Goal: Task Accomplishment & Management: Complete application form

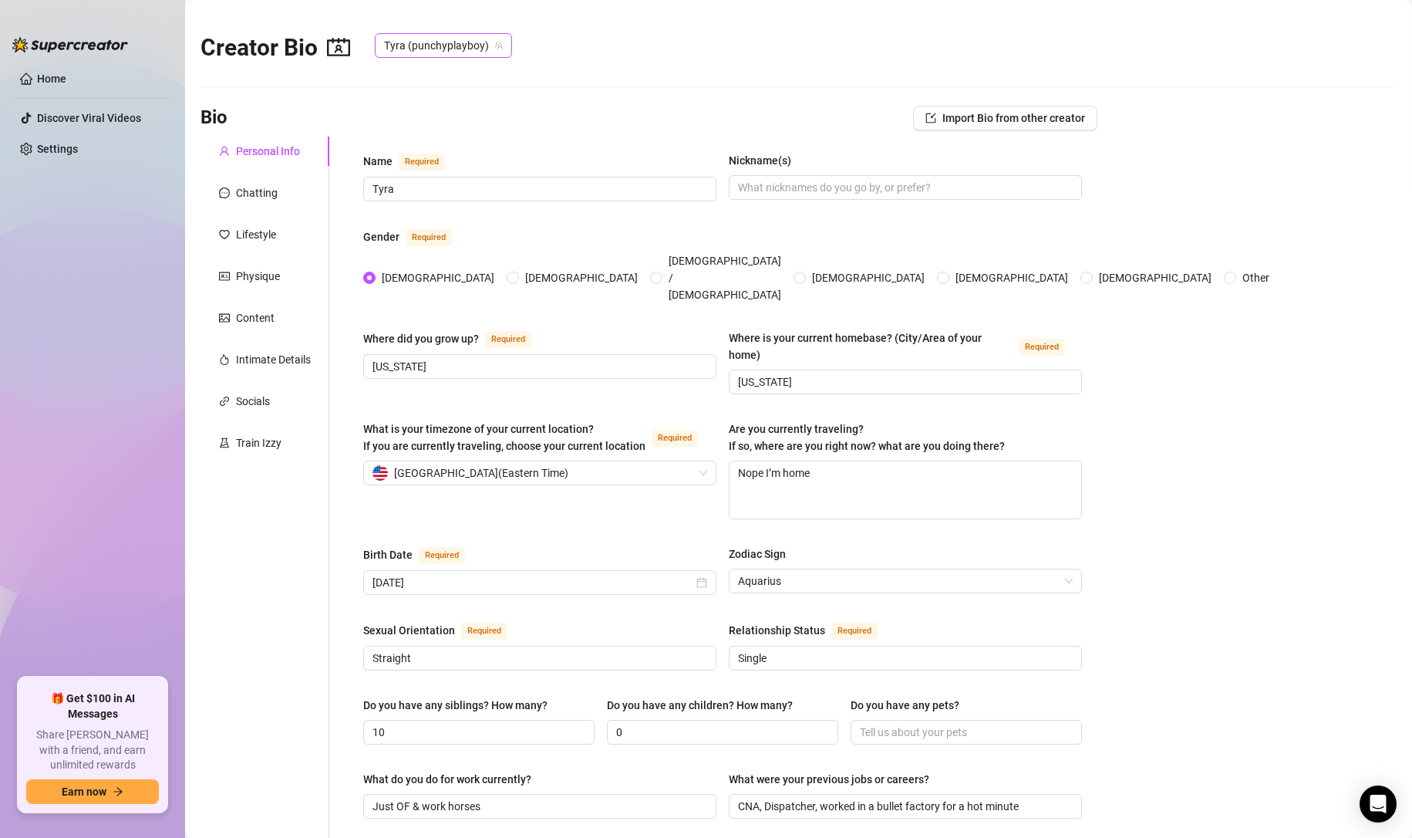
click at [495, 42] on icon "team" at bounding box center [499, 46] width 8 height 8
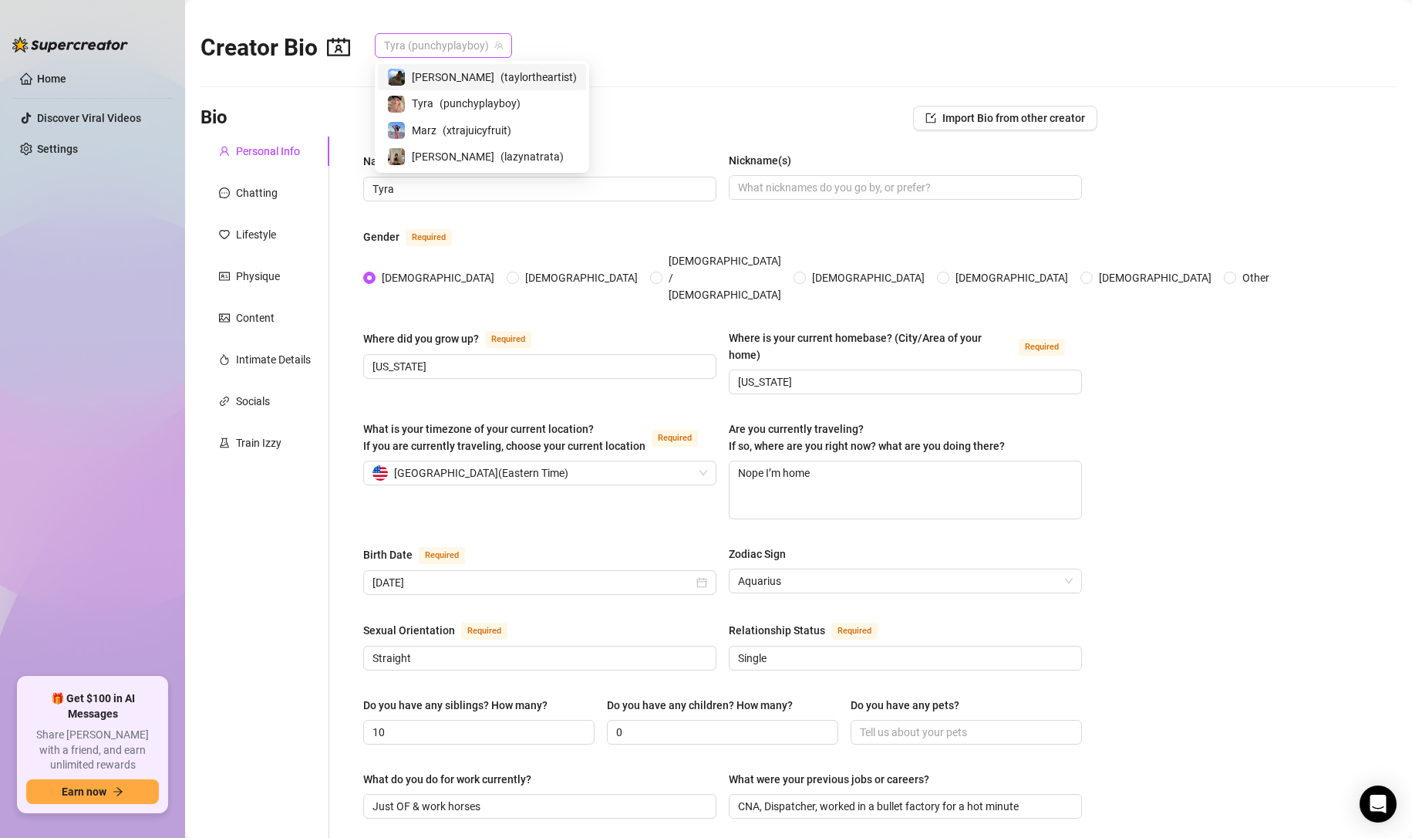
click at [468, 44] on span "Tyra (punchyplayboy)" at bounding box center [443, 45] width 119 height 23
click at [467, 110] on span "( punchyplayboy )" at bounding box center [480, 103] width 81 height 17
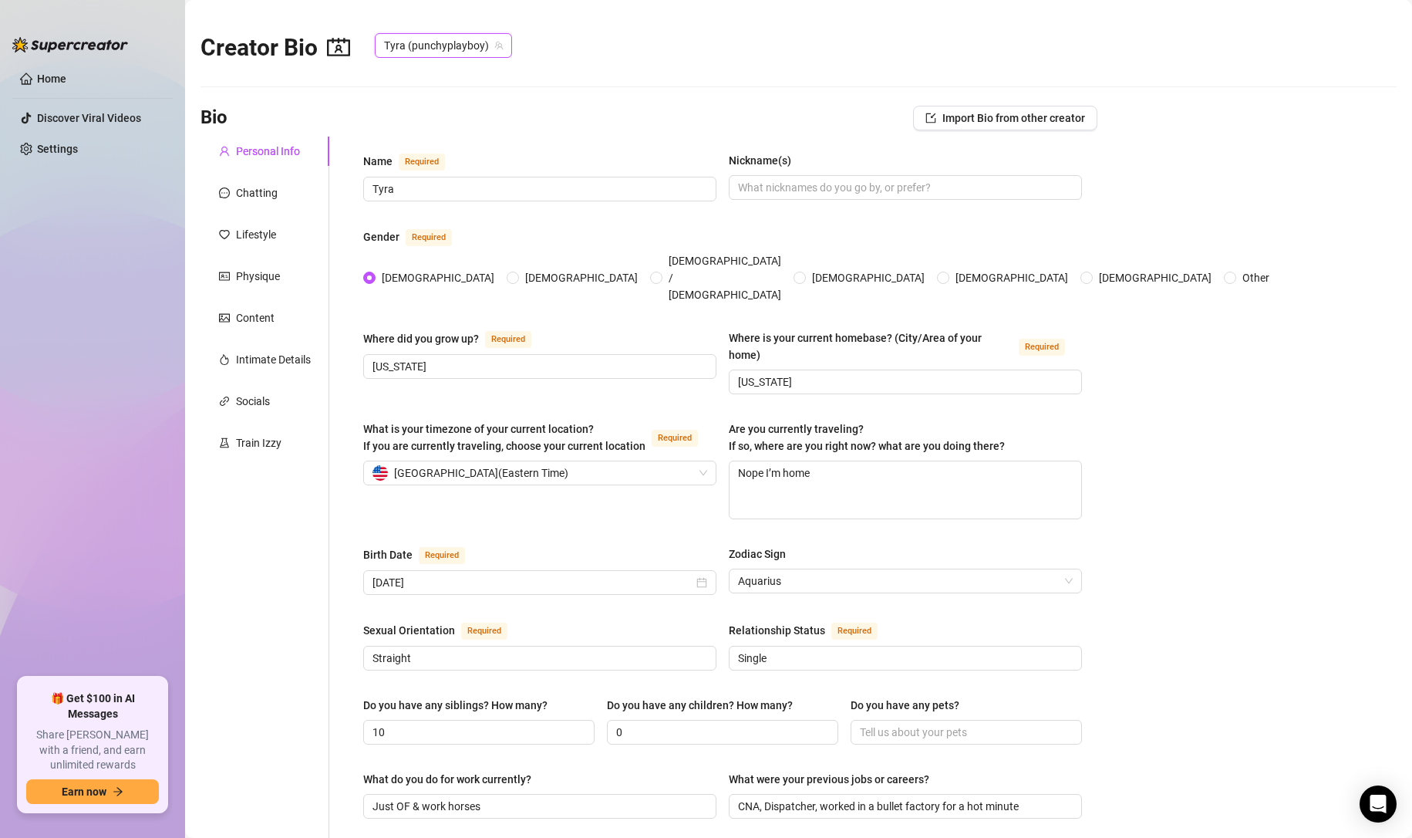
click at [455, 53] on span "Tyra (punchyplayboy)" at bounding box center [443, 45] width 119 height 23
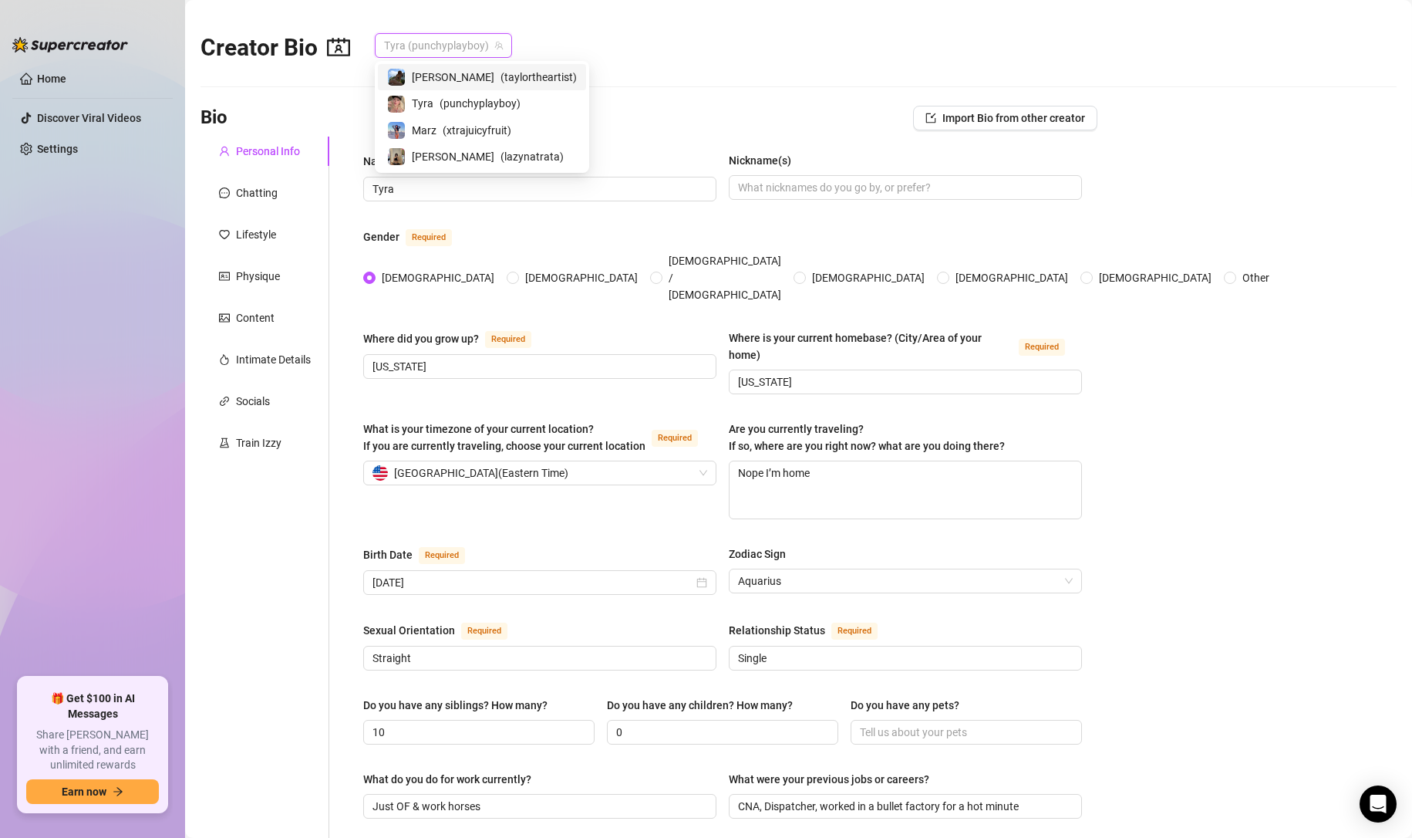
click at [501, 69] on span "( taylortheartist )" at bounding box center [539, 77] width 76 height 17
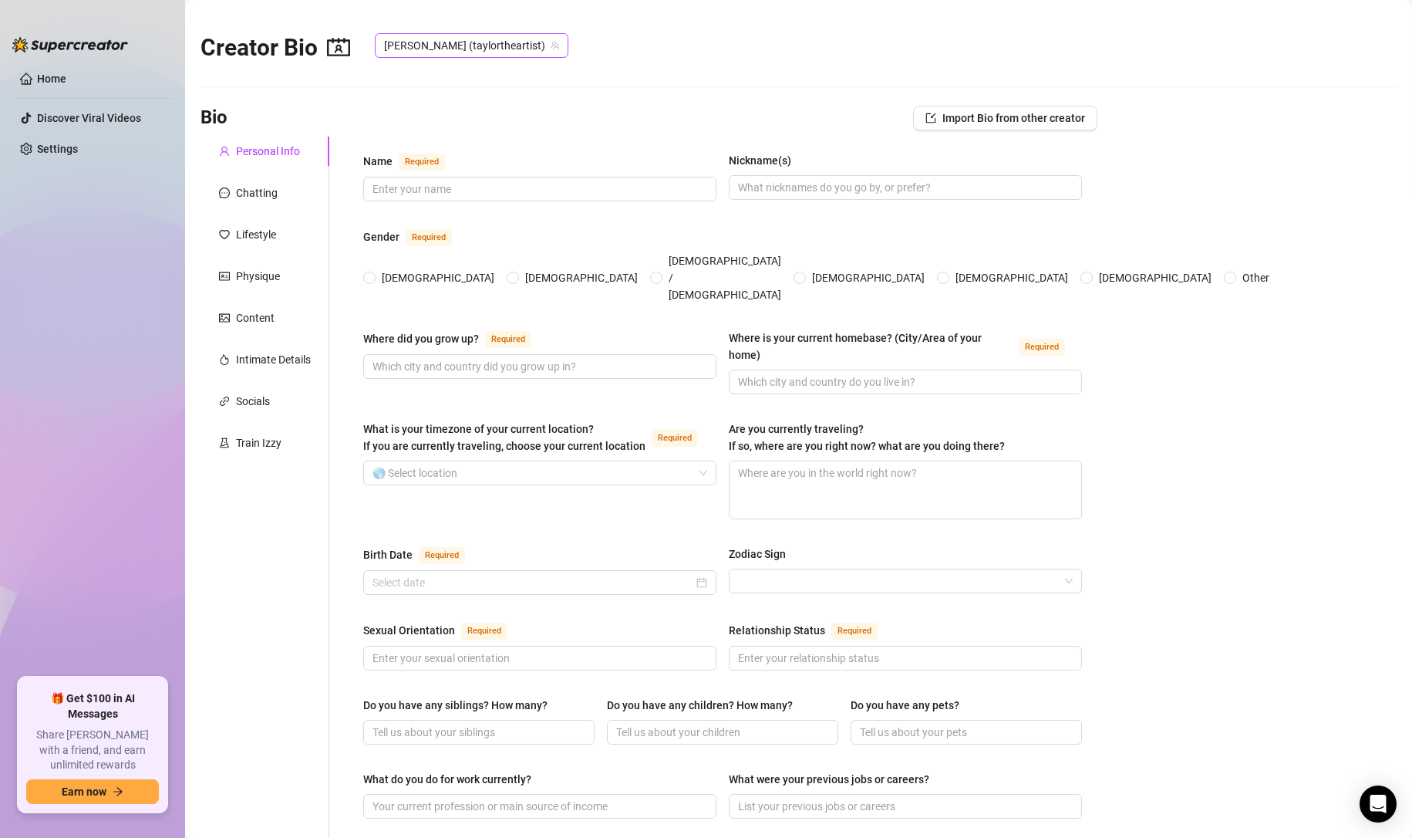
click at [423, 46] on span "[PERSON_NAME] (taylortheartist)" at bounding box center [471, 45] width 175 height 23
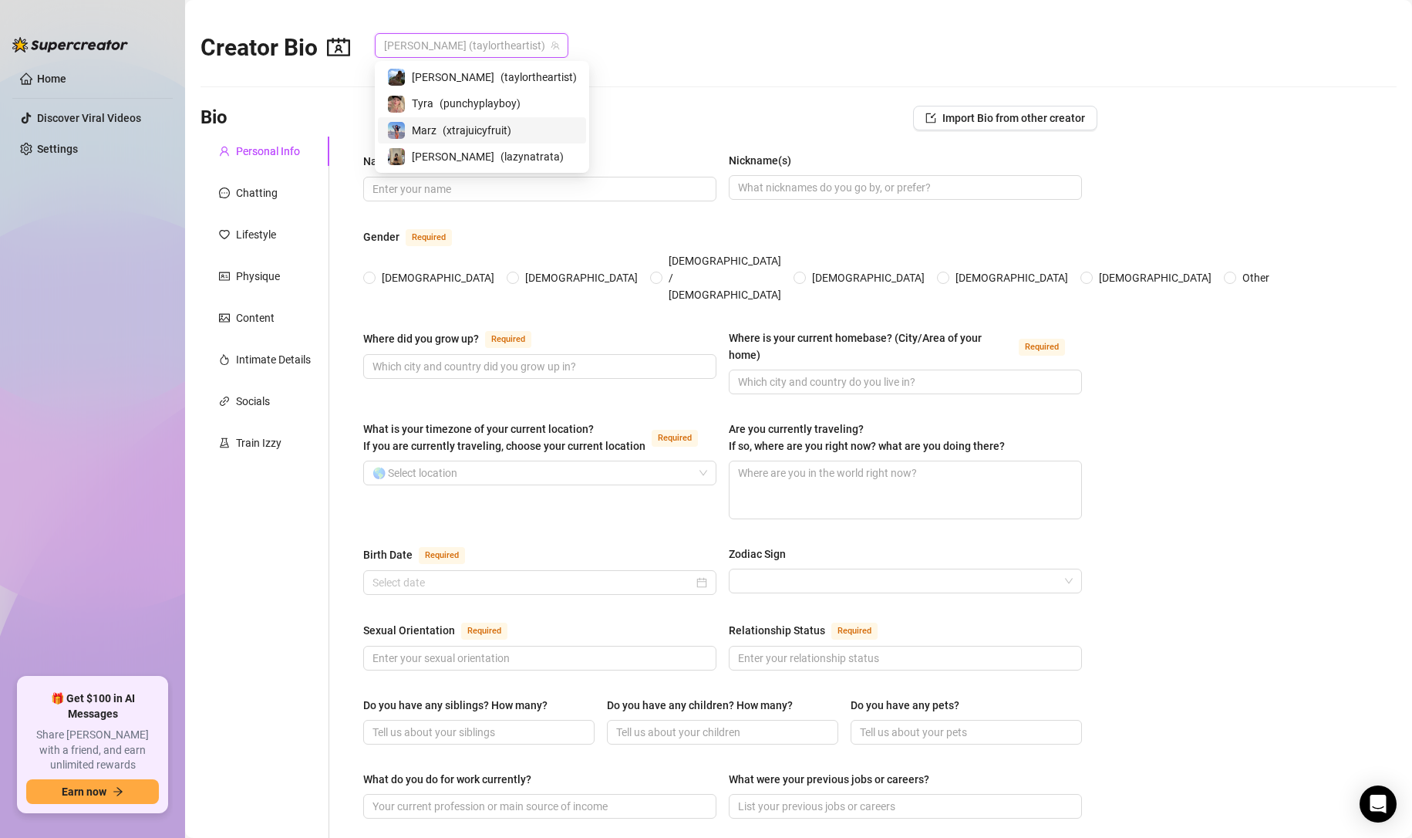
click at [440, 117] on div "Marz ( xtrajuicyfruit )" at bounding box center [482, 130] width 208 height 26
click at [462, 52] on span "Marz (xtrajuicyfruit)" at bounding box center [439, 45] width 110 height 23
click at [486, 144] on div "[PERSON_NAME] ( lazynatrata )" at bounding box center [482, 156] width 208 height 26
click at [436, 38] on span "[PERSON_NAME] (lazynatrata)" at bounding box center [465, 45] width 162 height 23
click at [443, 79] on div "[PERSON_NAME] ( taylortheartist )" at bounding box center [482, 77] width 190 height 19
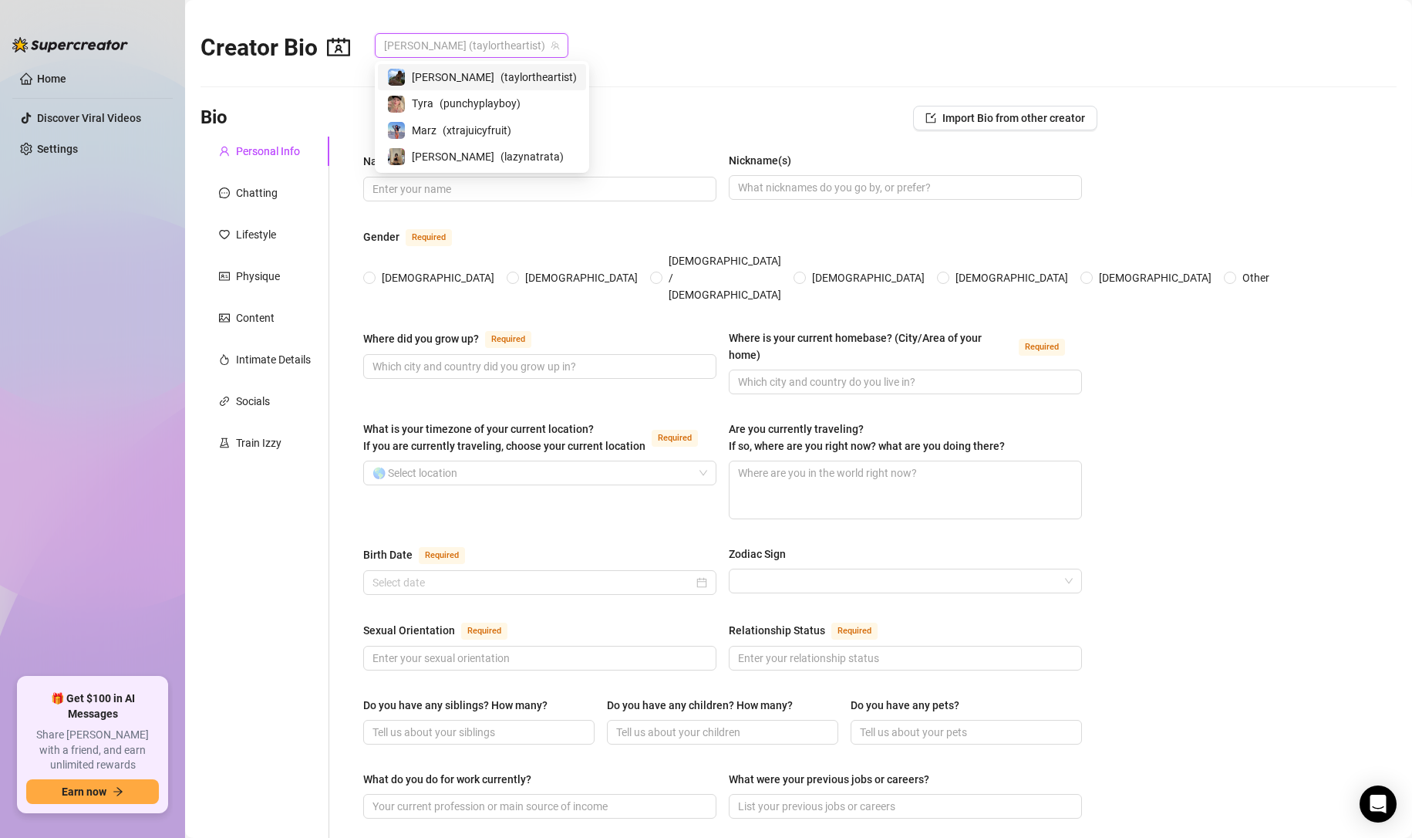
click at [460, 54] on span "[PERSON_NAME] (taylortheartist)" at bounding box center [471, 45] width 175 height 23
click at [457, 100] on span "( punchyplayboy )" at bounding box center [480, 103] width 81 height 17
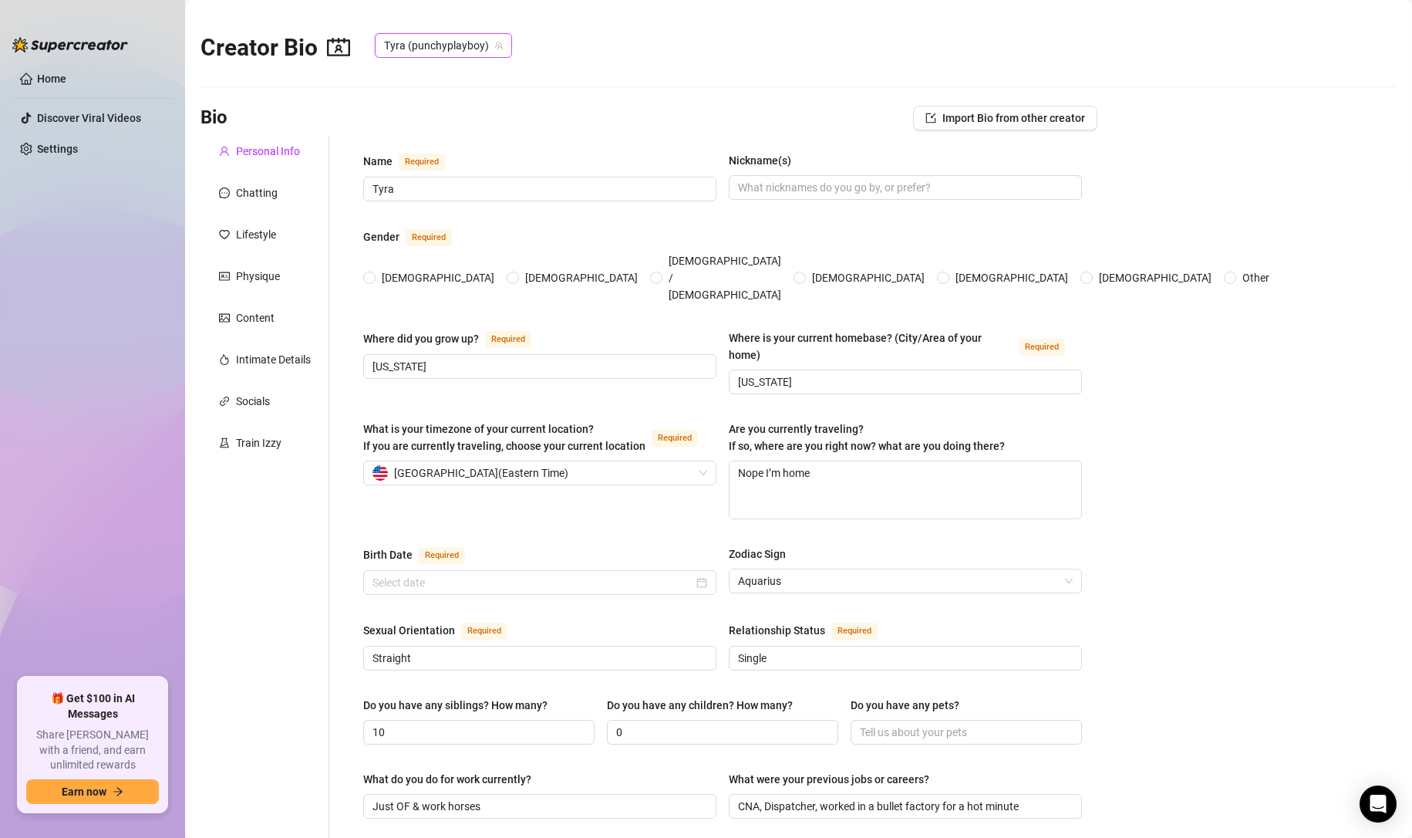
radio input "true"
type input "[DATE]"
click at [497, 194] on input "Tyra" at bounding box center [538, 188] width 332 height 17
click at [239, 209] on div "Personal Info Chatting Lifestyle Physique Content Intimate Details Socials Trai…" at bounding box center [265, 783] width 129 height 1293
click at [240, 206] on div "Chatting" at bounding box center [265, 192] width 129 height 29
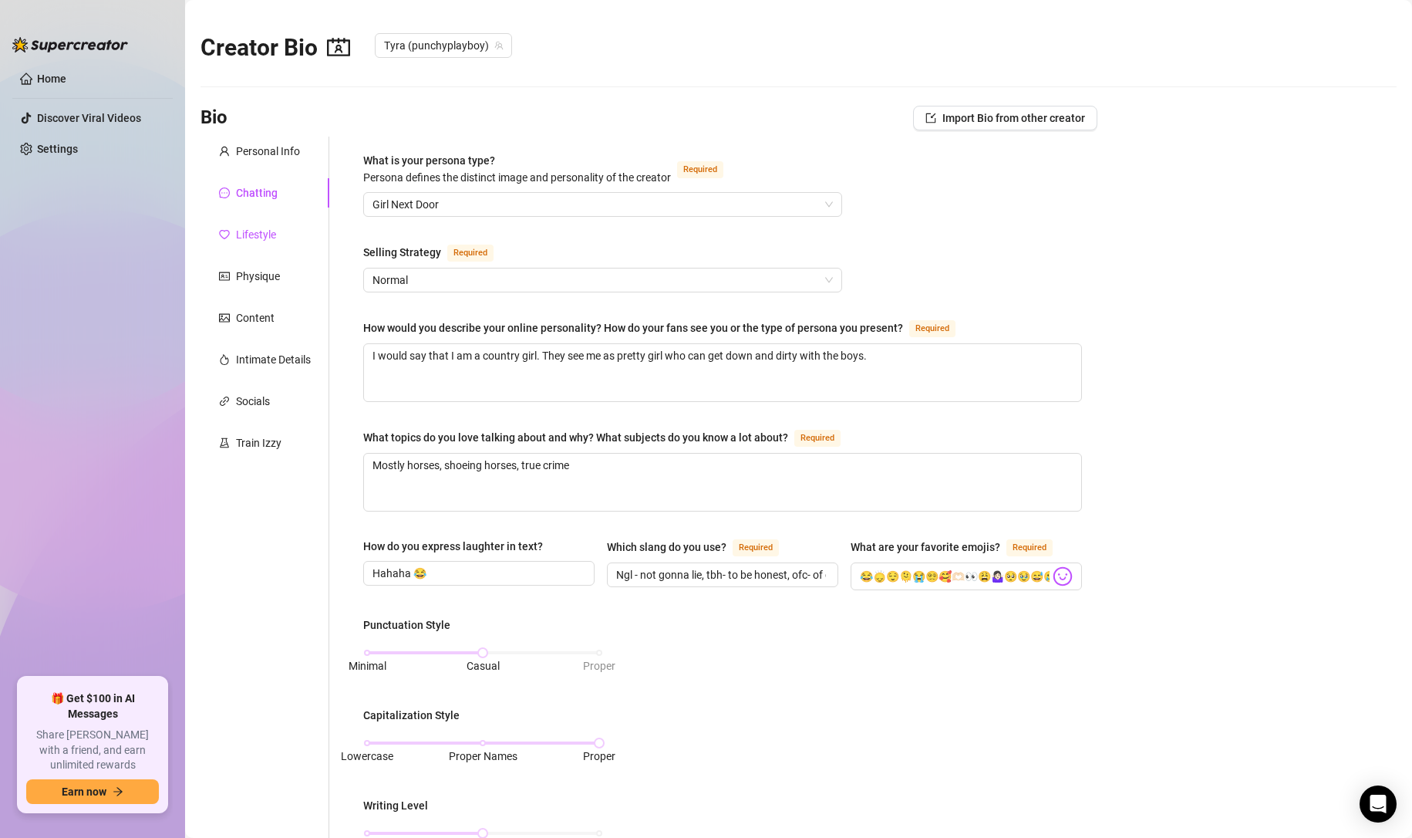
click at [258, 235] on div "Lifestyle" at bounding box center [256, 234] width 40 height 17
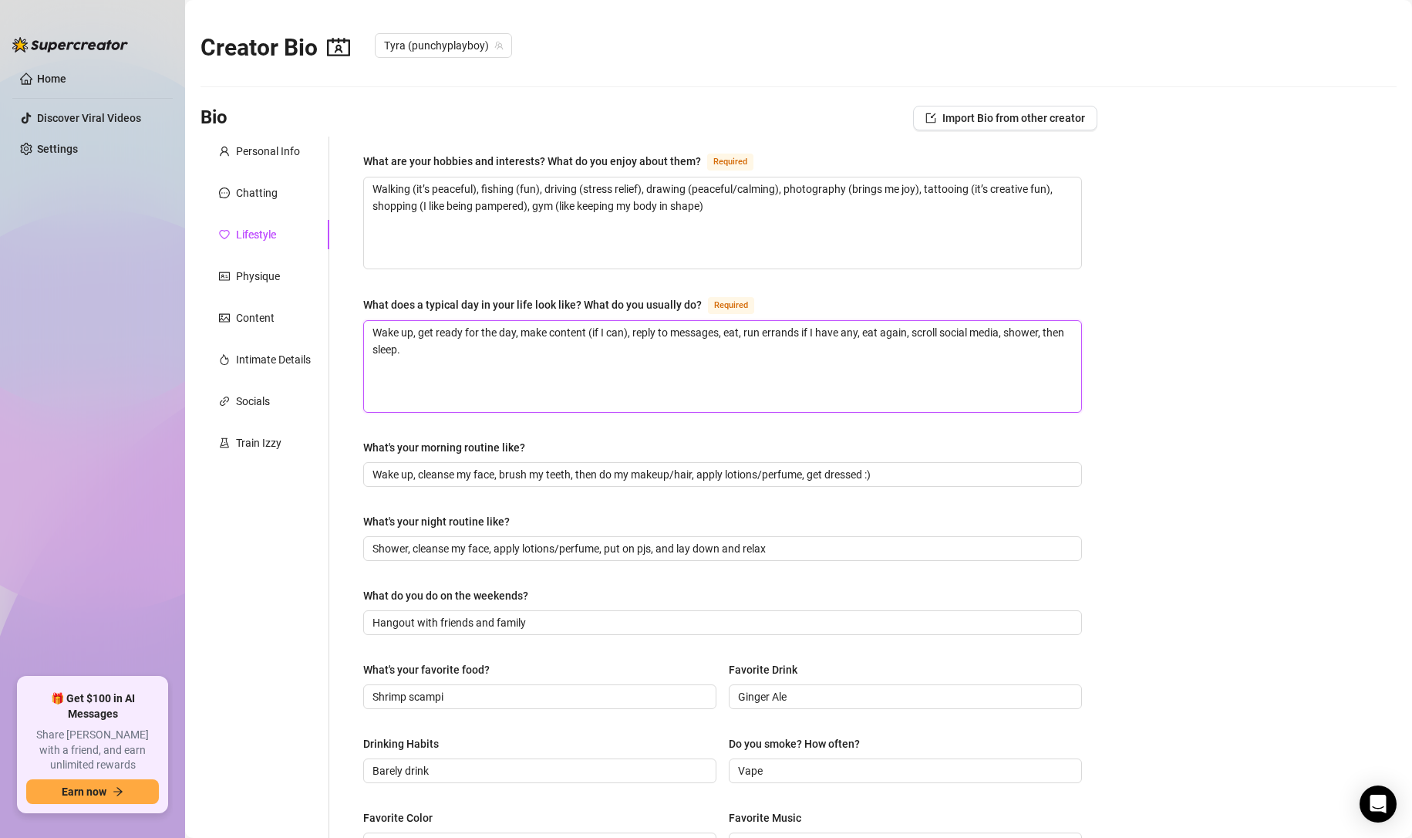
click at [485, 361] on textarea "Wake up, get ready for the day, make content (if I can), reply to messages, eat…" at bounding box center [722, 366] width 717 height 91
click at [248, 285] on div "Physique" at bounding box center [265, 275] width 129 height 29
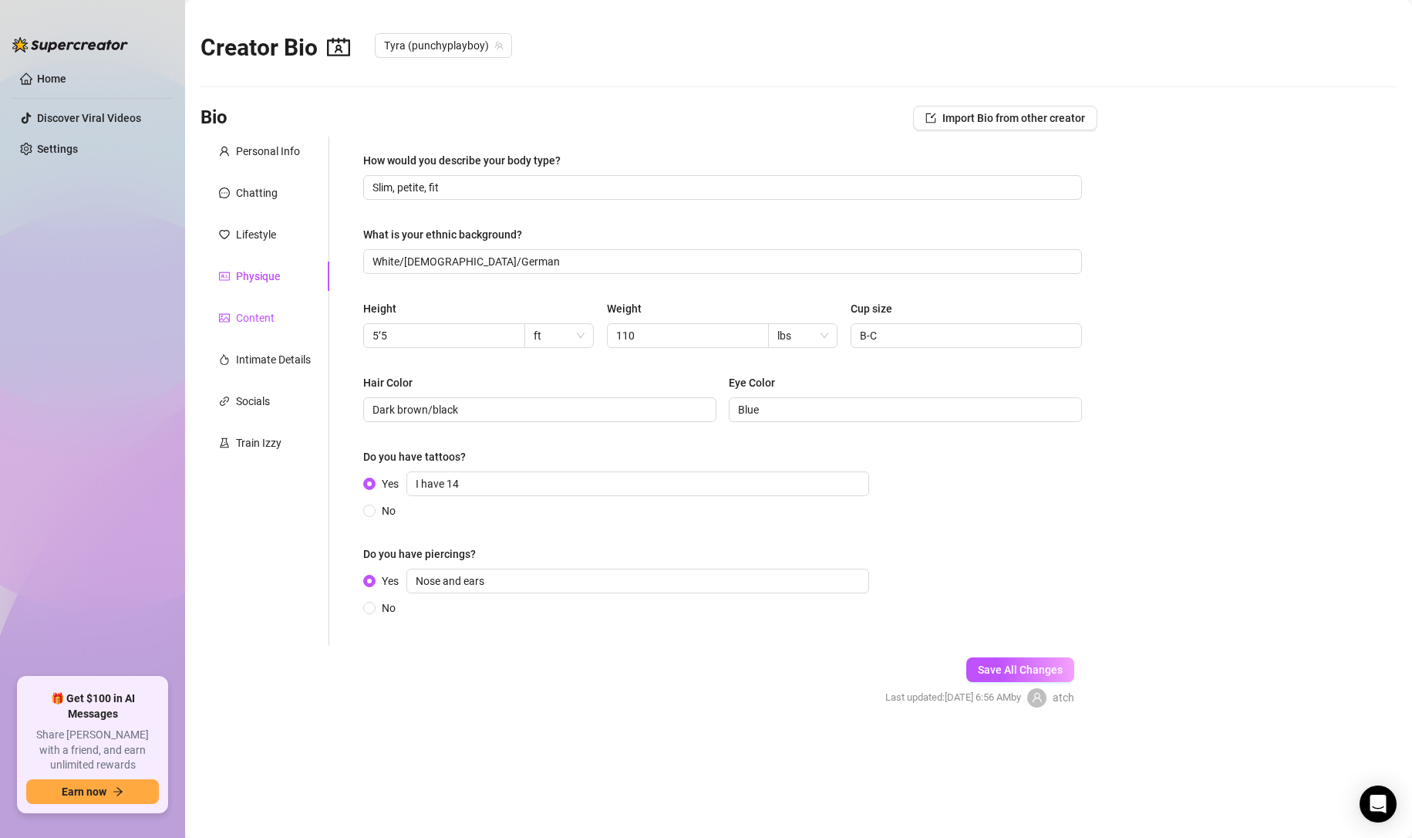
click at [261, 314] on div "Content" at bounding box center [255, 317] width 39 height 17
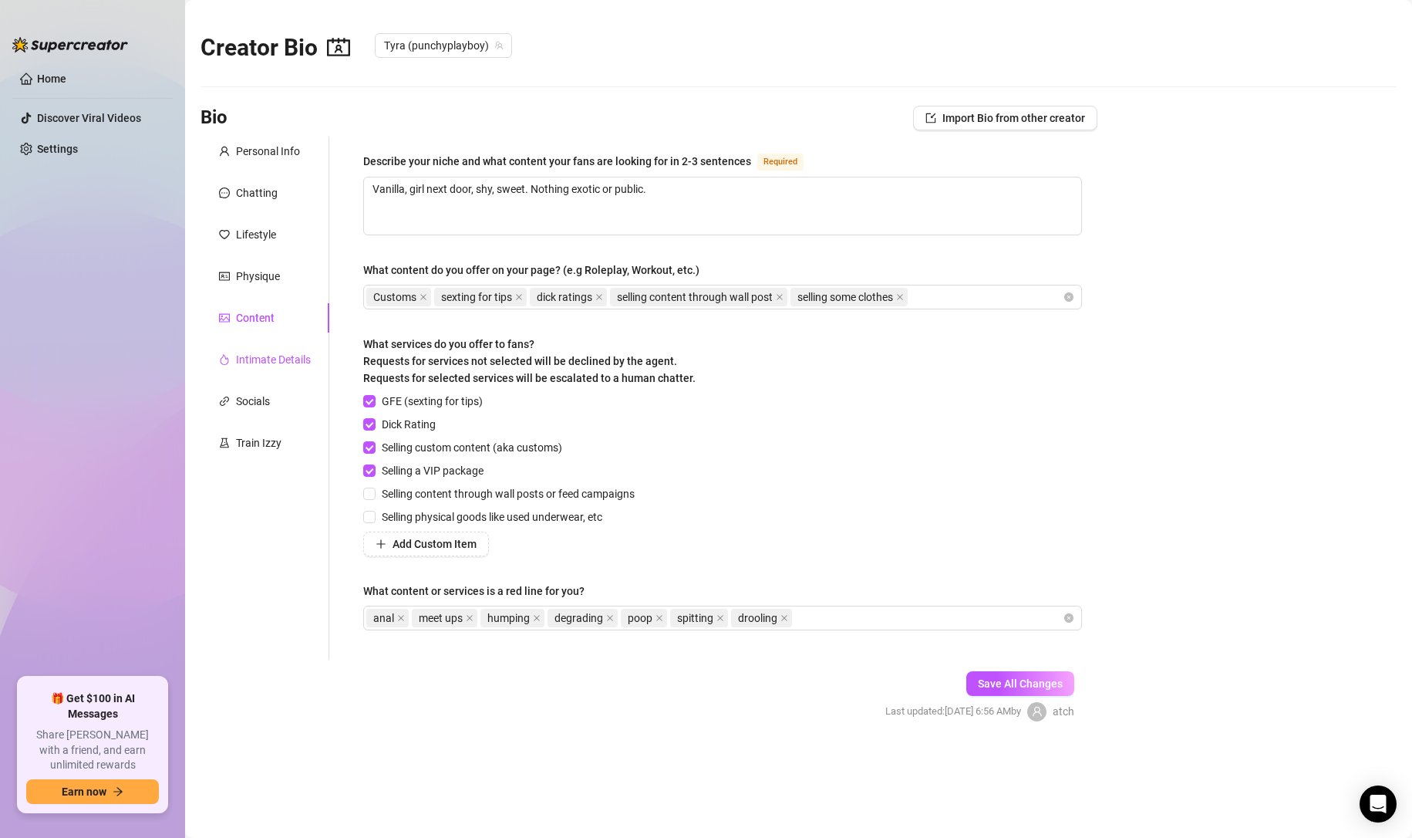
click at [273, 352] on div "Intimate Details" at bounding box center [273, 359] width 75 height 17
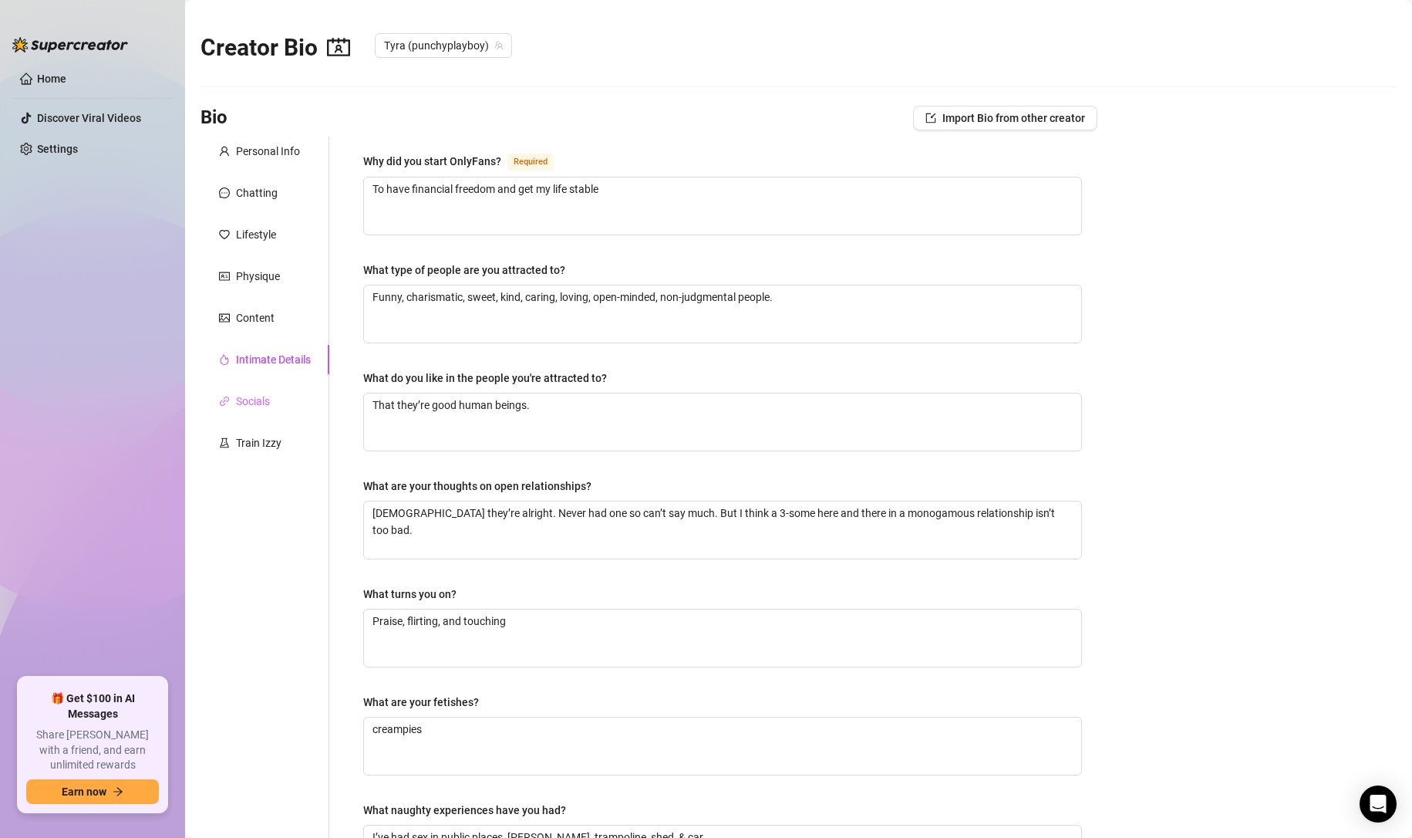
click at [271, 400] on div "Socials" at bounding box center [265, 400] width 129 height 29
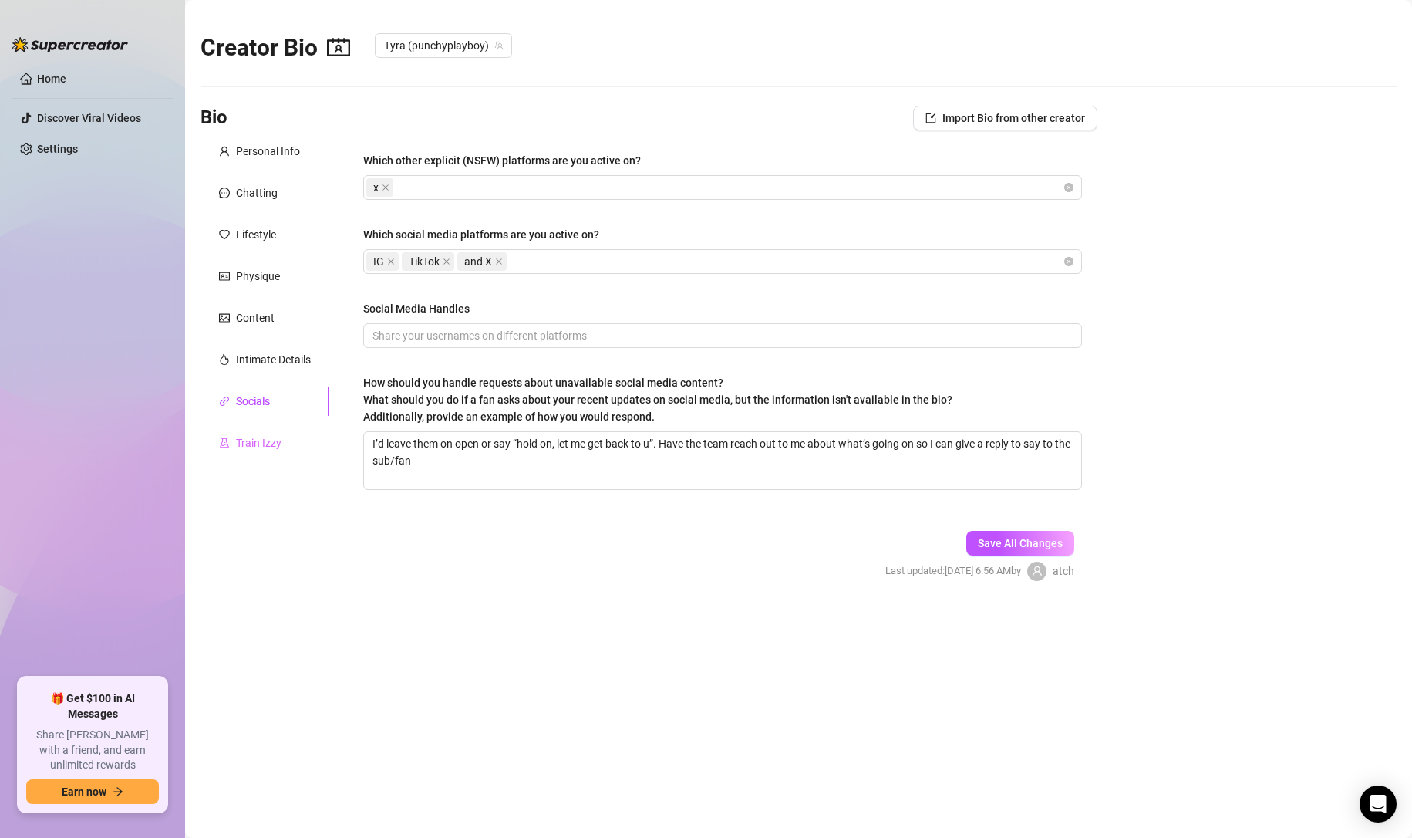
click at [293, 445] on div "Train Izzy" at bounding box center [265, 442] width 129 height 29
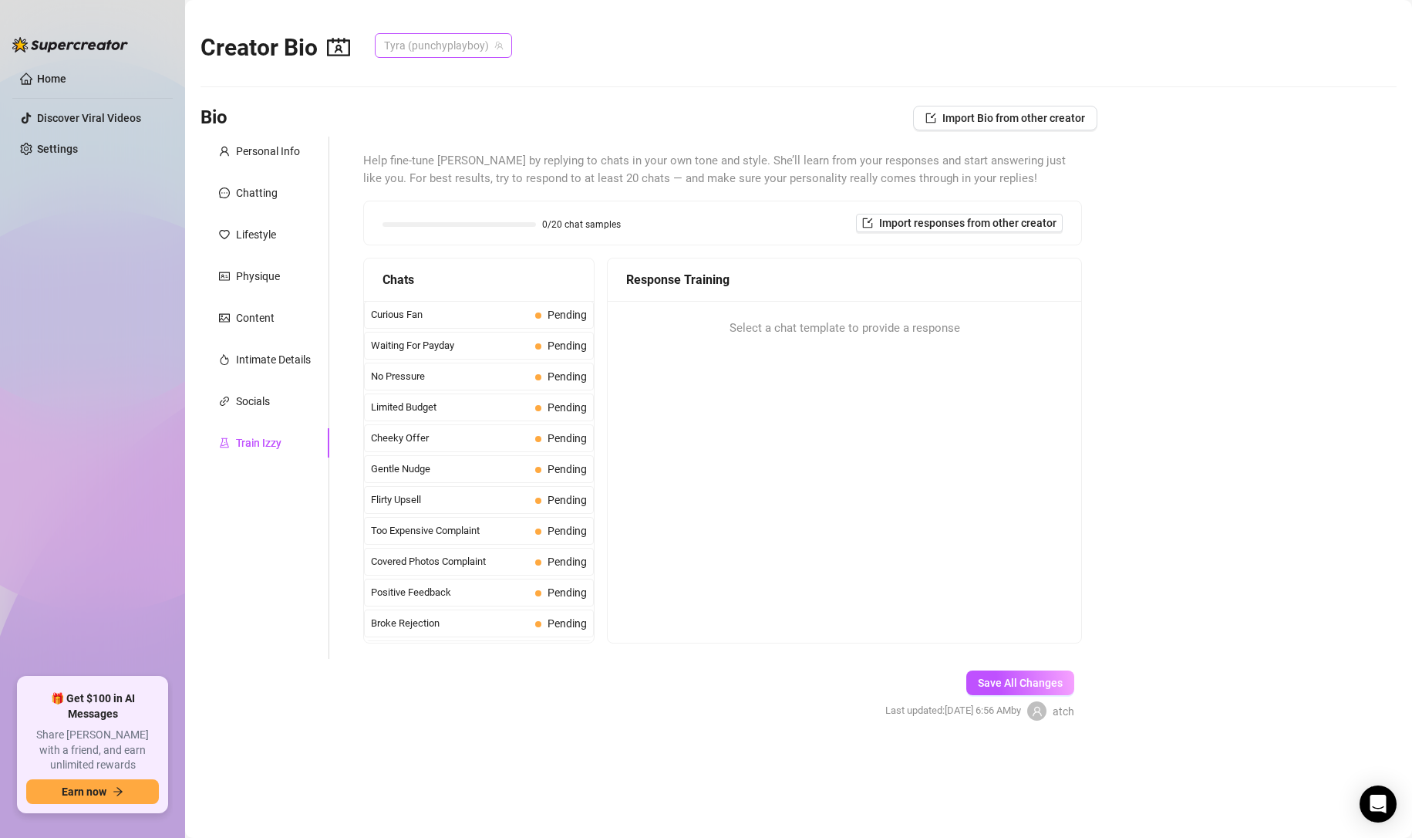
click at [428, 43] on span "Tyra (punchyplayboy)" at bounding box center [443, 45] width 119 height 23
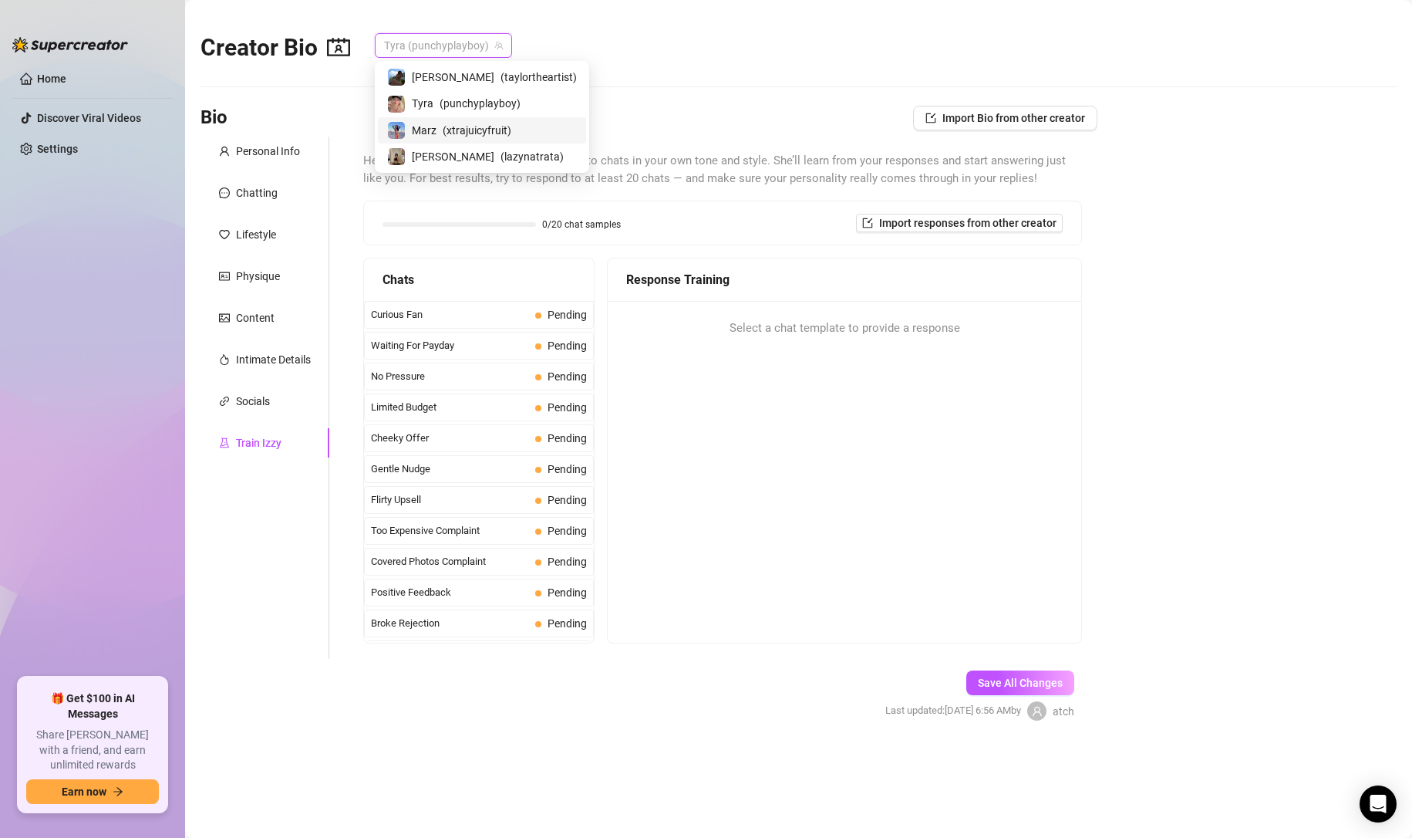
click at [445, 118] on div "Marz ( xtrajuicyfruit )" at bounding box center [482, 130] width 208 height 26
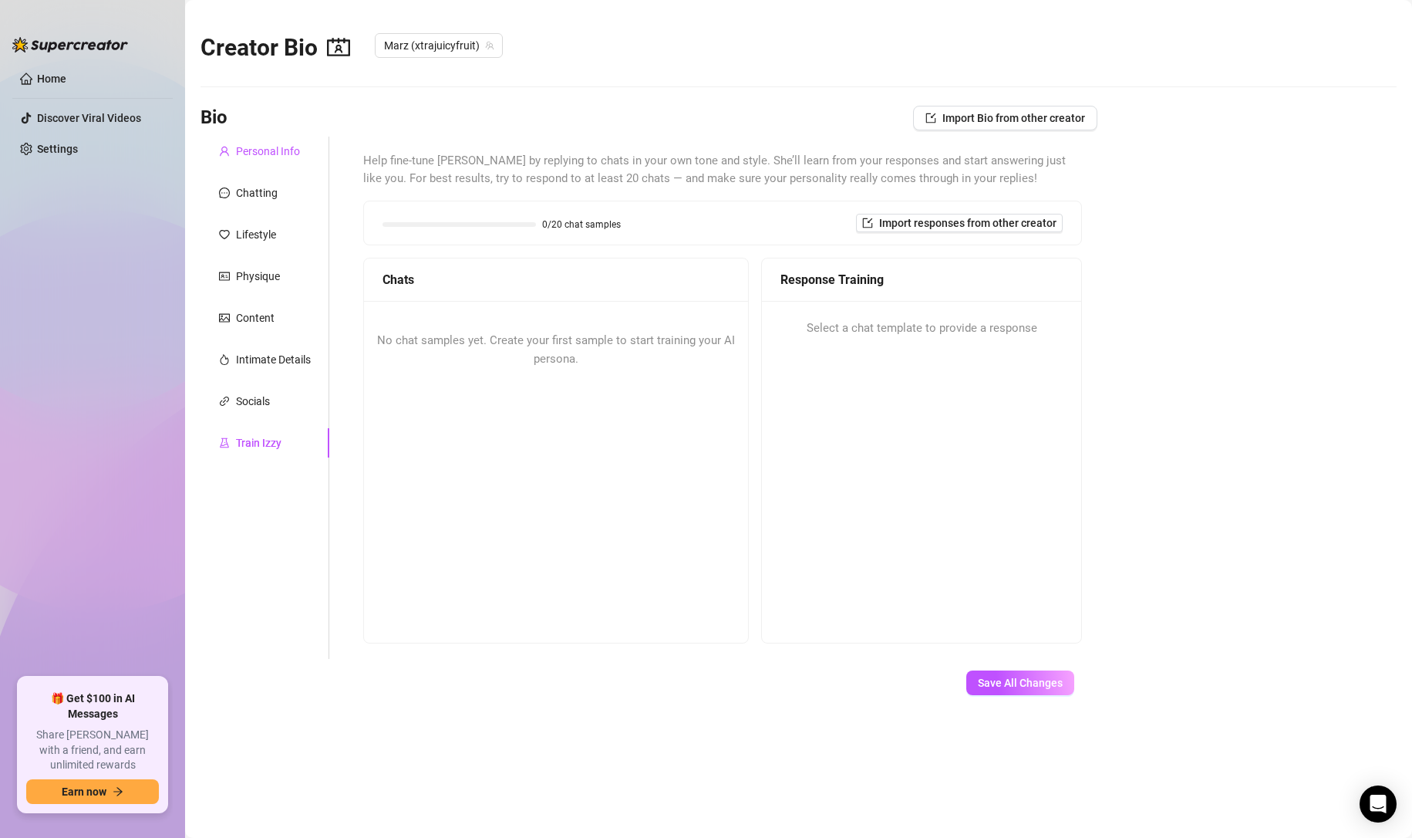
click at [299, 150] on div "Personal Info" at bounding box center [268, 151] width 64 height 17
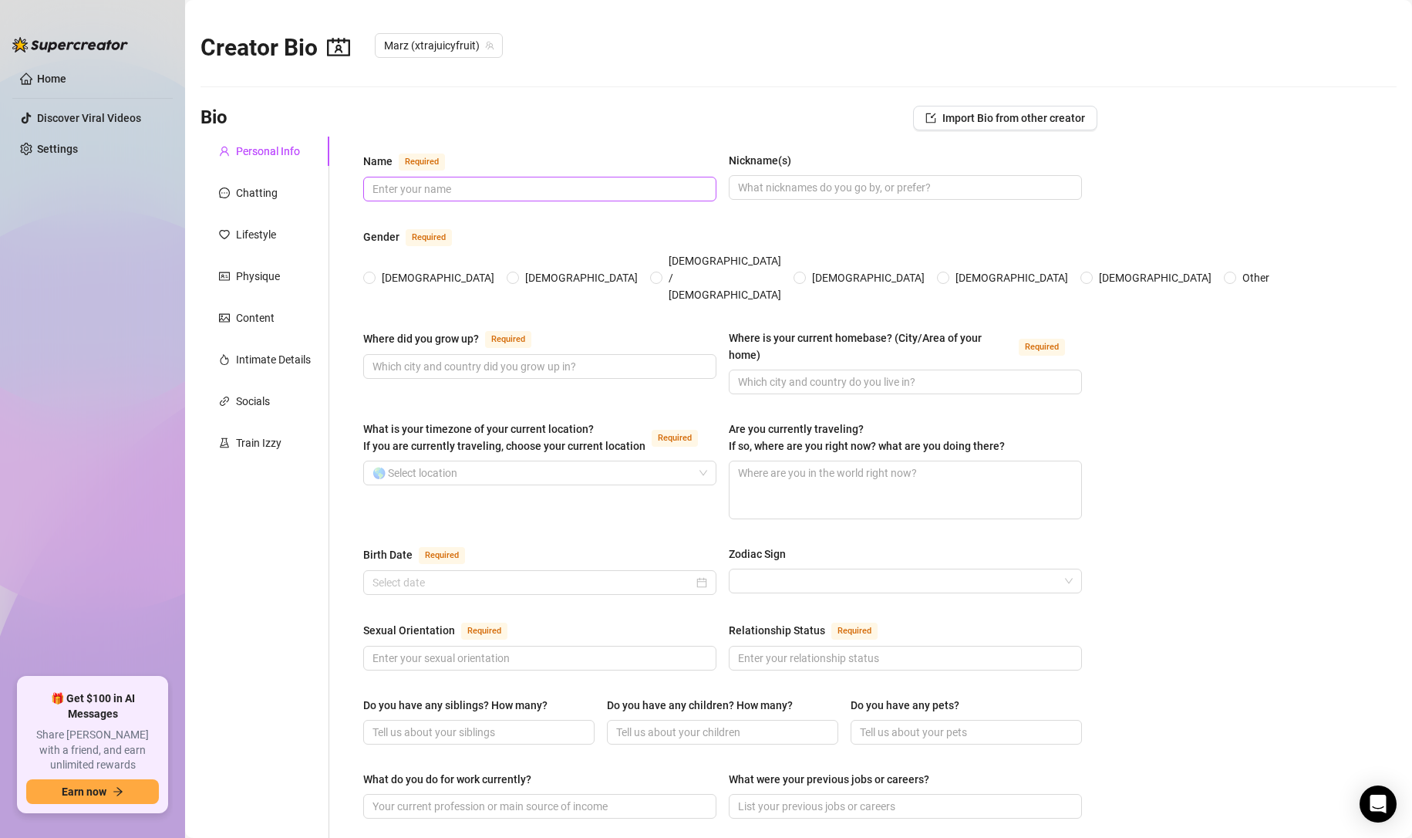
click at [431, 197] on span at bounding box center [539, 189] width 353 height 25
click at [445, 184] on input "Name Required" at bounding box center [538, 188] width 332 height 17
type input "Marz"
click at [463, 140] on div "Name Required Marz Nickname(s) Gender Required [DEMOGRAPHIC_DATA] [DEMOGRAPHIC_…" at bounding box center [723, 783] width 750 height 1293
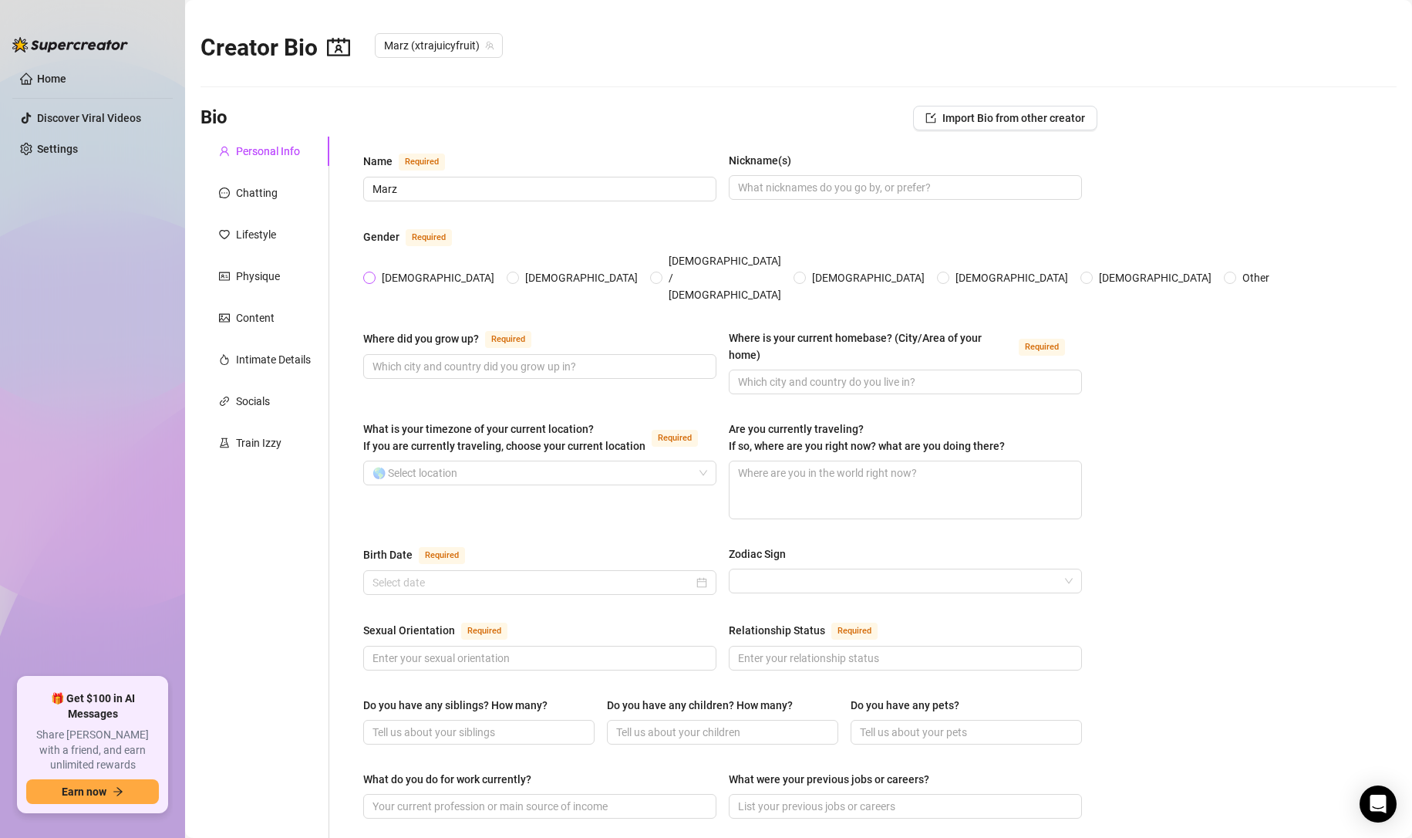
click at [386, 269] on span "[DEMOGRAPHIC_DATA]" at bounding box center [438, 277] width 125 height 17
click at [373, 274] on input "[DEMOGRAPHIC_DATA]" at bounding box center [370, 279] width 6 height 10
radio input "true"
click at [437, 358] on input "Where did you grow up? Required" at bounding box center [538, 366] width 332 height 17
click at [437, 358] on input "C" at bounding box center [538, 366] width 332 height 17
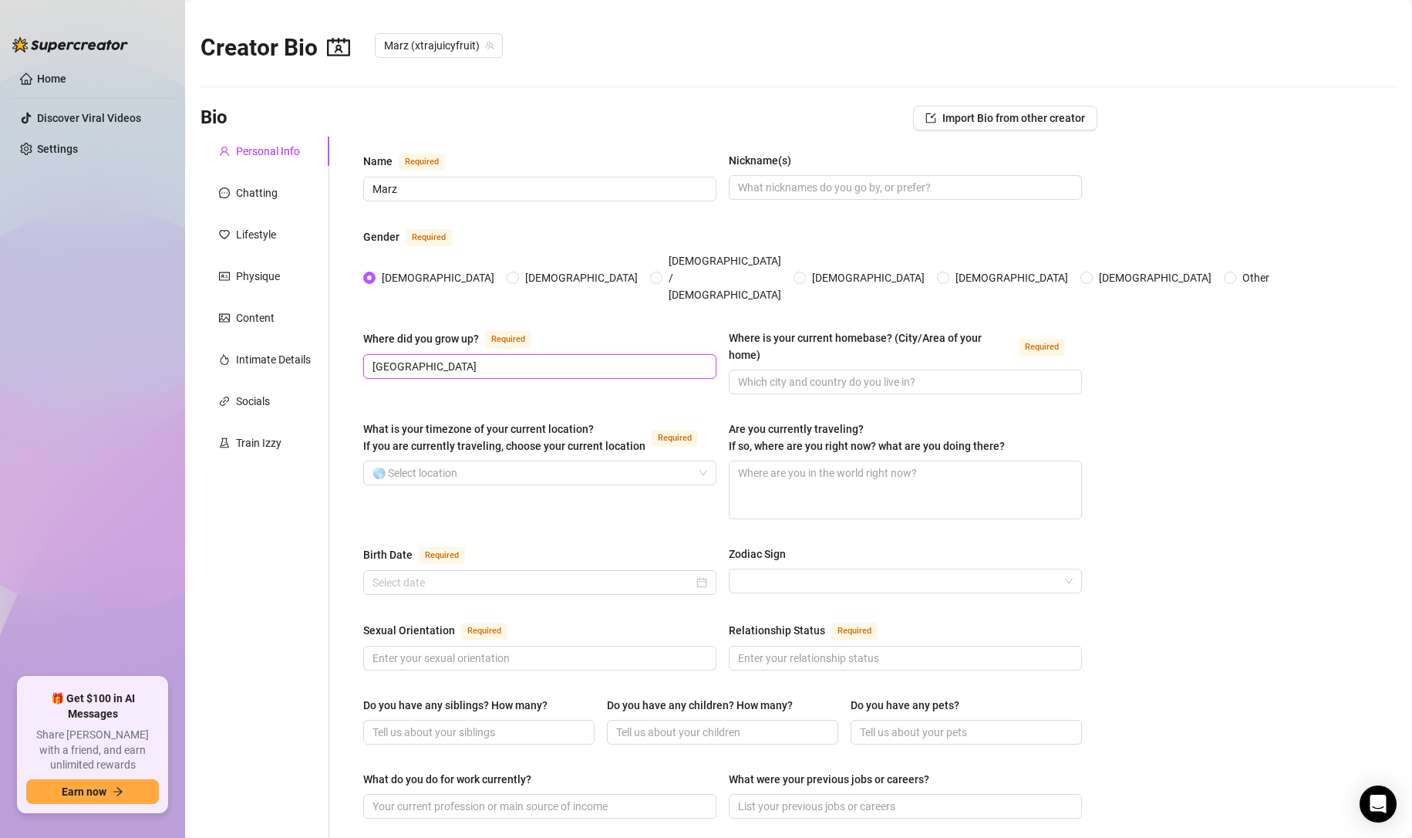
type input "[GEOGRAPHIC_DATA]"
click at [874, 373] on input "Where is your current homebase? (City/Area of your home) Required" at bounding box center [904, 381] width 332 height 17
type input "[GEOGRAPHIC_DATA], [GEOGRAPHIC_DATA]"
click at [820, 461] on textarea "Are you currently traveling? If so, where are you right now? what are you doing…" at bounding box center [906, 489] width 352 height 57
click at [689, 461] on span at bounding box center [539, 472] width 335 height 23
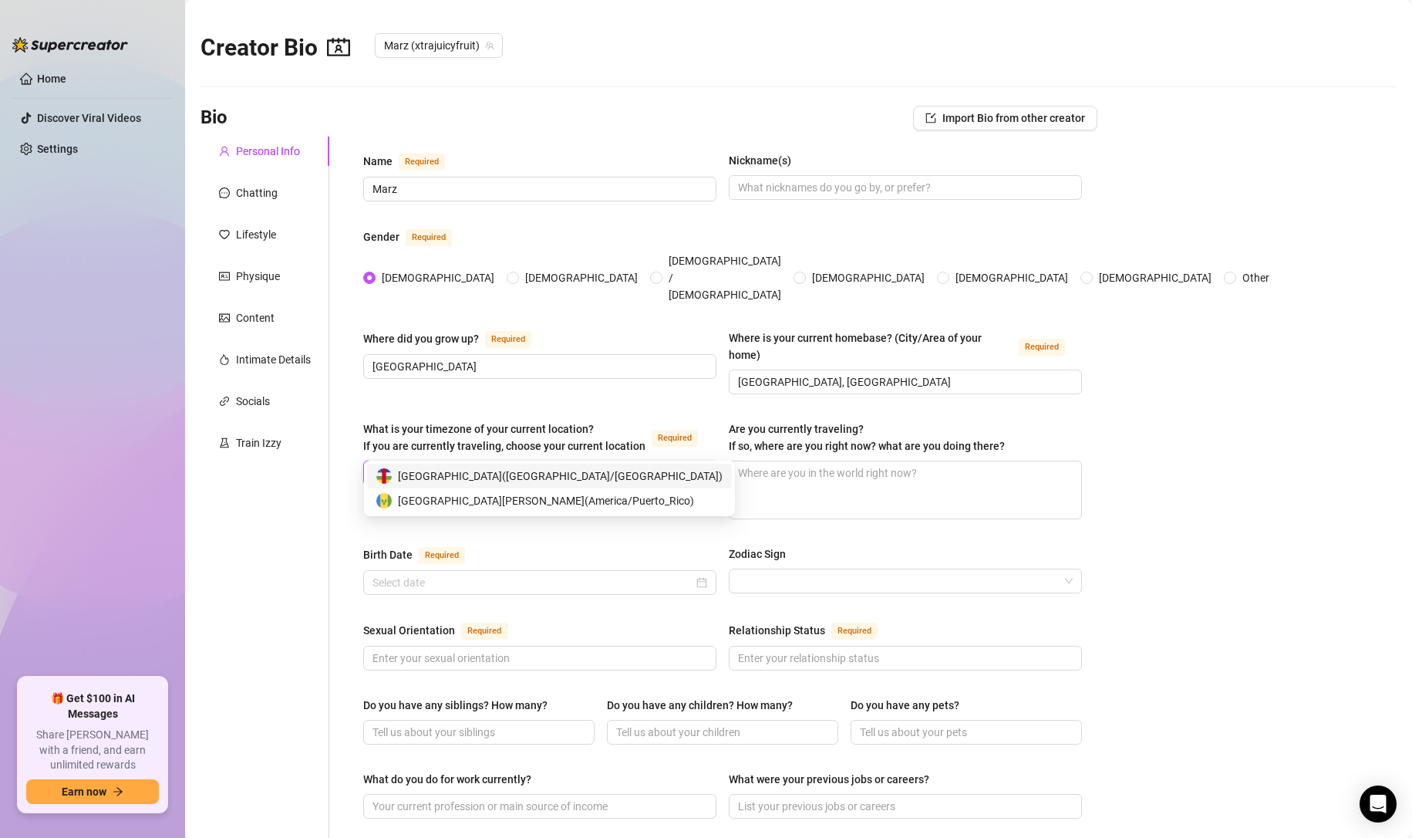
type input "C"
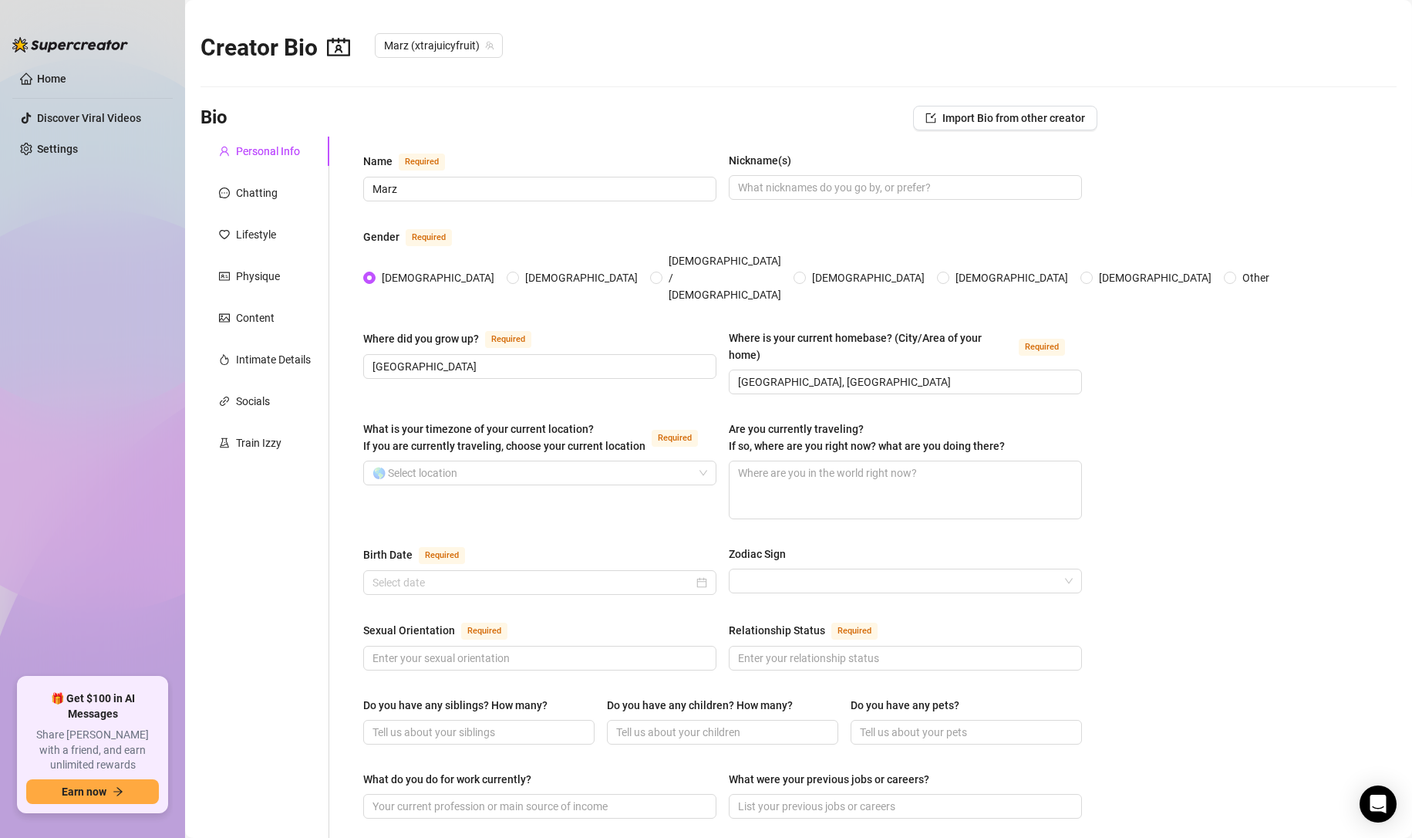
click at [1123, 483] on main "Creator Bio Marz (xtrajuicyfruit) Bio Import Bio from other creator Personal In…" at bounding box center [798, 769] width 1227 height 1539
click at [442, 574] on input "Birth Date Required" at bounding box center [532, 582] width 321 height 17
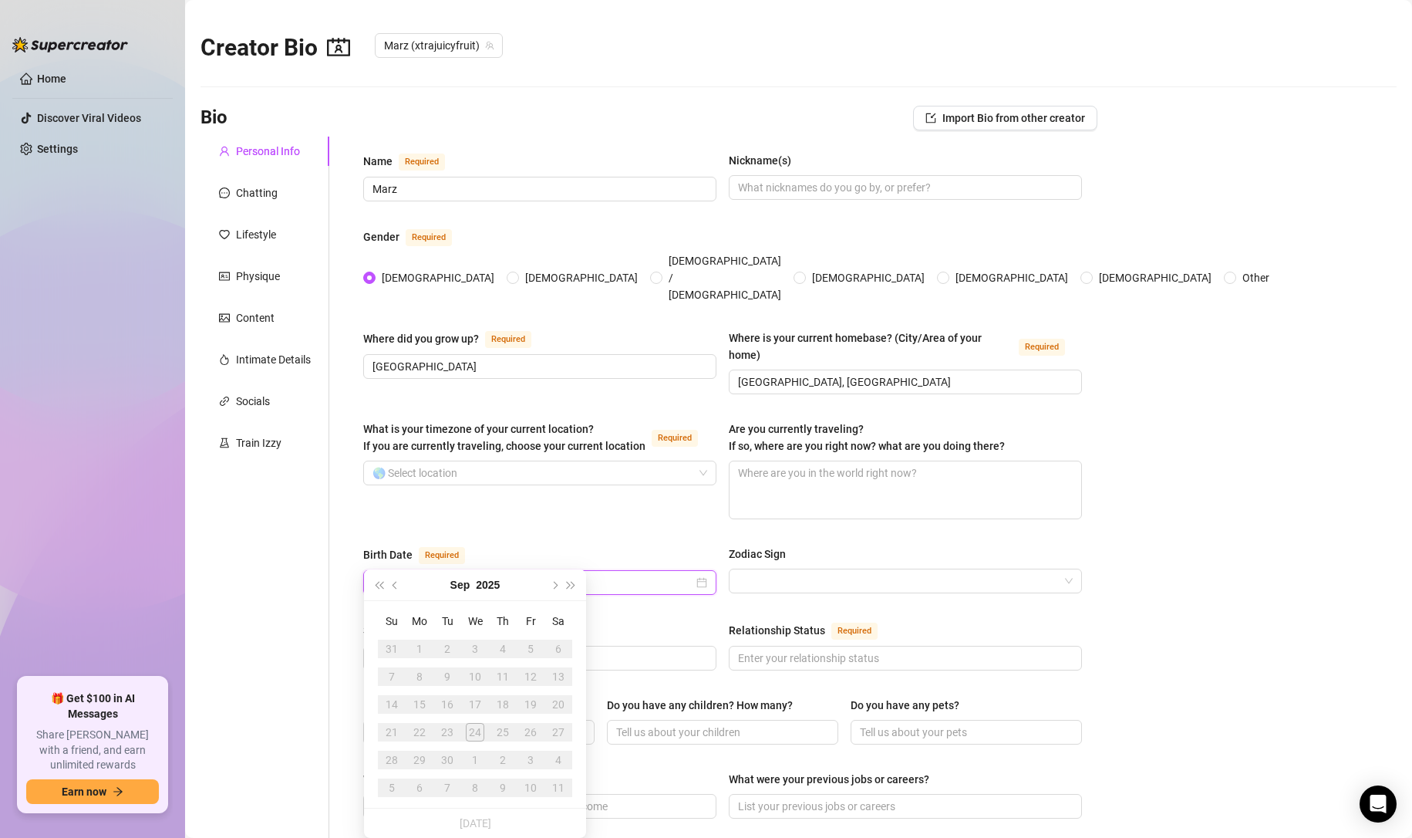
type input "[DATE]"
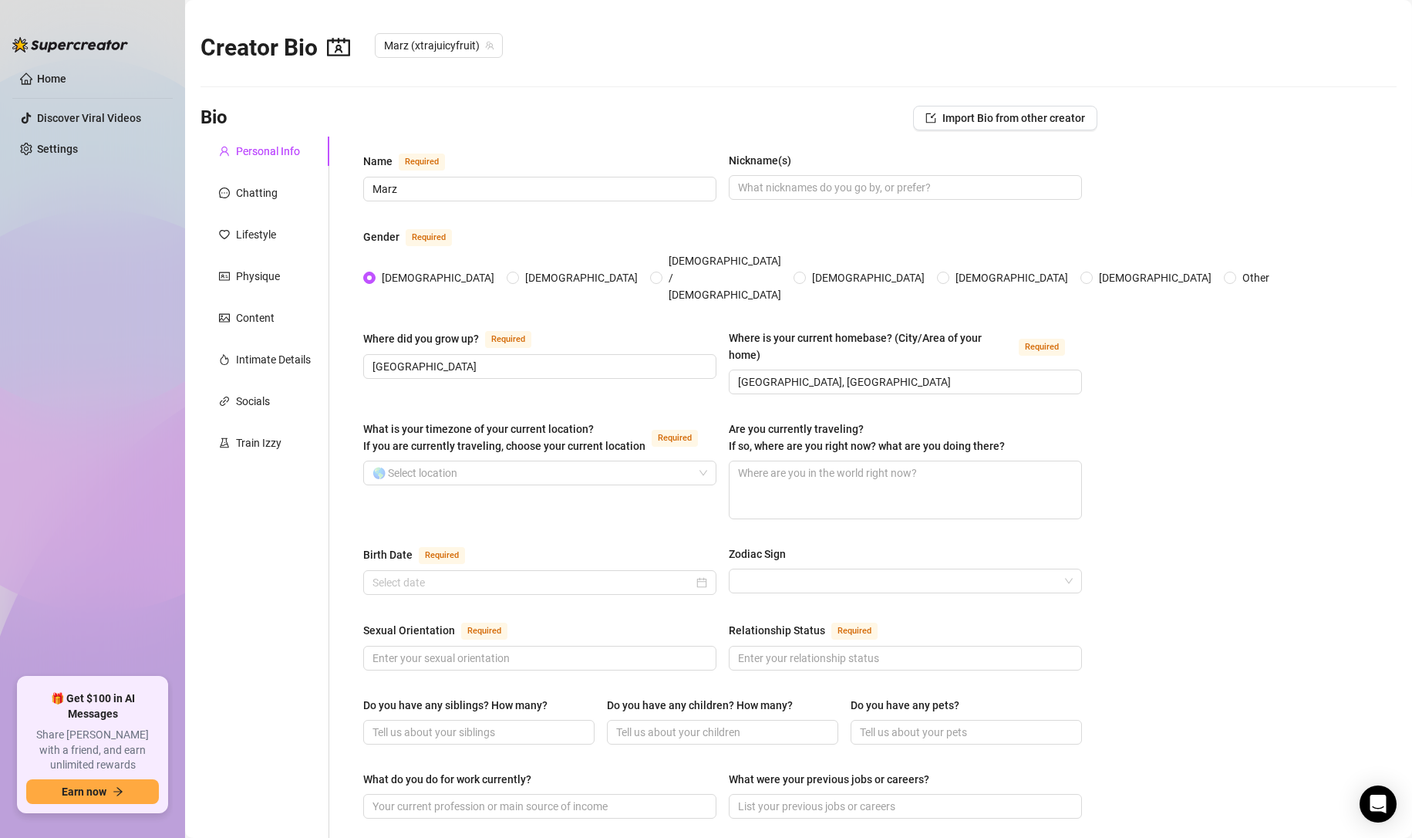
click at [1074, 563] on div "Name Required Marz Nickname(s) Gender Required [DEMOGRAPHIC_DATA] [DEMOGRAPHIC_…" at bounding box center [723, 783] width 750 height 1293
click at [703, 570] on div at bounding box center [539, 582] width 353 height 25
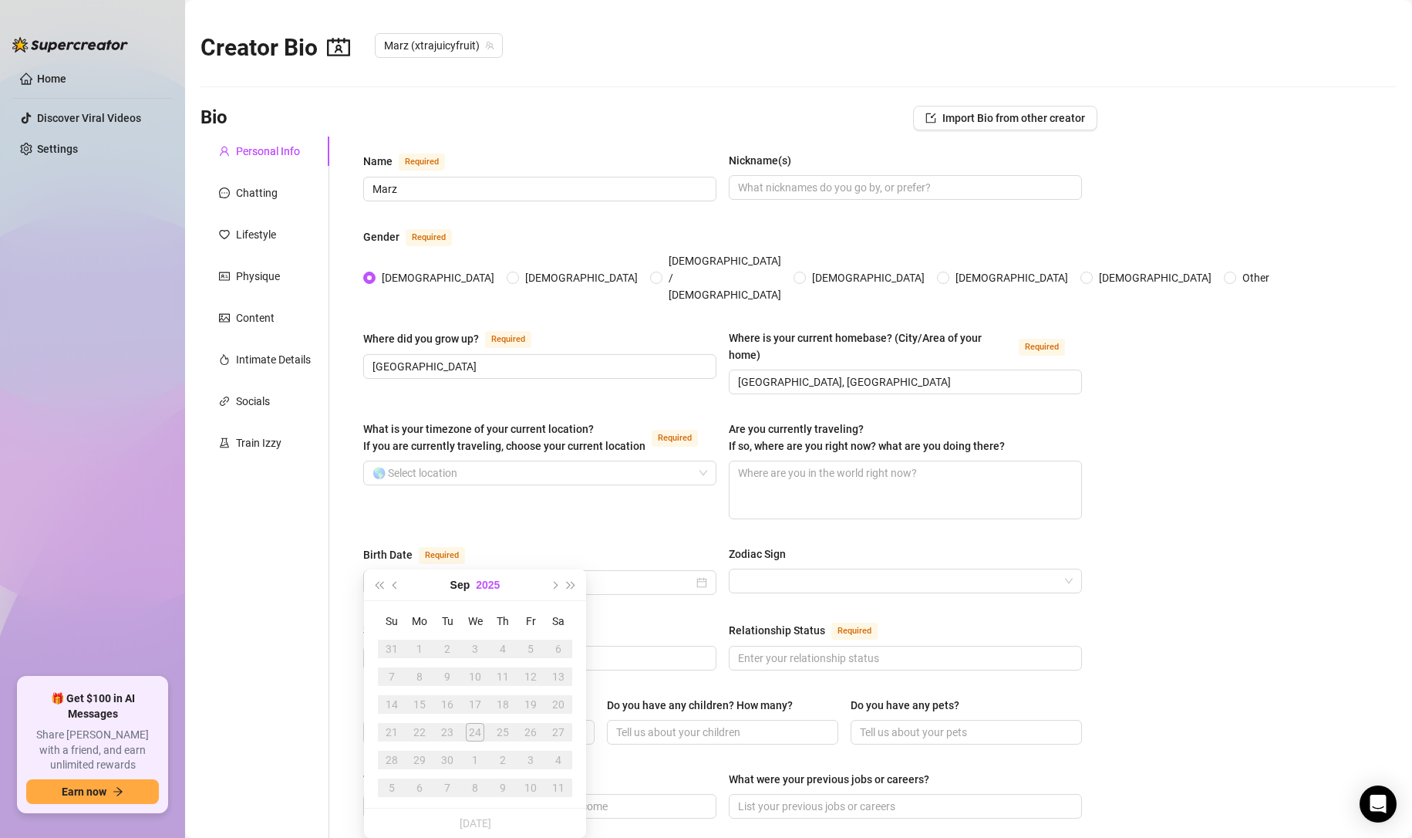
click at [490, 588] on button "2025" at bounding box center [488, 584] width 24 height 31
click at [384, 589] on button "Last year (Control + left)" at bounding box center [378, 584] width 17 height 31
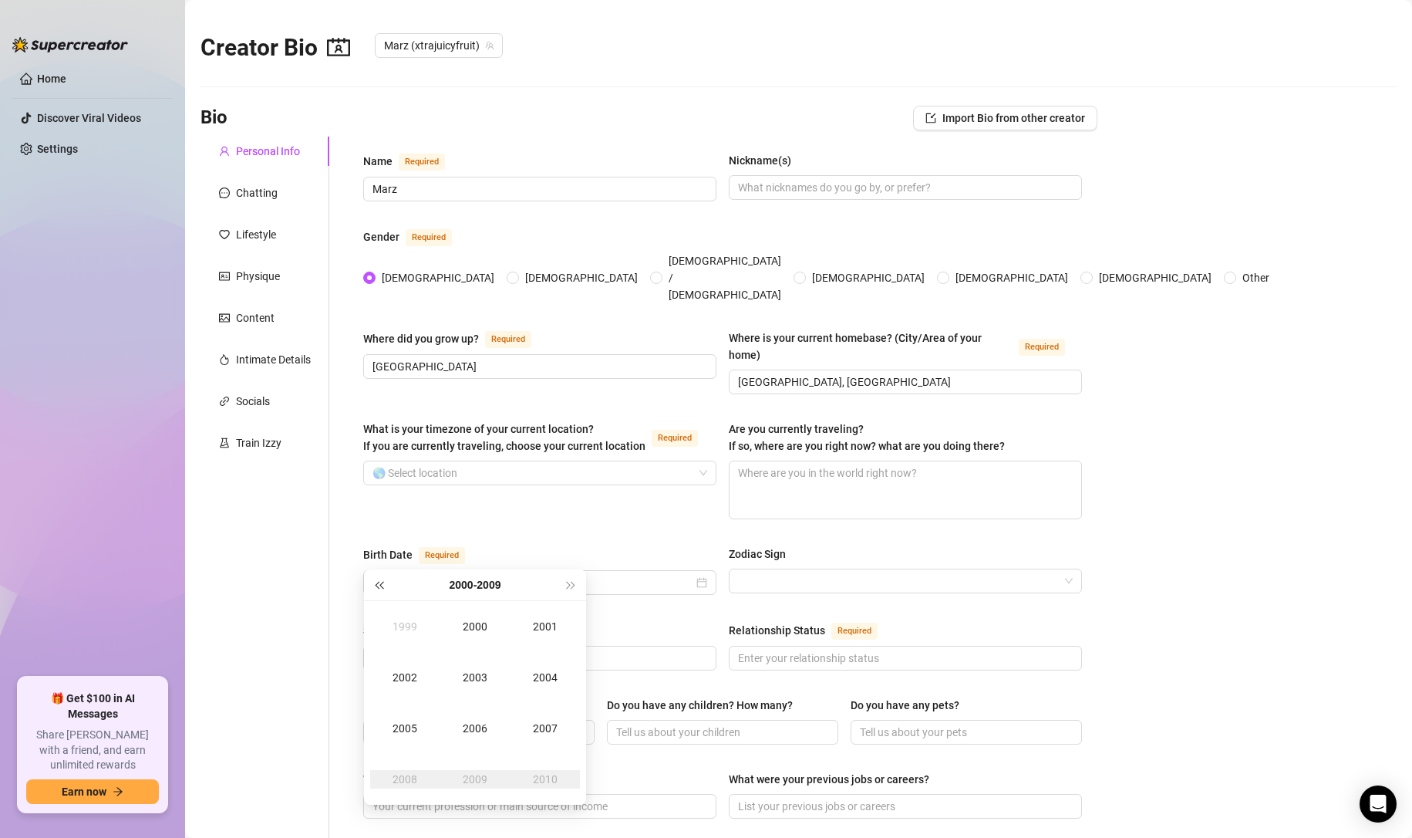
click at [384, 589] on button "Last year (Control + left)" at bounding box center [378, 584] width 17 height 31
click at [474, 662] on td "1993" at bounding box center [475, 677] width 70 height 51
click at [531, 779] on div "Dec" at bounding box center [545, 779] width 46 height 19
type input "[DATE]"
click at [390, 700] on div "12" at bounding box center [392, 704] width 19 height 19
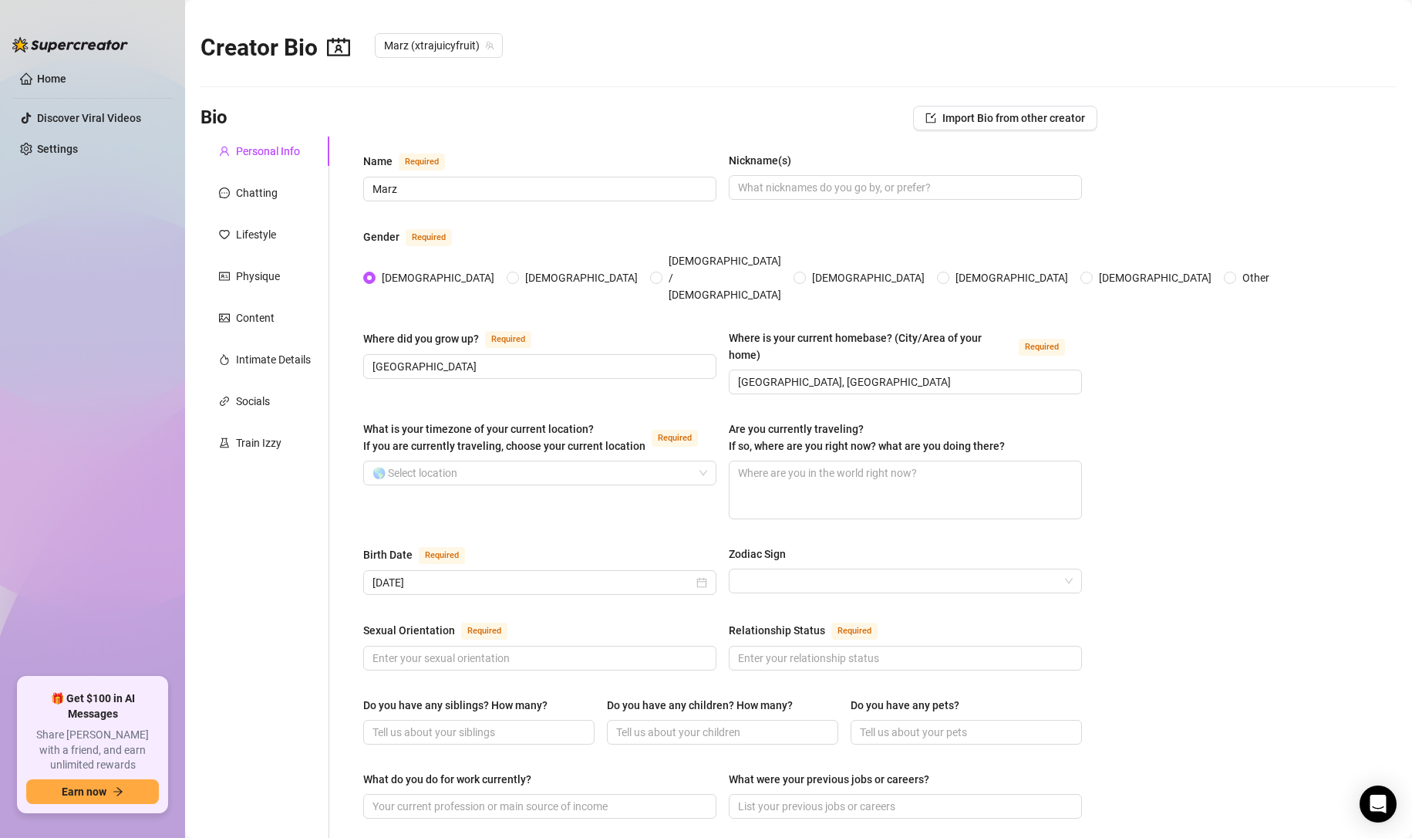
click at [286, 611] on div "Personal Info Chatting Lifestyle Physique Content Intimate Details Socials Trai…" at bounding box center [265, 783] width 129 height 1293
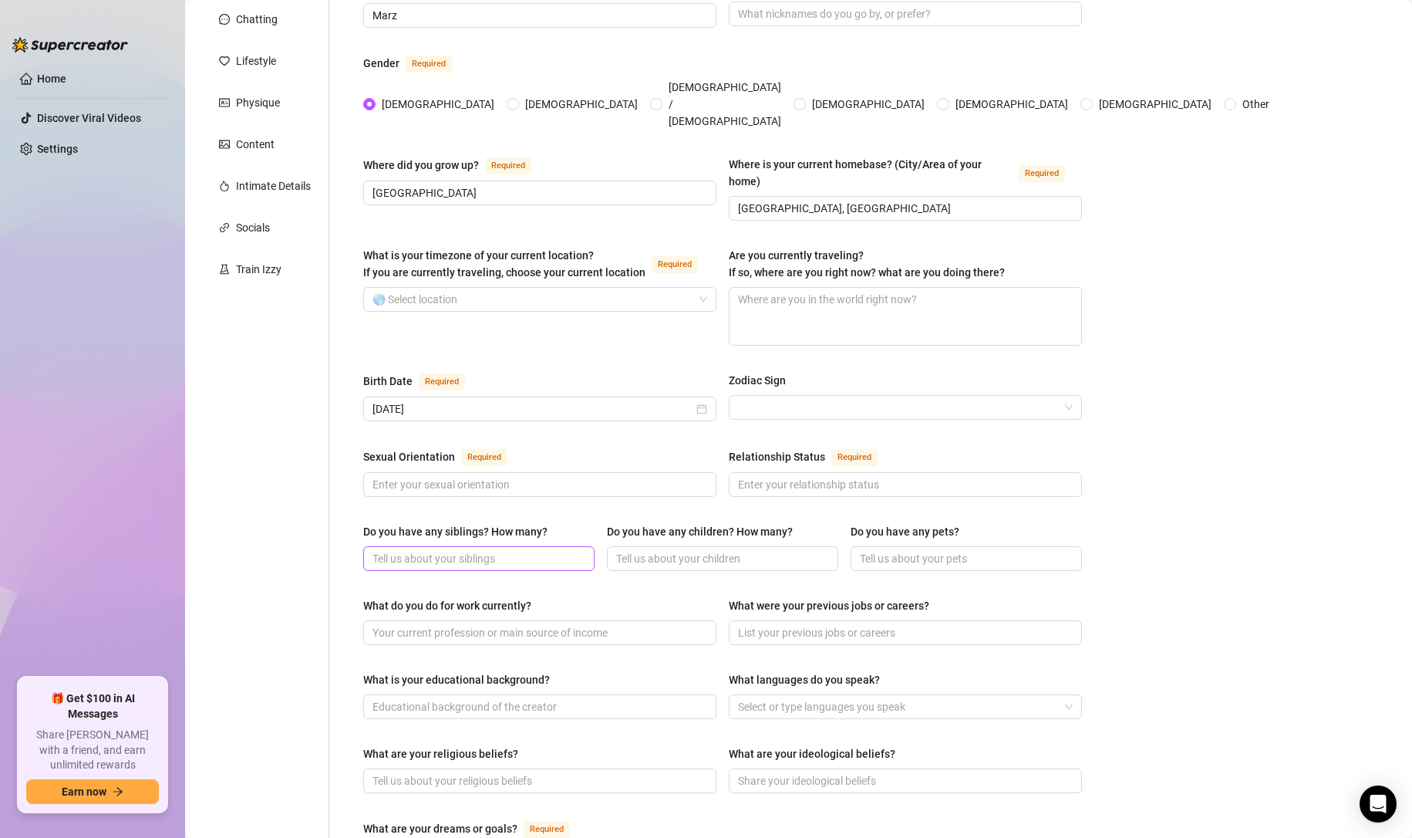
scroll to position [174, 0]
click at [565, 475] on input "Sexual Orientation Required" at bounding box center [538, 483] width 332 height 17
type input "b"
type input "[DEMOGRAPHIC_DATA]"
click at [757, 475] on input "Relationship Status Required" at bounding box center [904, 483] width 332 height 17
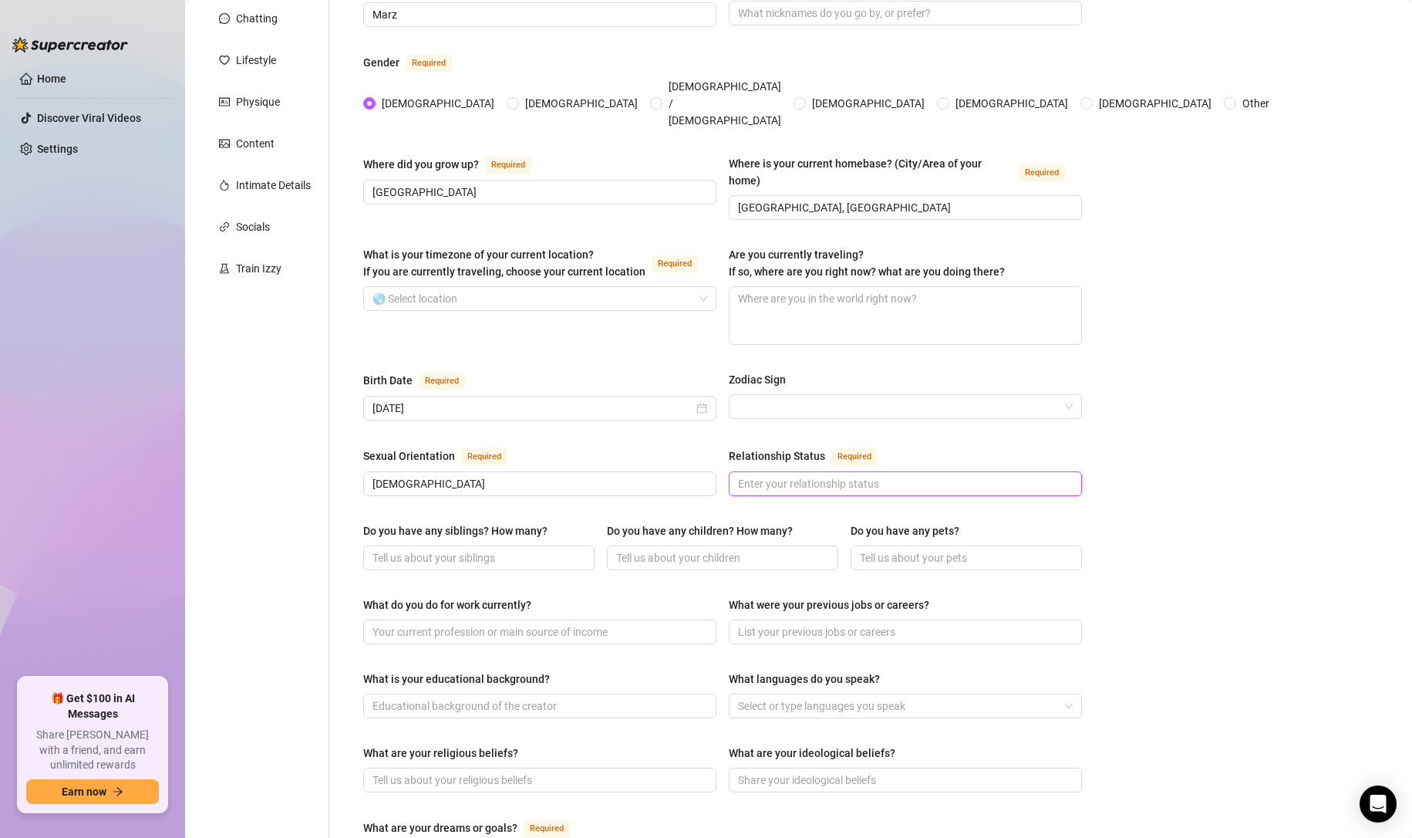
click at [775, 475] on input "Relationship Status Required" at bounding box center [904, 483] width 332 height 17
type input "Married"
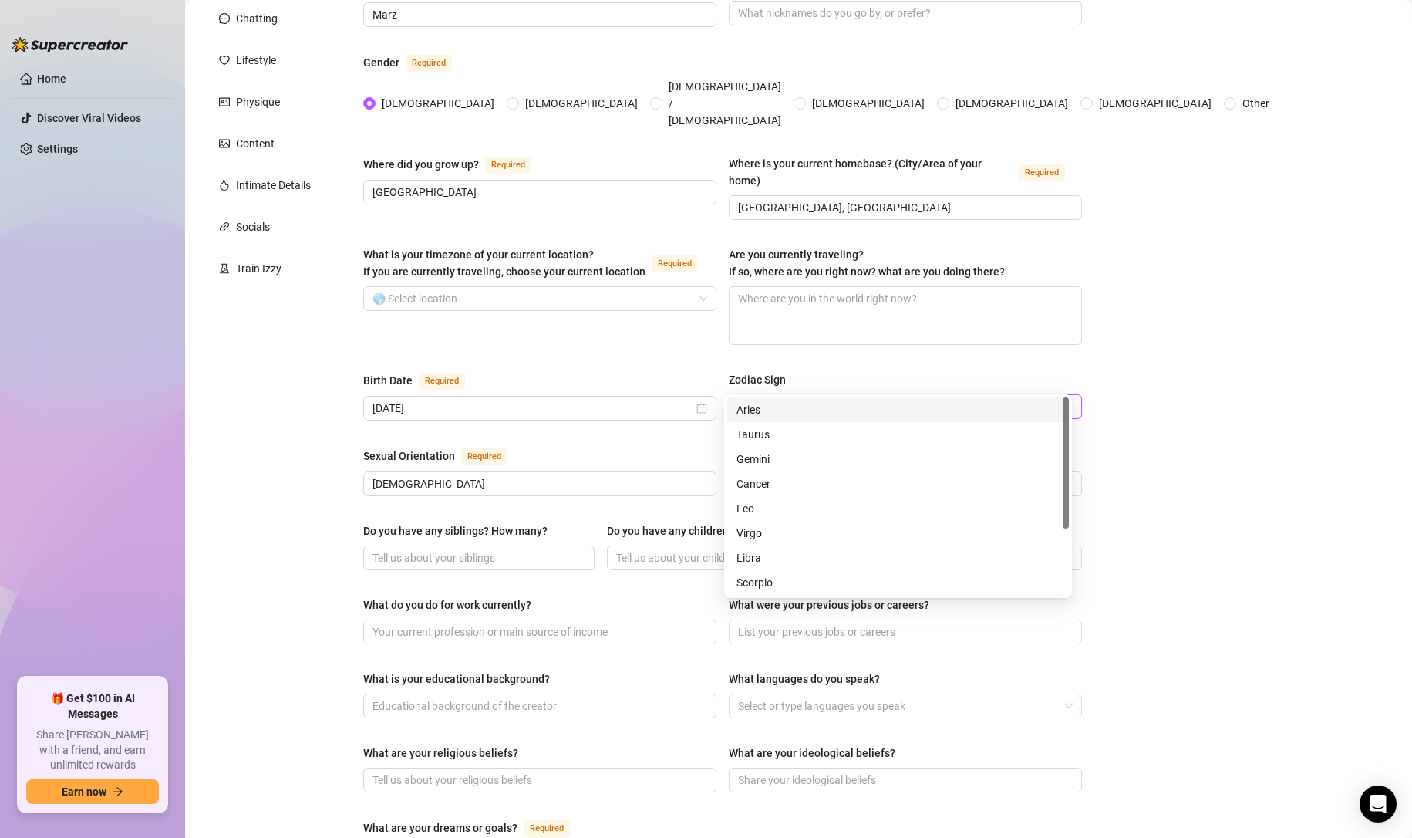
click at [904, 395] on input "Zodiac Sign" at bounding box center [898, 406] width 321 height 23
click at [843, 507] on div "Sagittarius" at bounding box center [898, 508] width 323 height 17
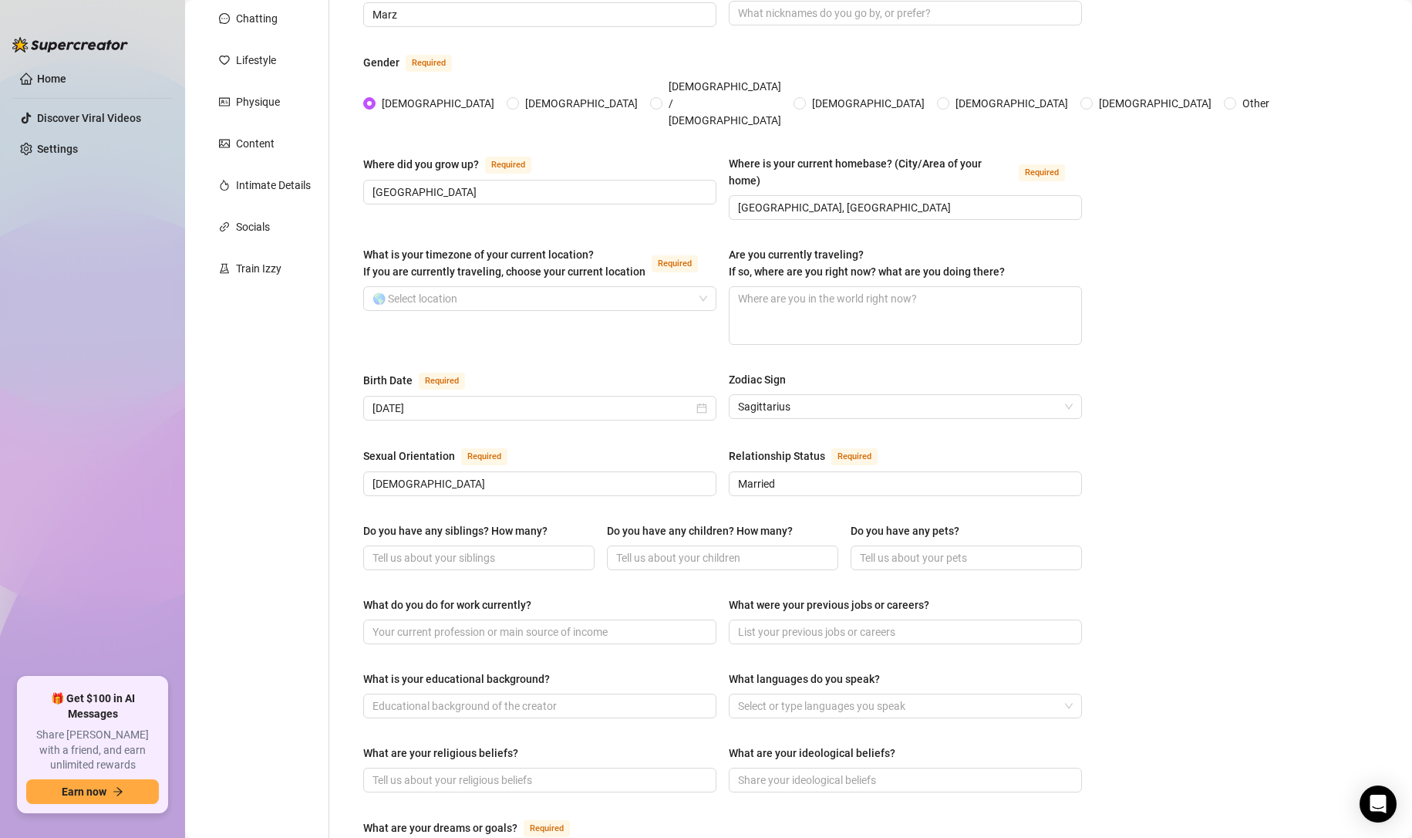
click at [1151, 576] on main "Creator Bio Marz (xtrajuicyfruit) Bio Import Bio from other creator Personal In…" at bounding box center [798, 595] width 1227 height 1539
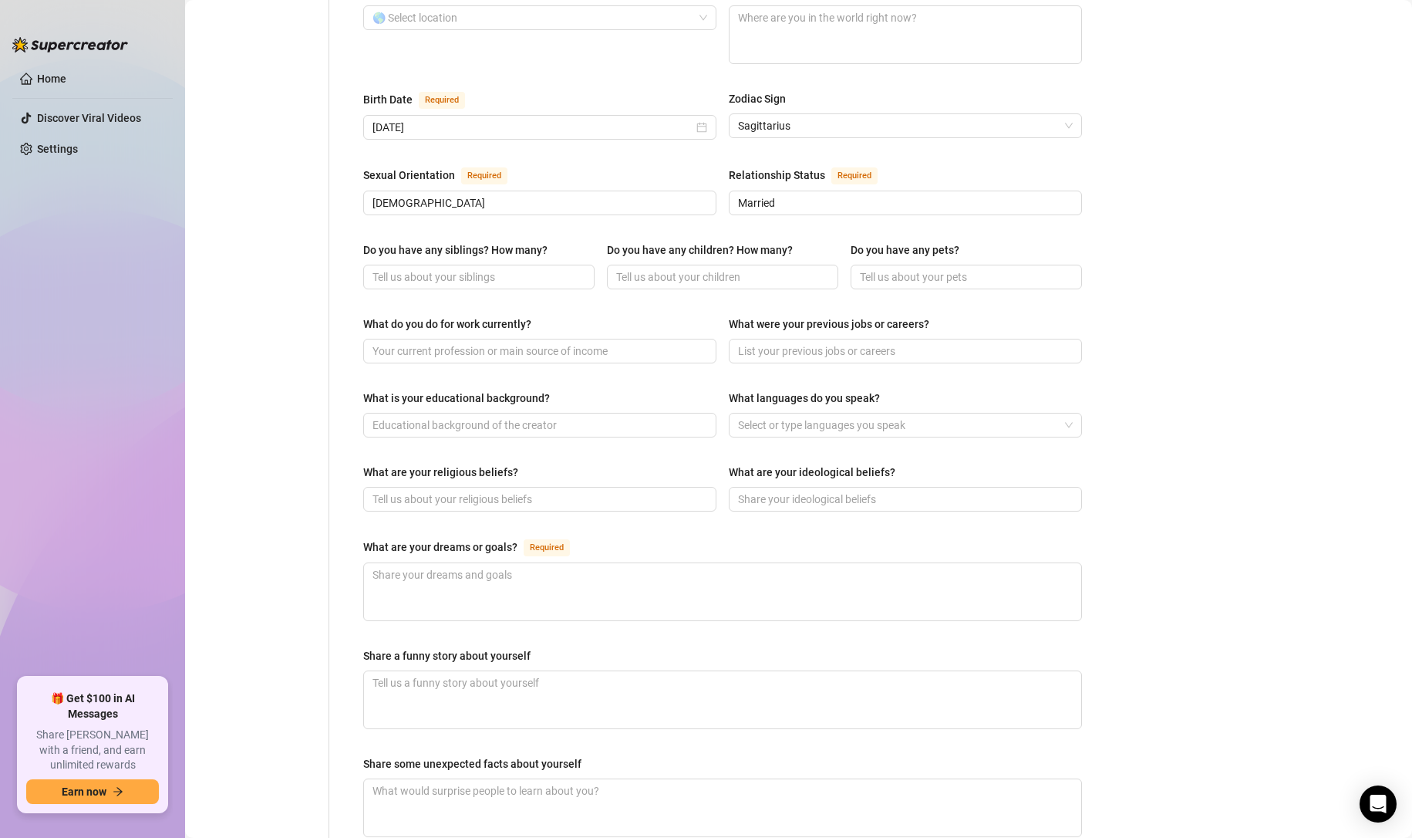
scroll to position [461, 0]
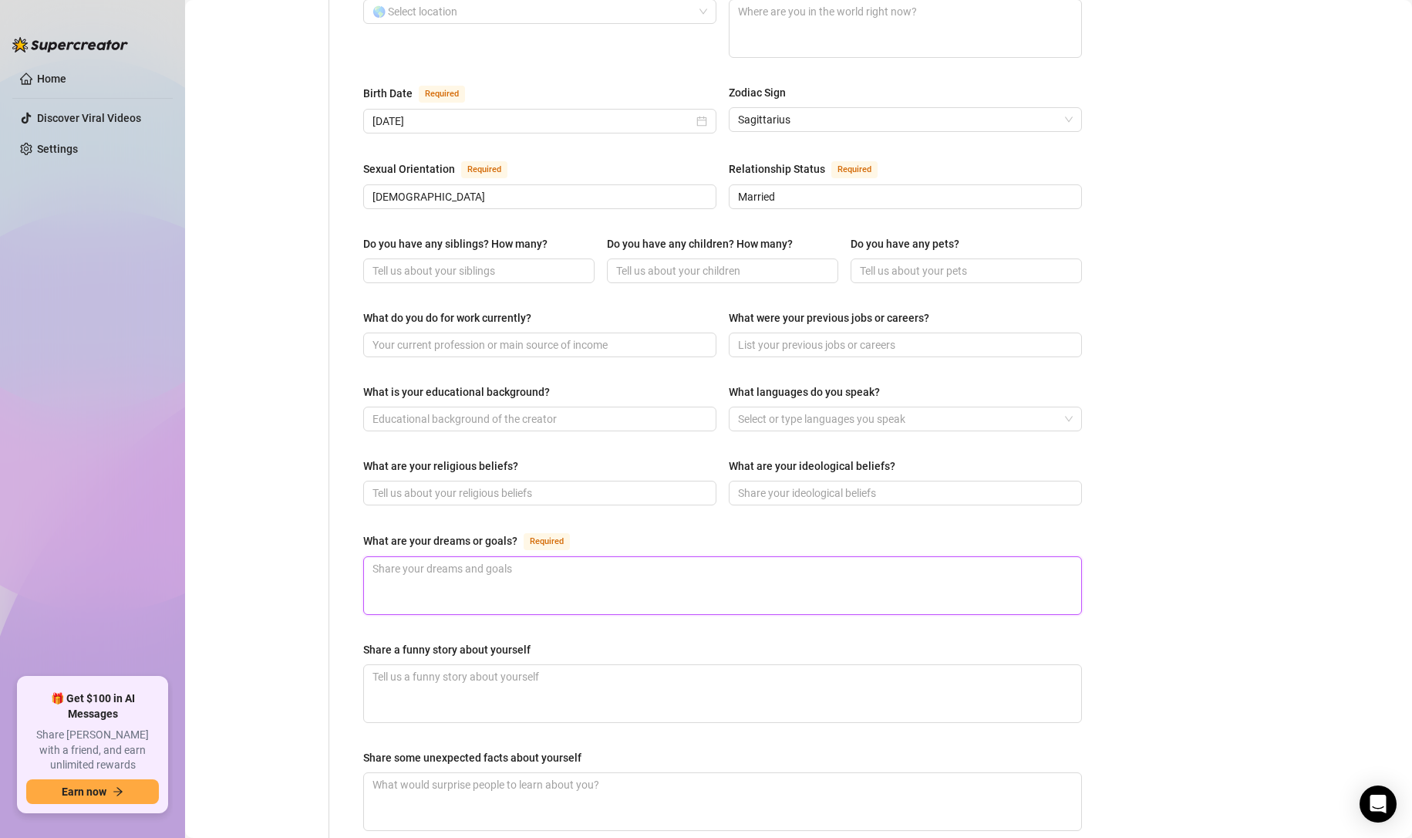
click at [699, 557] on textarea "What are your dreams or goals? Required" at bounding box center [722, 585] width 717 height 57
paste textarea "Travel the world, be a full-time entrepreneur, own my own business, become a pr…"
type textarea "Travel the world, be a full-time entrepreneur, own my own business, become a pr…"
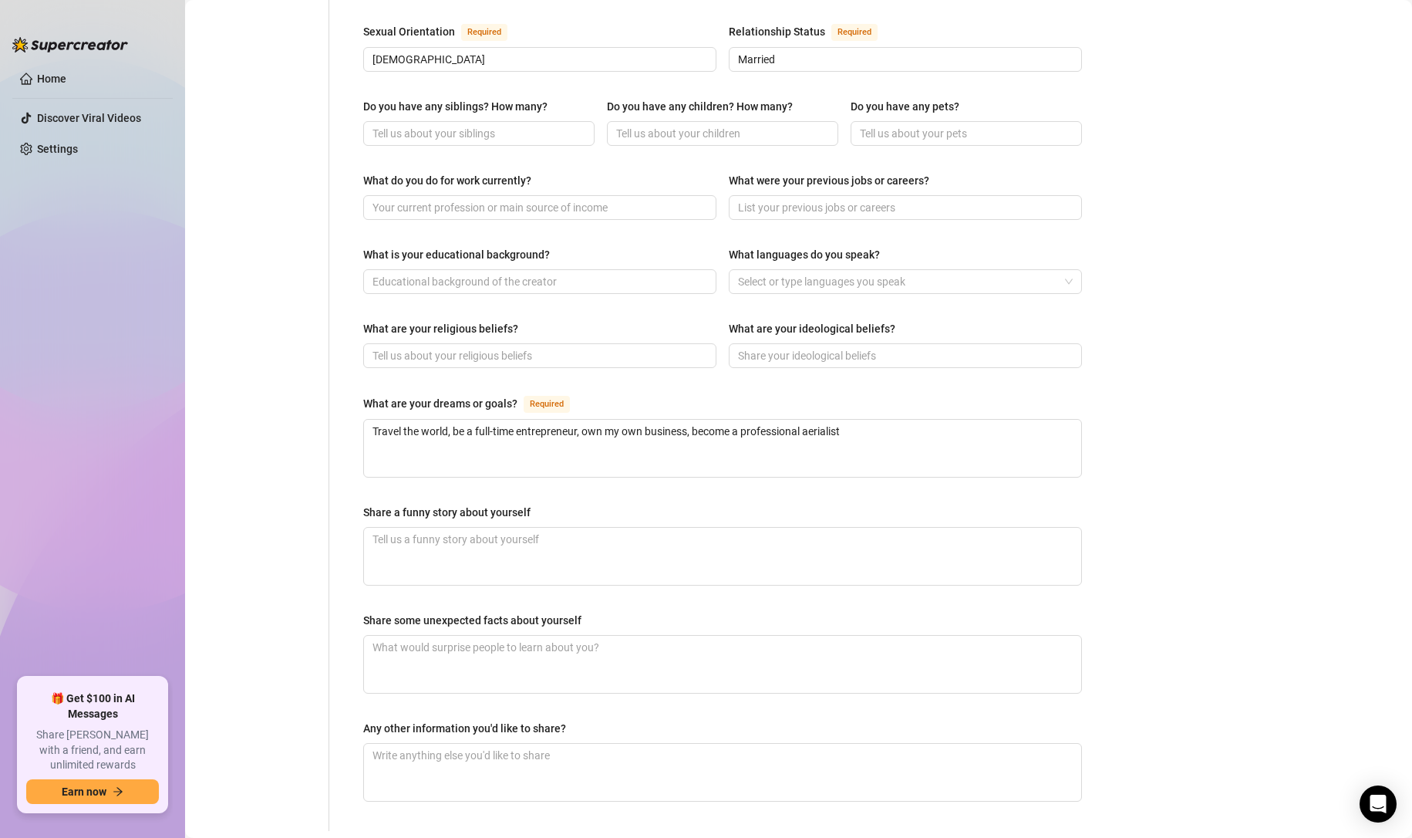
scroll to position [599, 0]
click at [757, 527] on textarea "Share a funny story about yourself" at bounding box center [722, 555] width 717 height 57
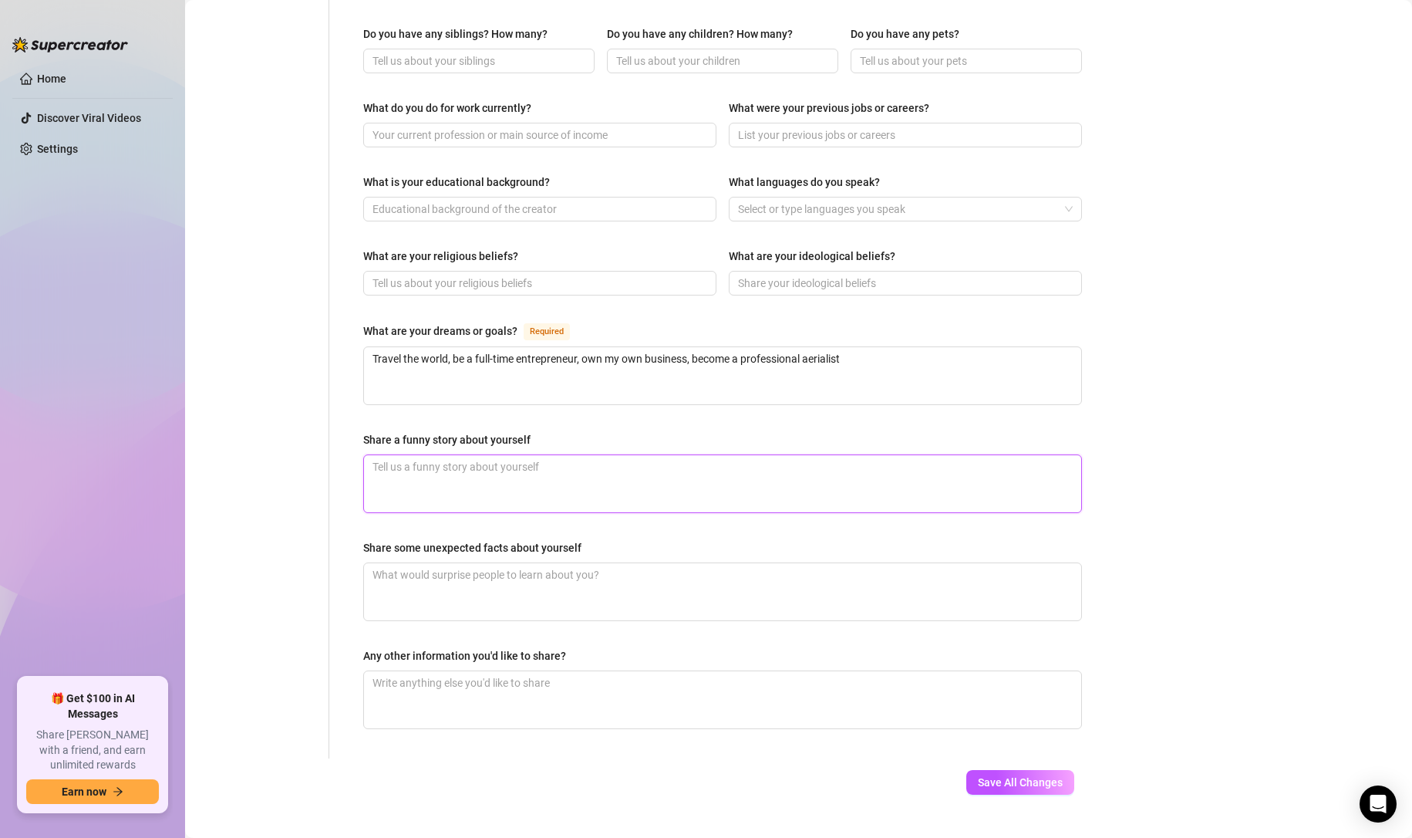
scroll to position [669, 0]
click at [700, 457] on textarea "Share a funny story about yourself" at bounding box center [722, 485] width 717 height 57
click at [666, 565] on textarea "Share some unexpected facts about yourself" at bounding box center [722, 593] width 717 height 57
paste textarea "I hula hoop, spin fire, 420 lover, work in media coverage for music festivals, …"
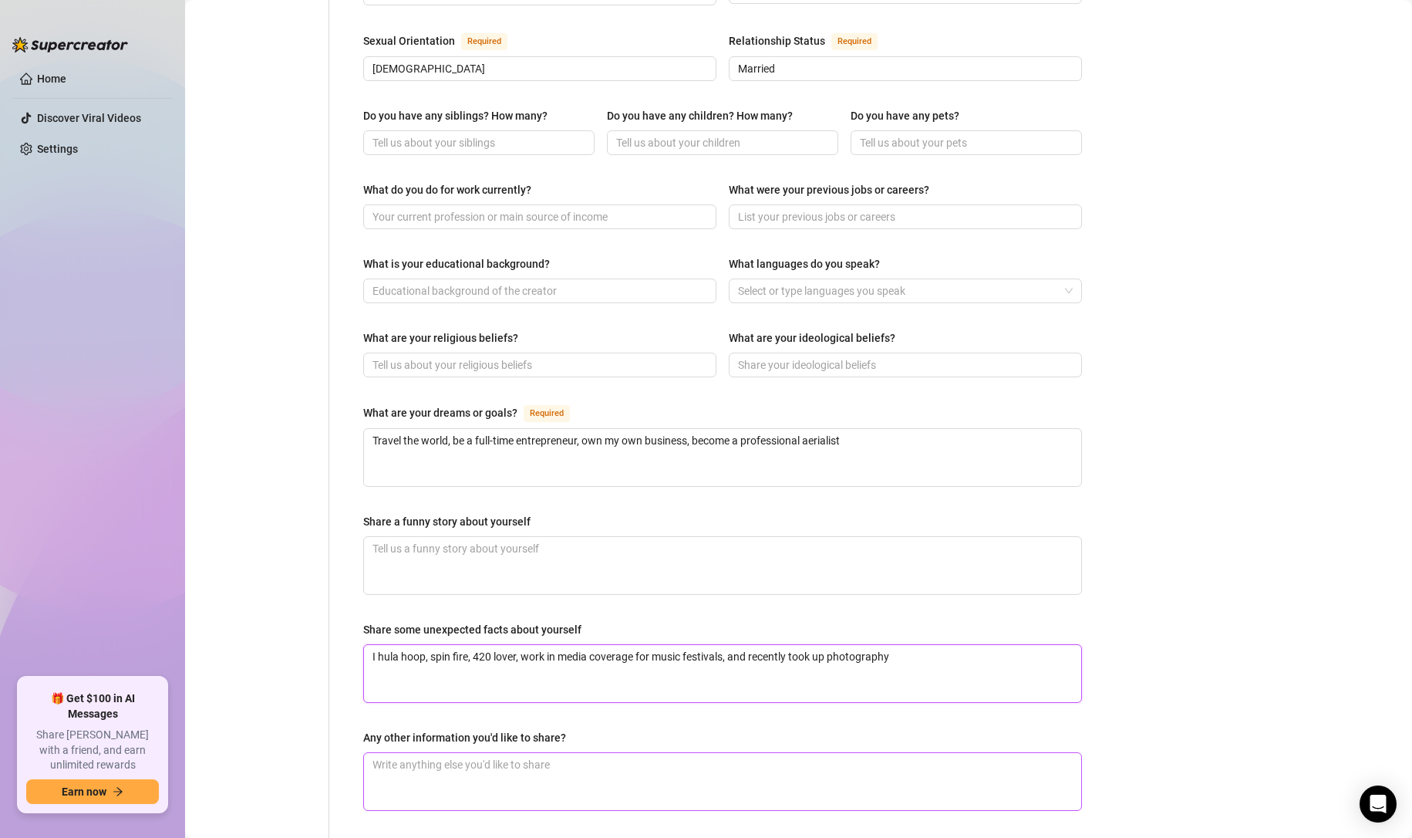
scroll to position [671, 0]
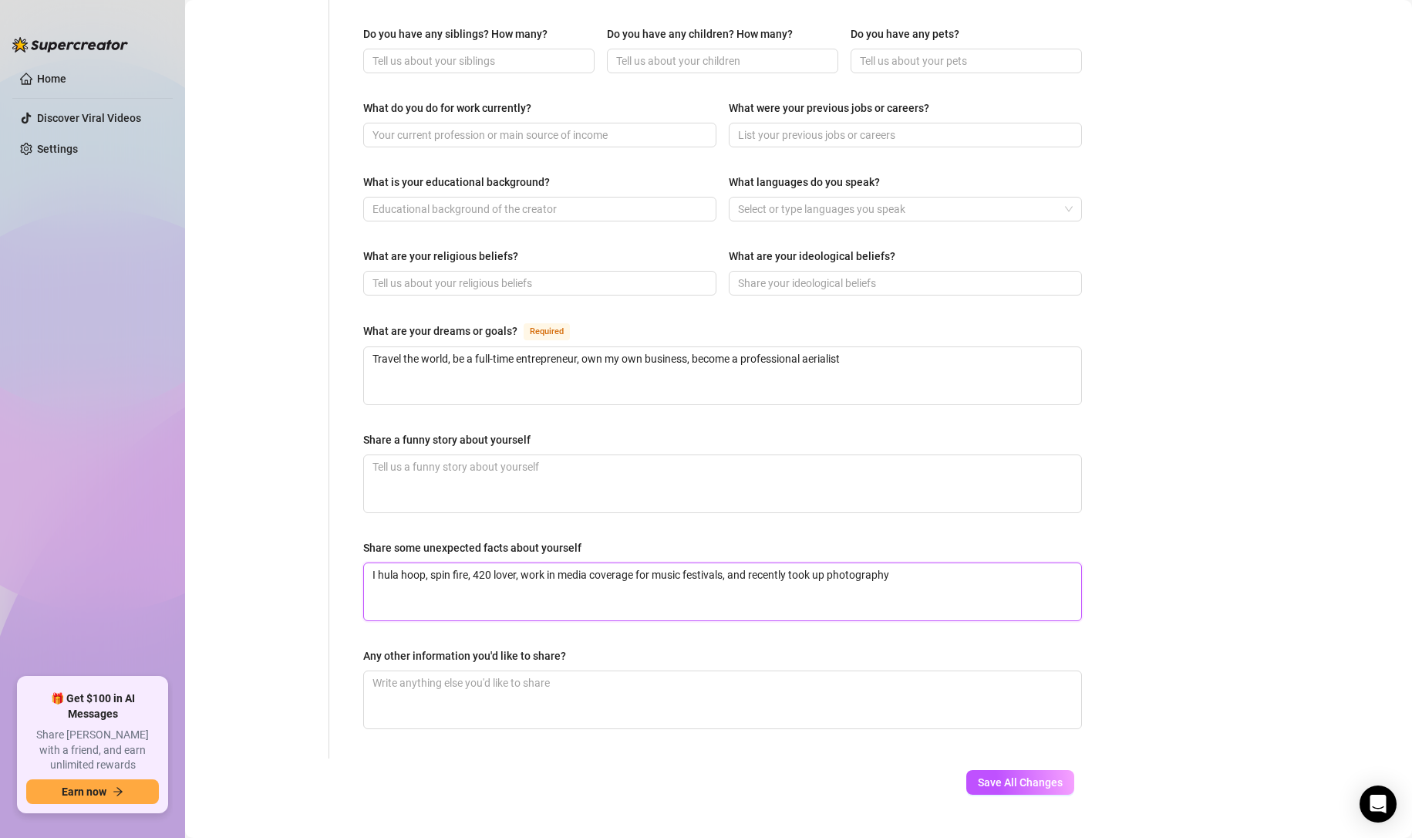
type textarea "I hula hoop, spin fire, 420 lover, work in media coverage for music festivals, …"
click at [1011, 765] on div "Save All Changes" at bounding box center [1020, 782] width 154 height 48
click at [1002, 770] on button "Save All Changes" at bounding box center [1020, 782] width 108 height 25
type textarea "Travel the world, be a full-time entrepreneur, own my own business, become a pr…"
type textarea "I hula hoop, spin fire, 420 lover, work in media coverage for music festivals, …"
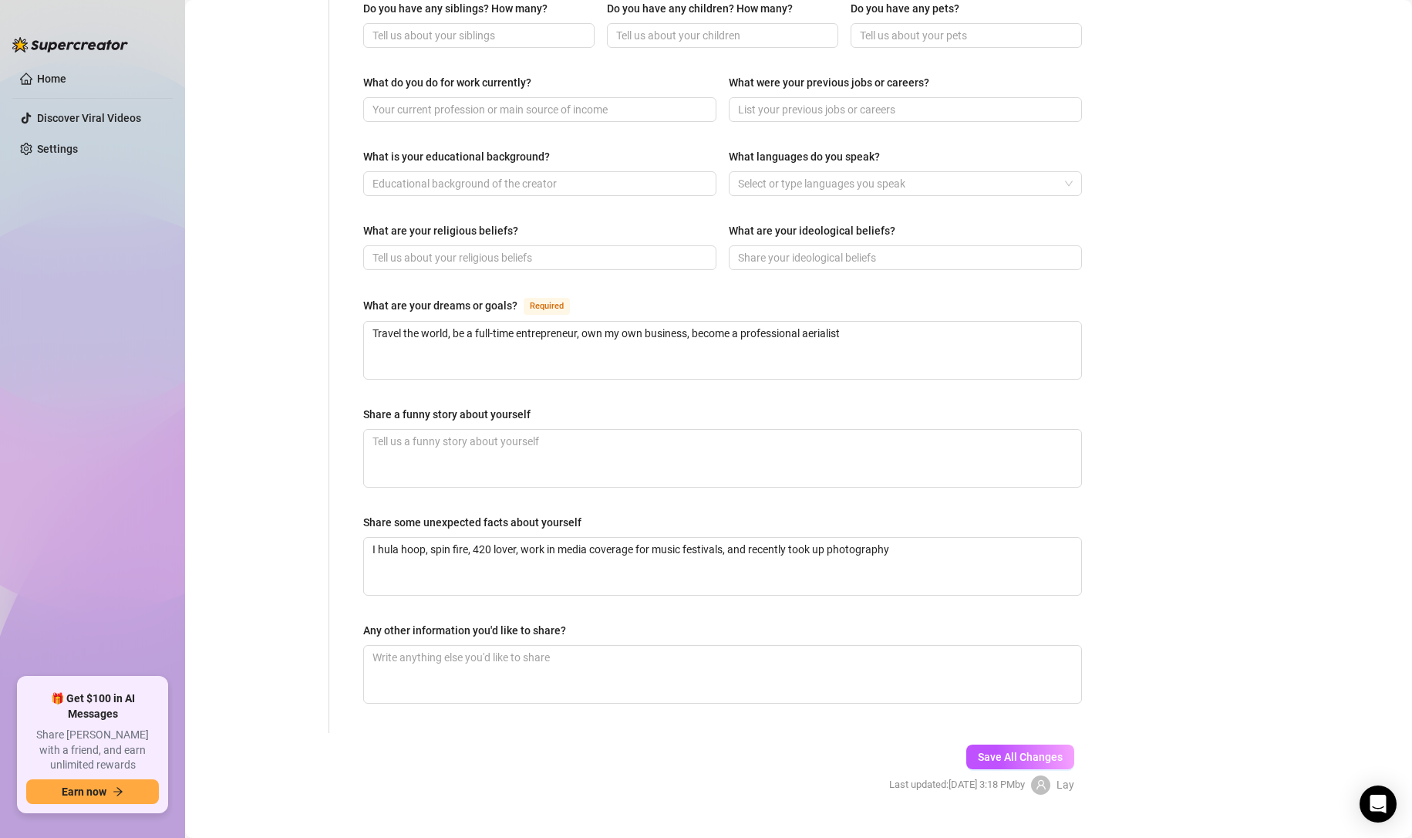
scroll to position [696, 0]
click at [581, 102] on input "What do you do for work currently?" at bounding box center [538, 110] width 332 height 17
paste input "Aerialist and social media creator"
type input "Aerialist and social media creator"
click at [527, 176] on input "What is your educational background?" at bounding box center [538, 184] width 332 height 17
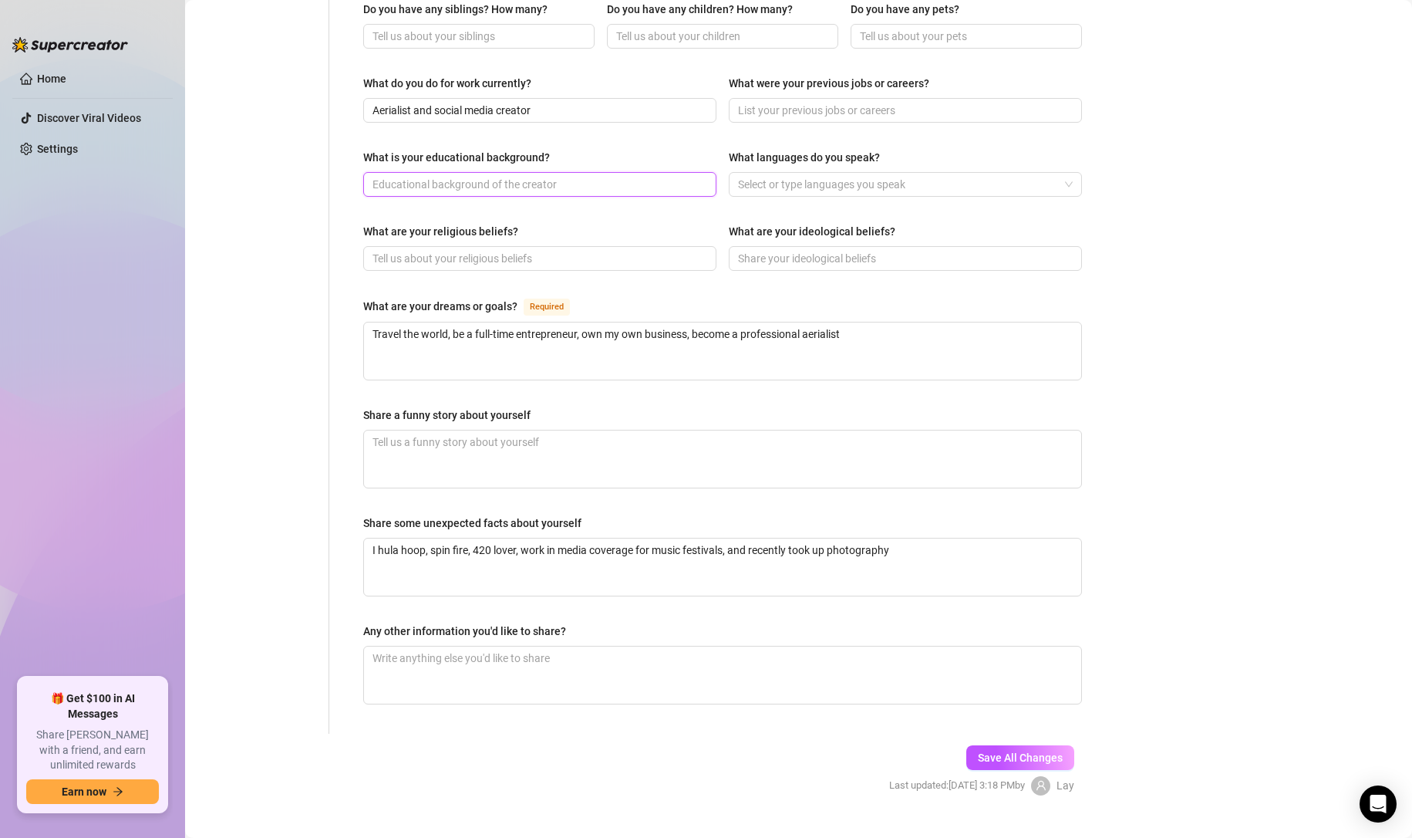
paste input "BA, MBA, JD"
type input "BA, MBA, JD"
click at [902, 102] on input "What were your previous jobs or careers?" at bounding box center [904, 110] width 332 height 17
paste input "Paralegal"
type input "Paralegal"
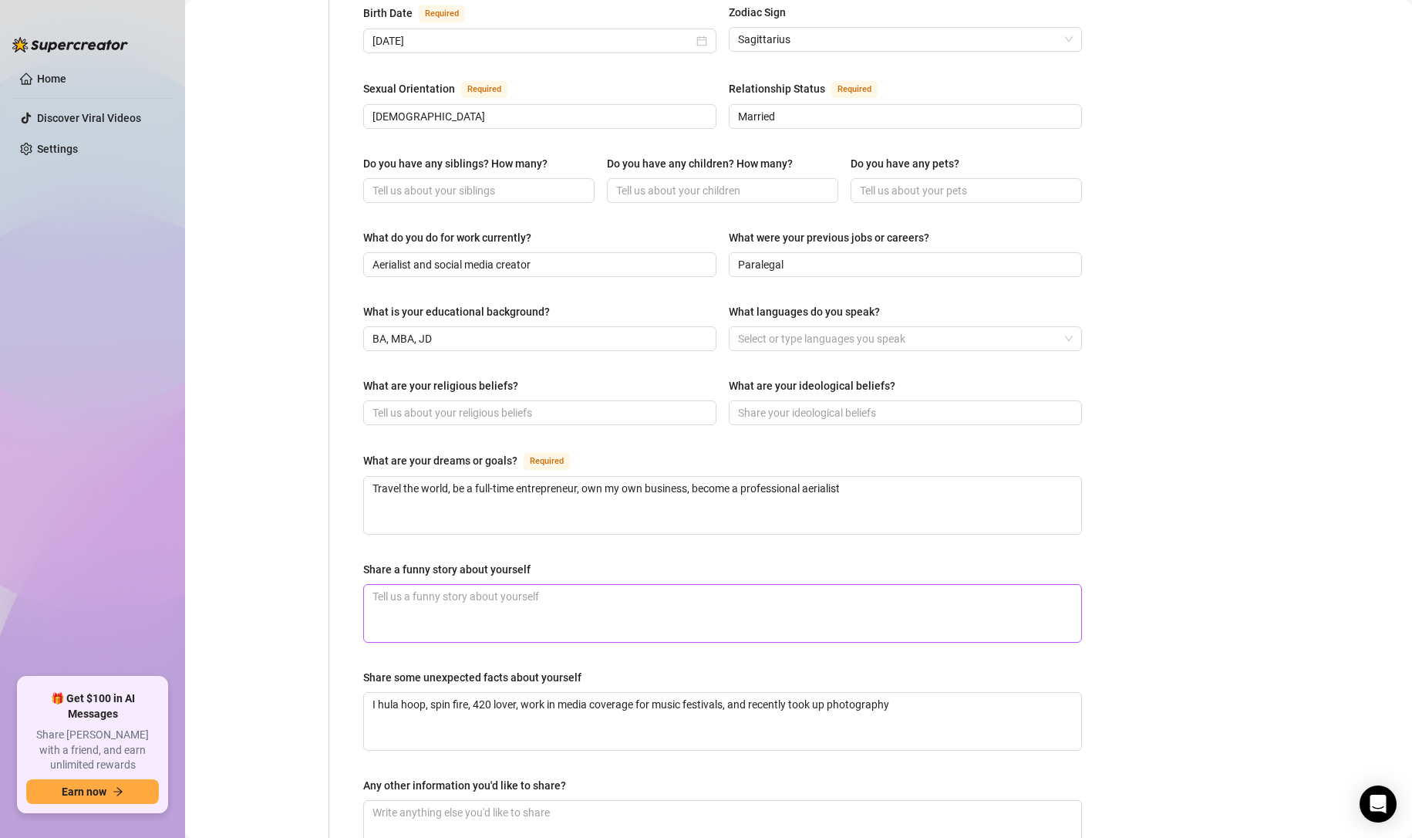
scroll to position [542, 0]
click at [790, 403] on input "What are your ideological beliefs?" at bounding box center [904, 411] width 332 height 17
paste input "Capitalism is bad"
type input "Capitalism is bad"
click at [1179, 552] on main "Creator Bio Marz (xtrajuicyfruit) Bio Import Bio from other creator Personal In…" at bounding box center [798, 240] width 1227 height 1564
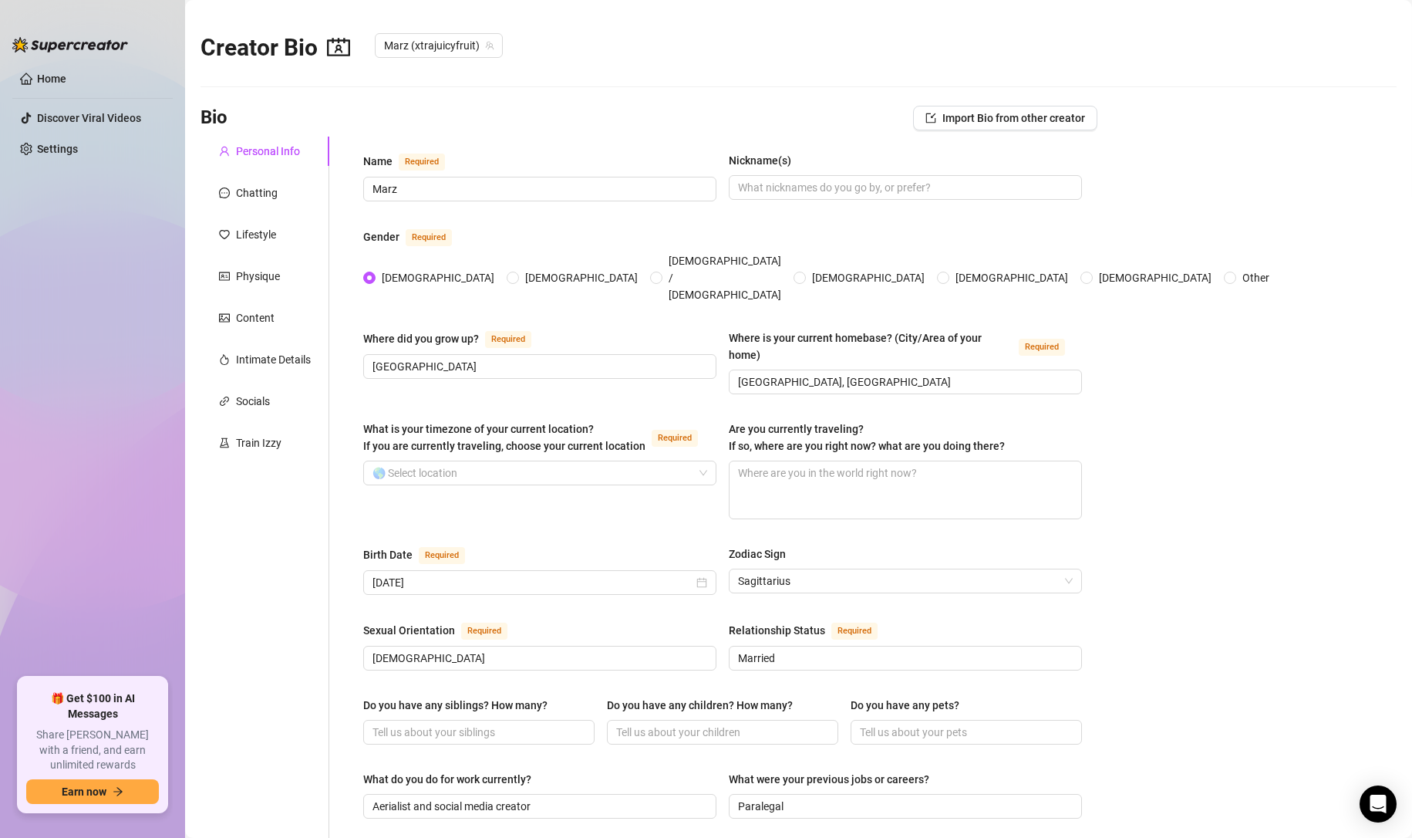
scroll to position [696, 0]
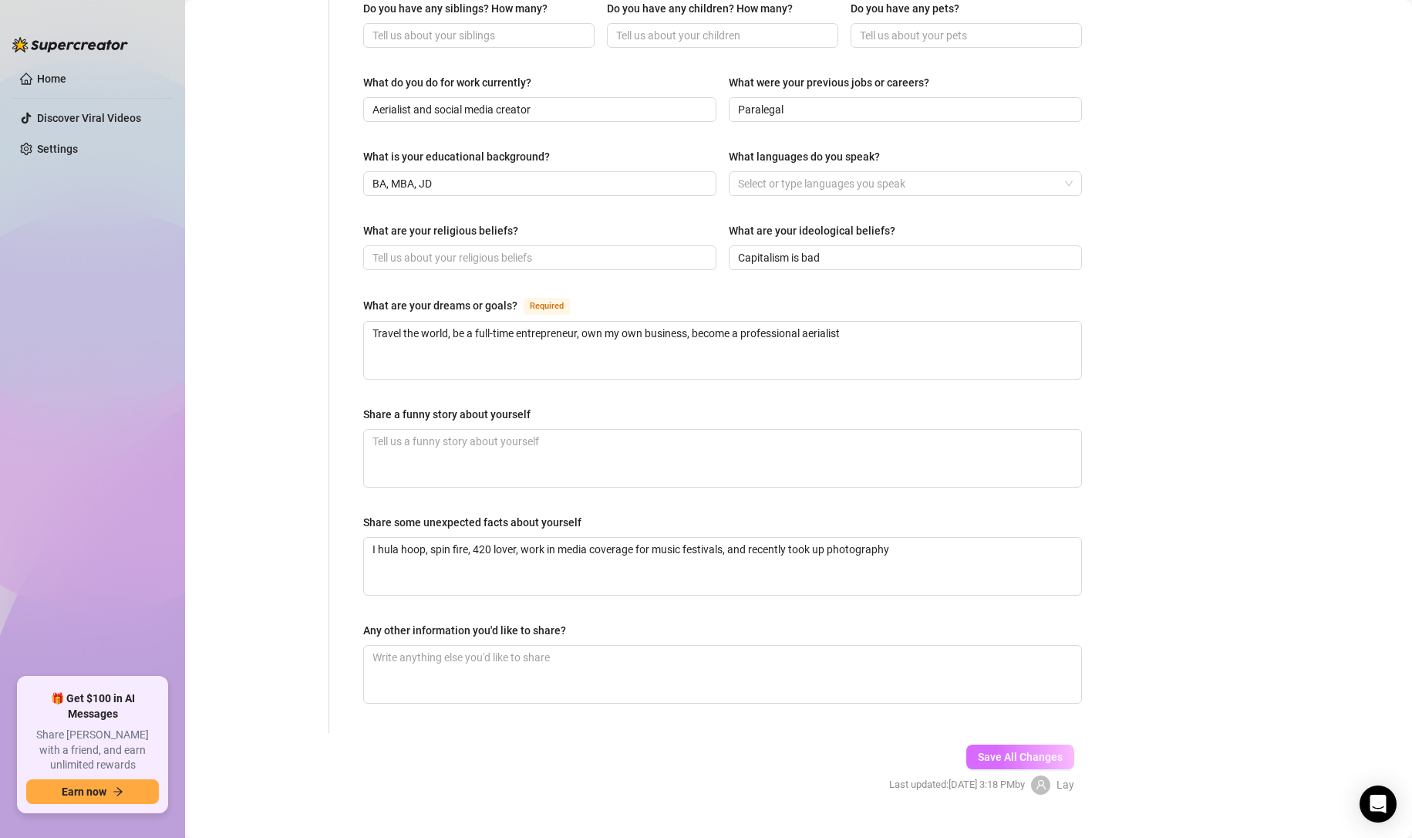
click at [1030, 744] on button "Save All Changes" at bounding box center [1020, 756] width 108 height 25
type input "Aerialist and social media creator"
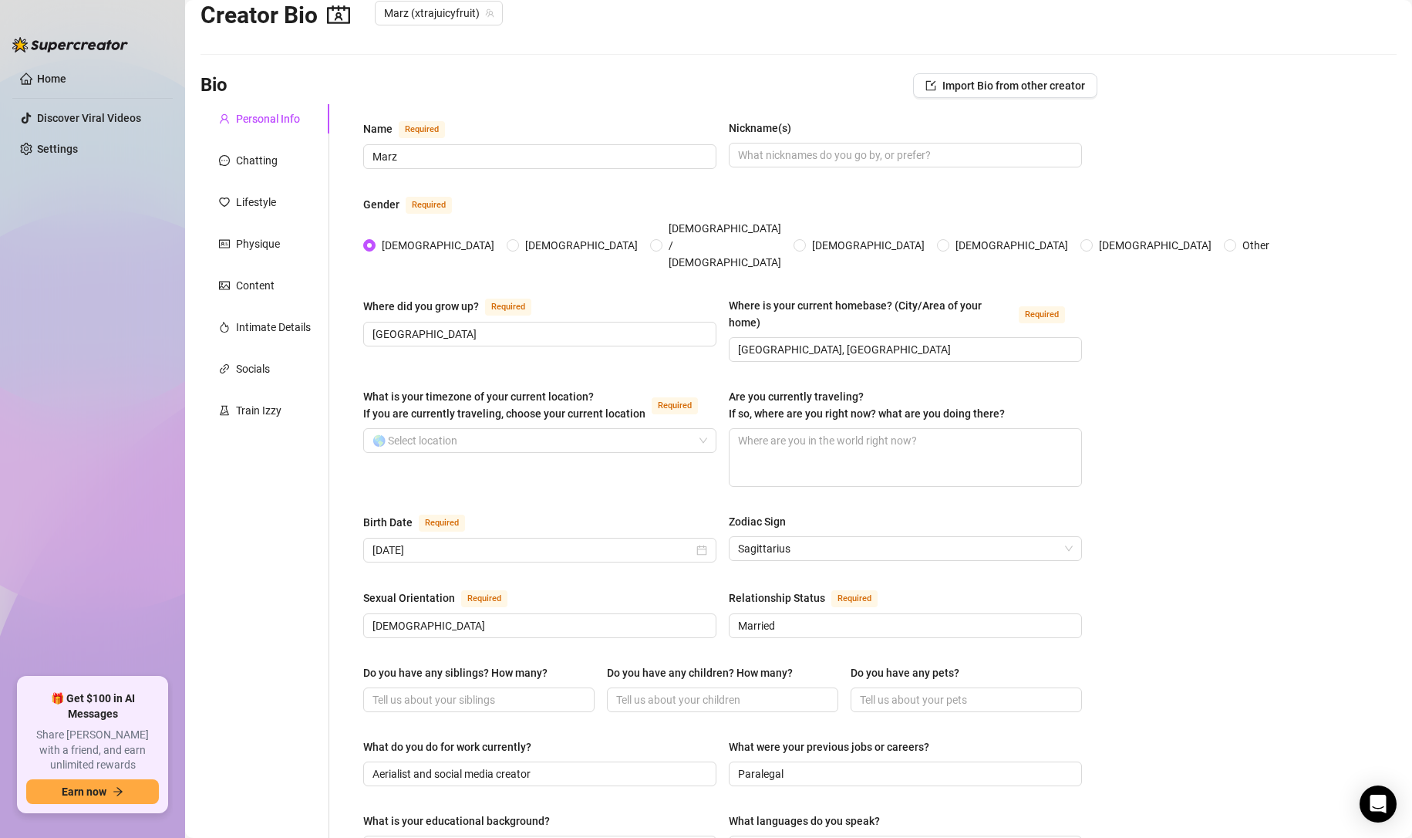
scroll to position [0, 0]
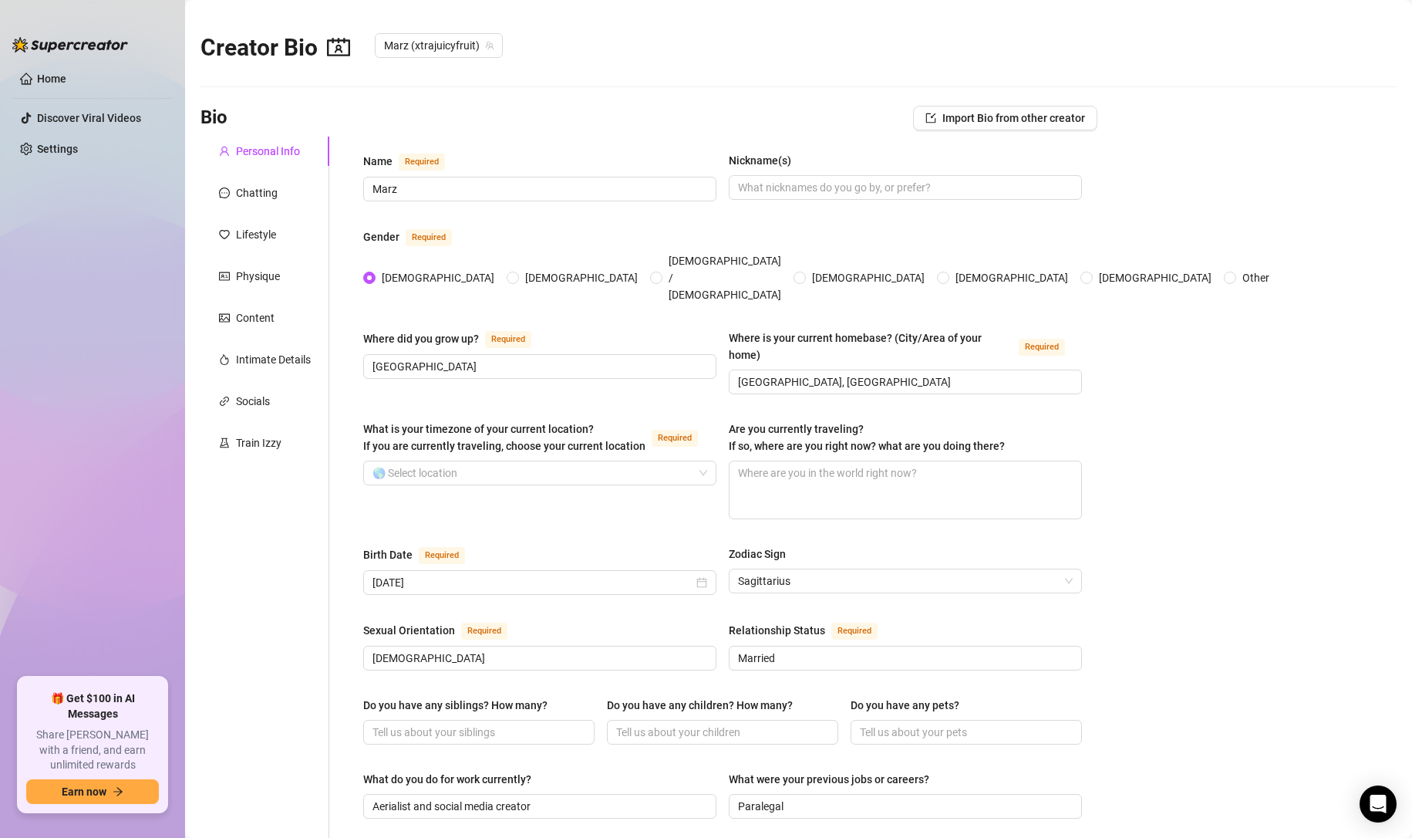
click at [289, 175] on div "Personal Info Chatting Lifestyle Physique Content Intimate Details Socials Trai…" at bounding box center [265, 783] width 129 height 1293
click at [276, 201] on div "Chatting" at bounding box center [257, 192] width 42 height 17
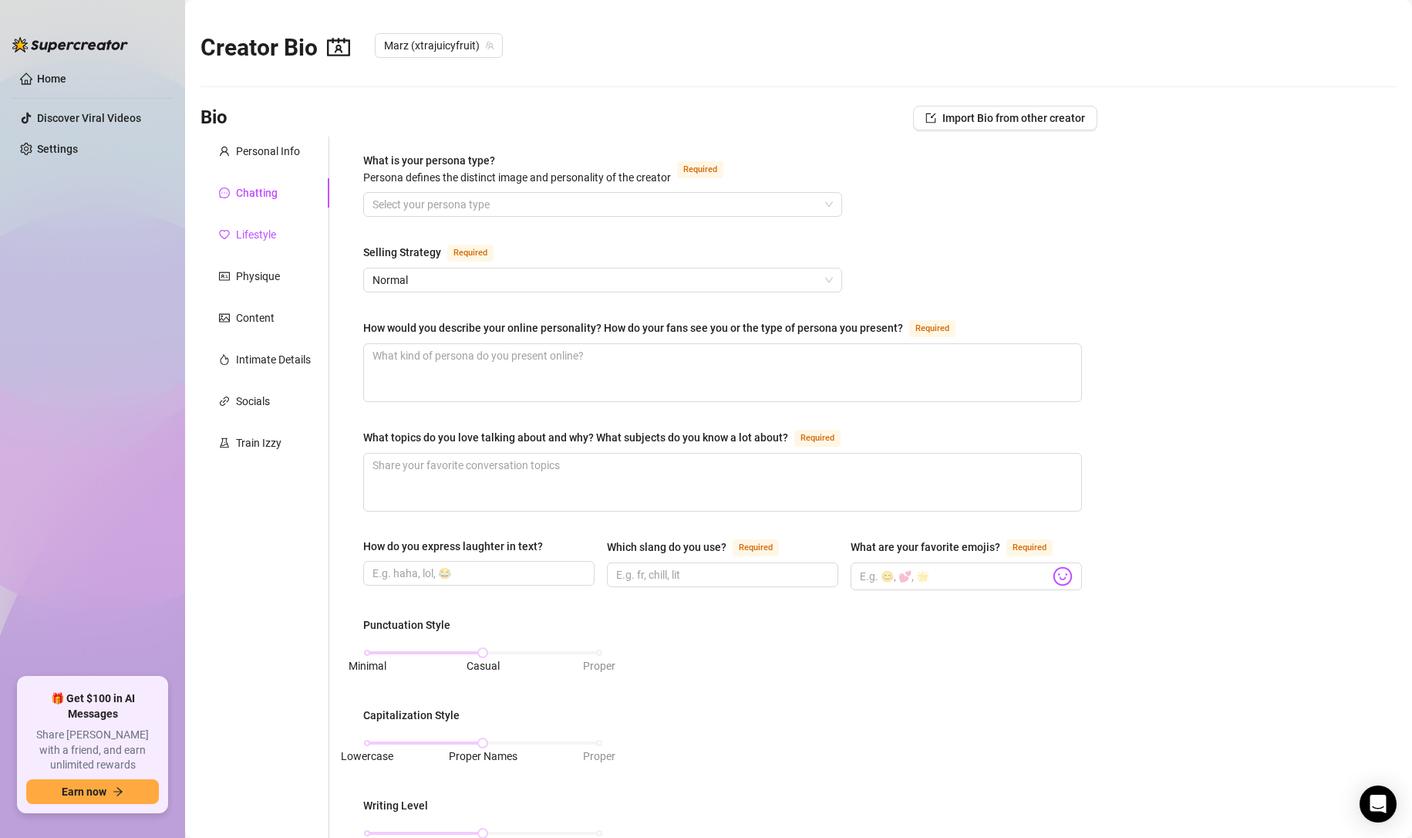
click at [271, 233] on div "Lifestyle" at bounding box center [256, 234] width 40 height 17
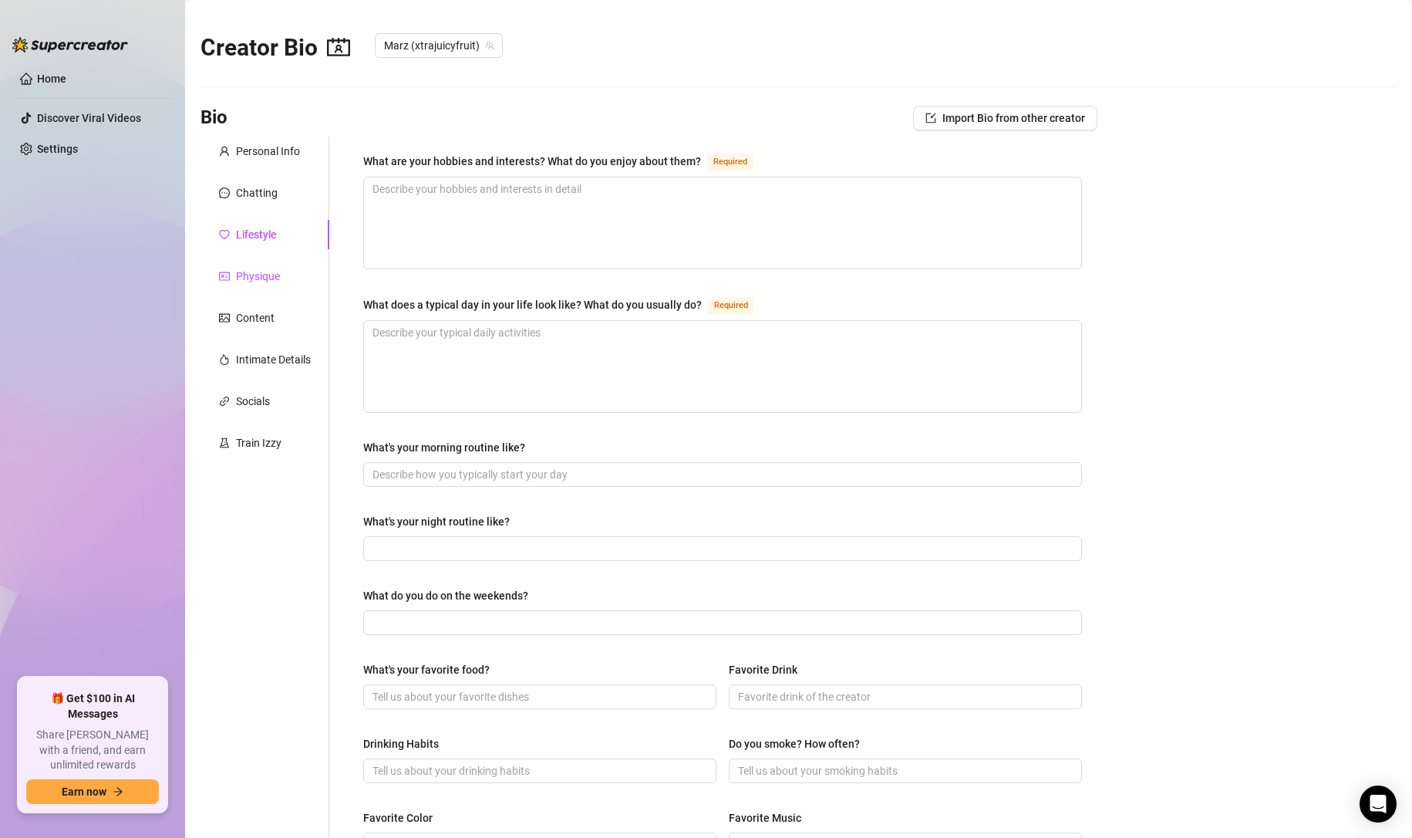
click at [254, 273] on div "Physique" at bounding box center [258, 276] width 44 height 17
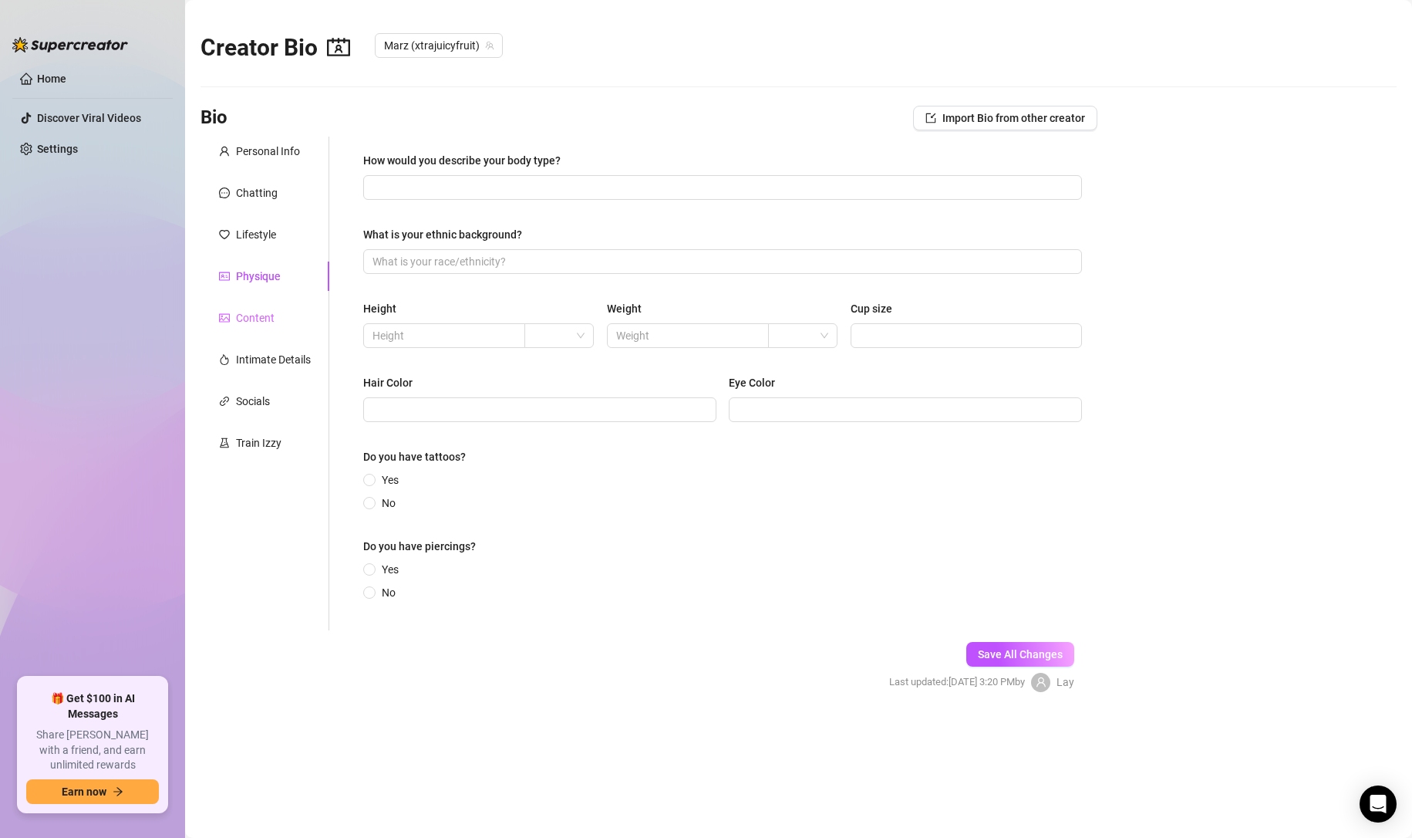
click at [265, 303] on div "Content" at bounding box center [265, 317] width 129 height 29
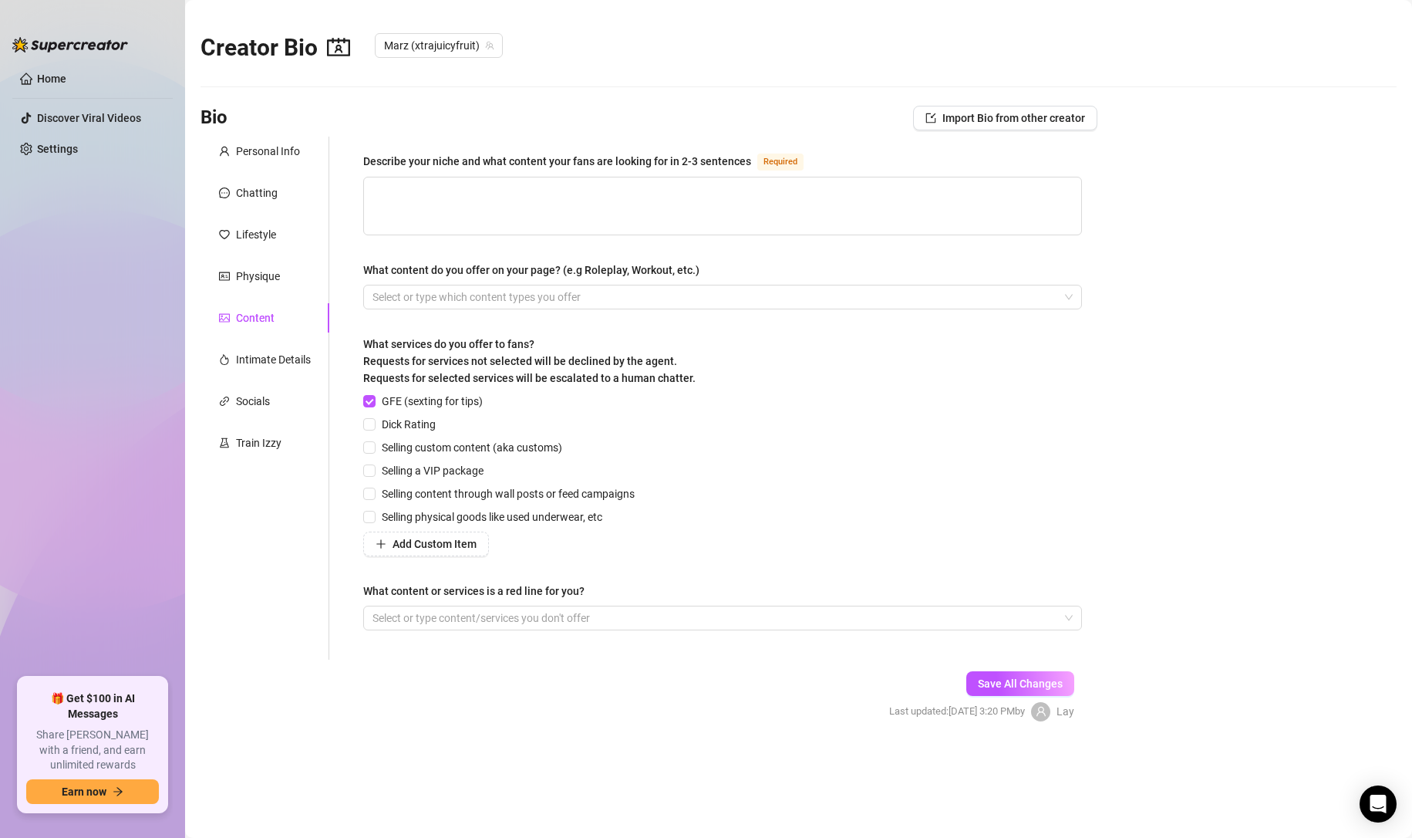
click at [255, 341] on div "Personal Info Chatting Lifestyle Physique Content Intimate Details Socials Trai…" at bounding box center [265, 398] width 129 height 523
click at [255, 351] on div "Intimate Details" at bounding box center [273, 359] width 75 height 17
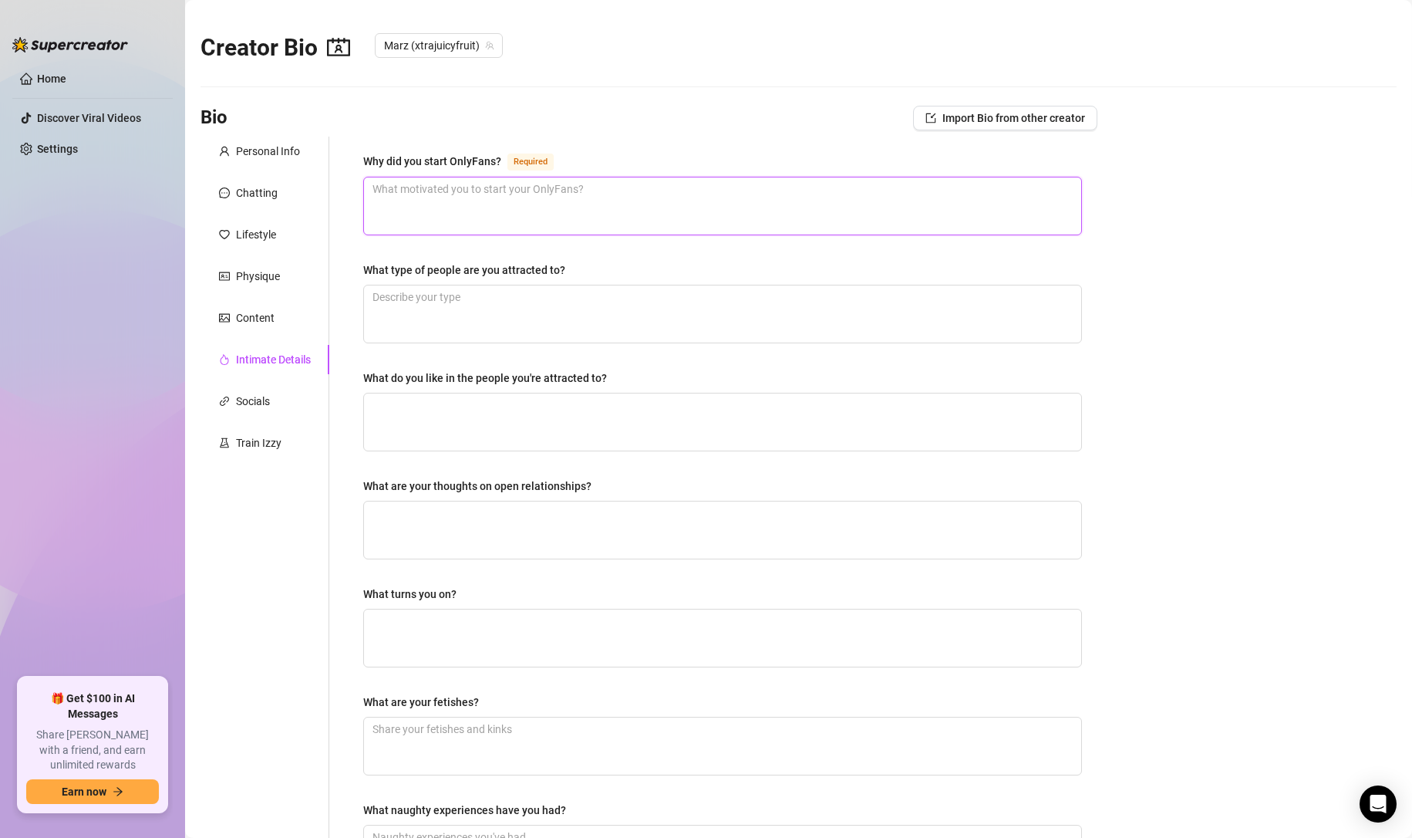
click at [609, 194] on textarea "Why did you start OnlyFans? Required" at bounding box center [722, 205] width 717 height 57
paste textarea "Financial and physical freedom, to not work for anyone else, I also enjoy the w…"
click at [613, 233] on textarea "Financial and physical freedom, to not work for anyone else, I also enjoy the w…" at bounding box center [722, 205] width 717 height 57
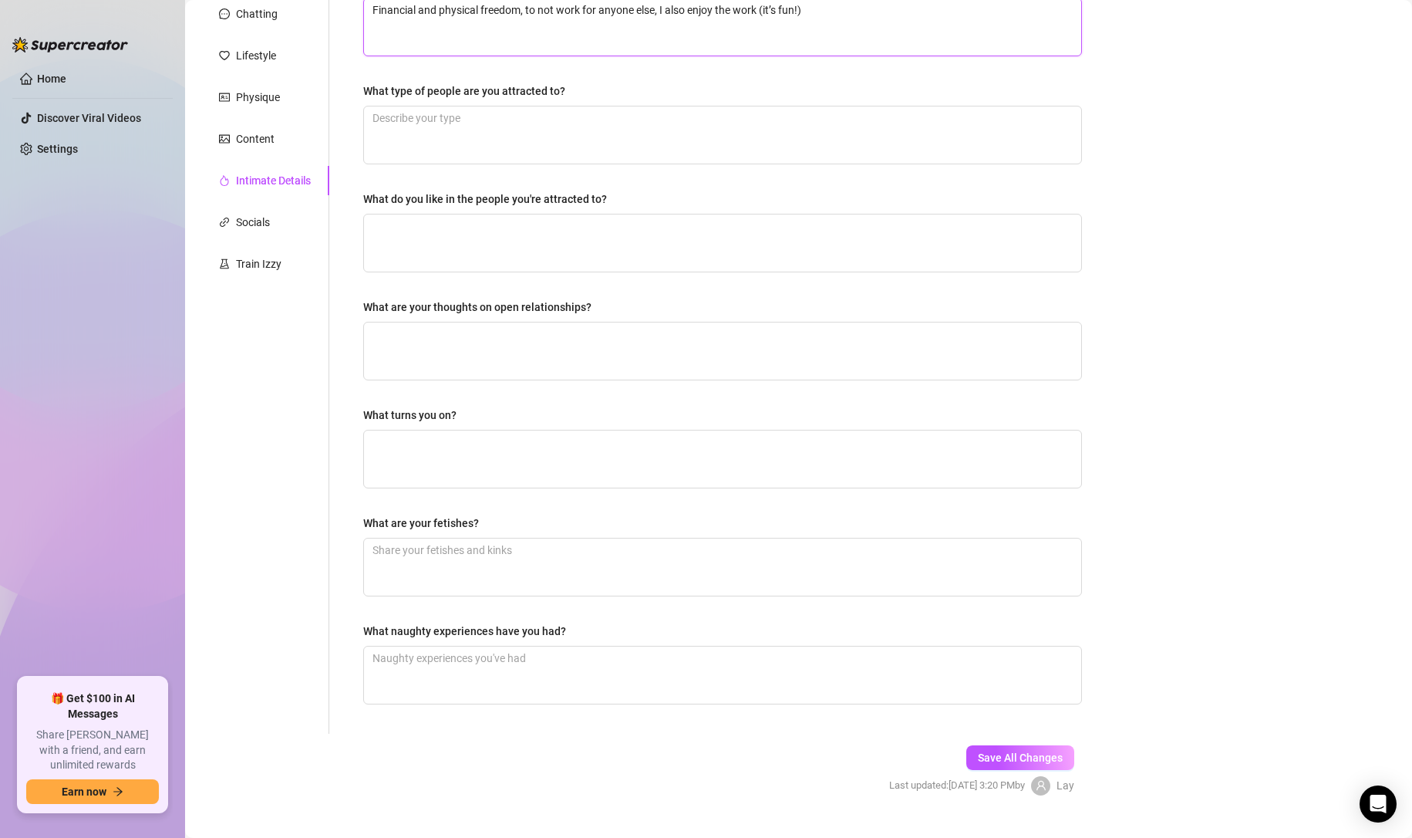
scroll to position [209, 0]
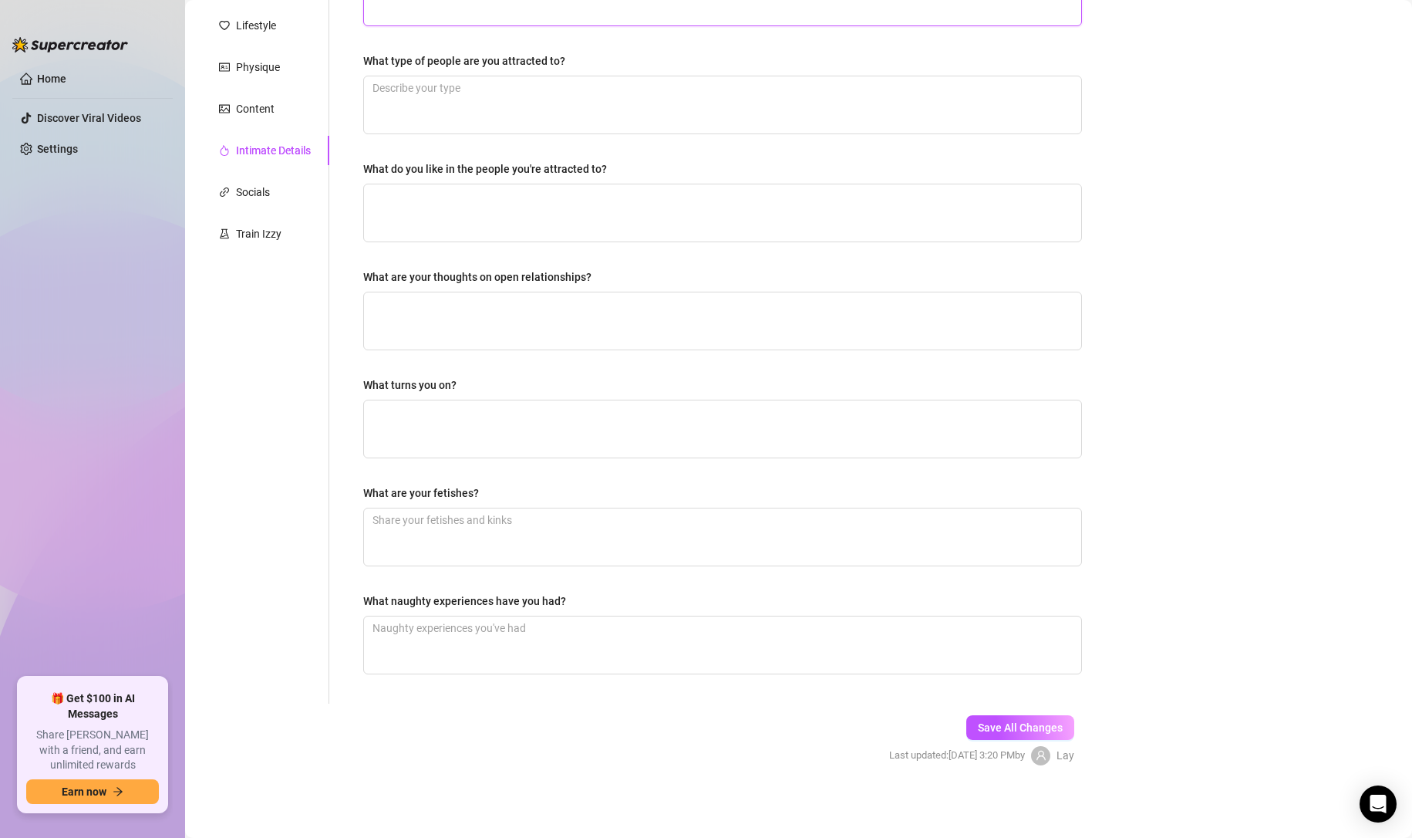
type textarea "Financial and physical freedom, to not work for anyone else, I also enjoy the w…"
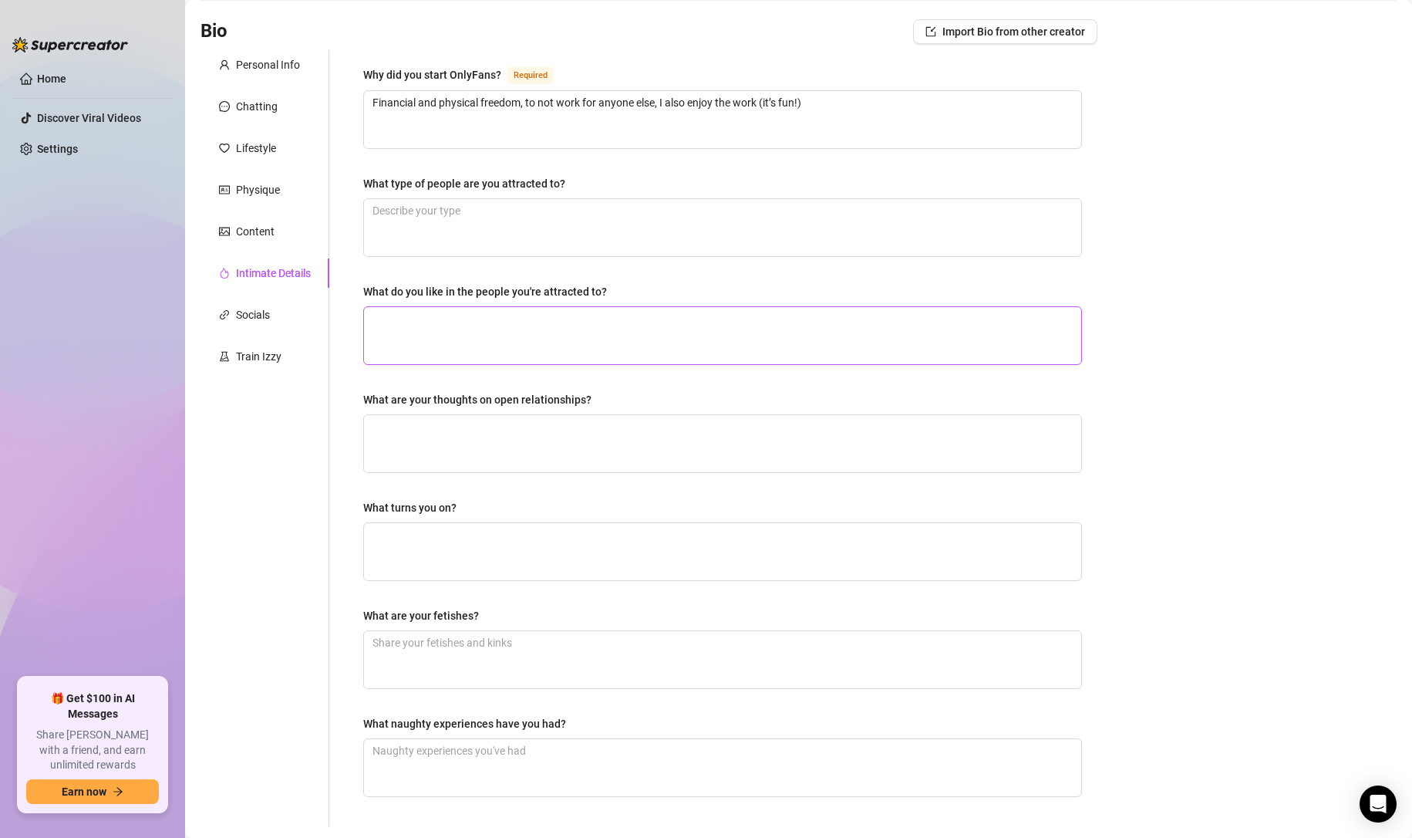
scroll to position [86, 0]
click at [698, 663] on textarea "What are your fetishes?" at bounding box center [722, 660] width 717 height 57
paste textarea "Women for sure, men who worship, who make sounds / aren’t quiet in the bedroom,…"
type textarea "Women for sure, men who worship, who make sounds / aren’t quiet in the bedroom,…"
click at [595, 220] on textarea "What type of people are you attracted to?" at bounding box center [722, 228] width 717 height 57
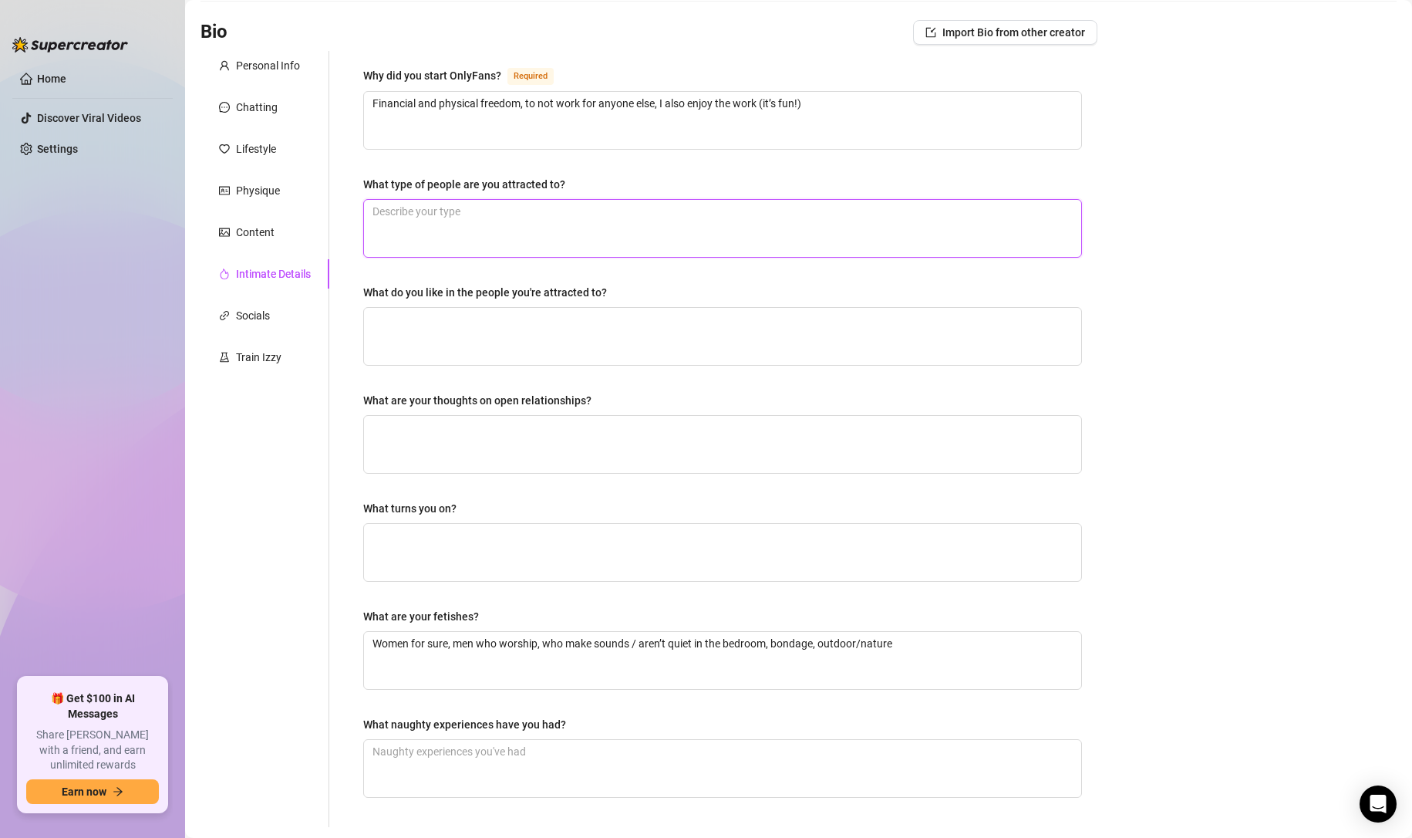
paste textarea ": Intelligent, physically attractive, taller, darker features, friendly, outgoi…"
type textarea ": Intelligent, physically attractive, taller, darker features, friendly, outgoi…"
click at [379, 207] on textarea ": Intelligent, physically attractive, taller, darker features, friendly, outgoi…" at bounding box center [722, 228] width 717 height 57
type textarea ":Intelligent, physically attractive, taller, darker features, friendly, outgoin…"
type textarea "Intelligent, physically attractive, taller, darker features, friendly, outgoing…"
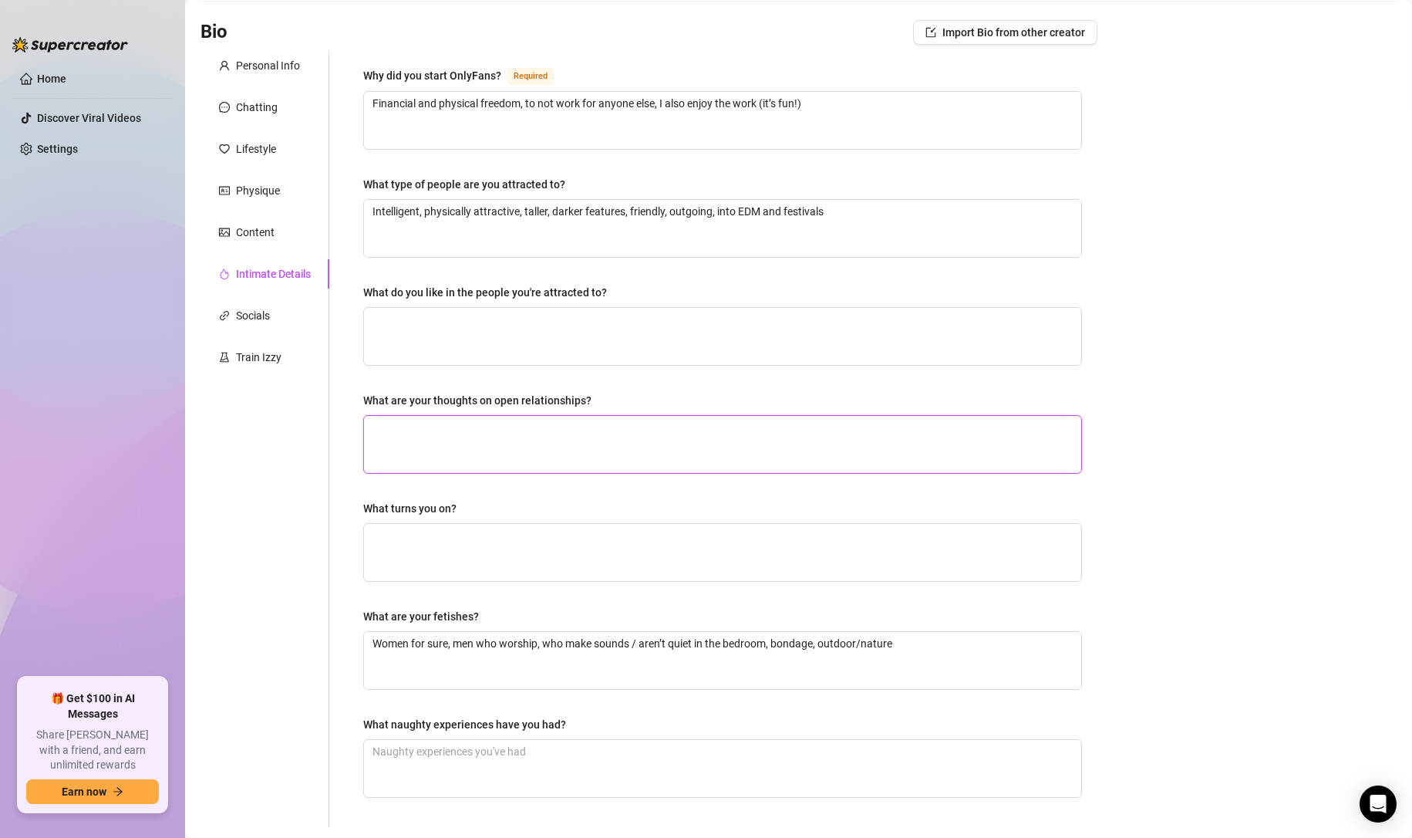
click at [640, 446] on textarea "What are your thoughts on open relationships?" at bounding box center [722, 444] width 717 height 57
paste textarea "Not for me but i respect them. I’m more into the idea of hooking up here and th…"
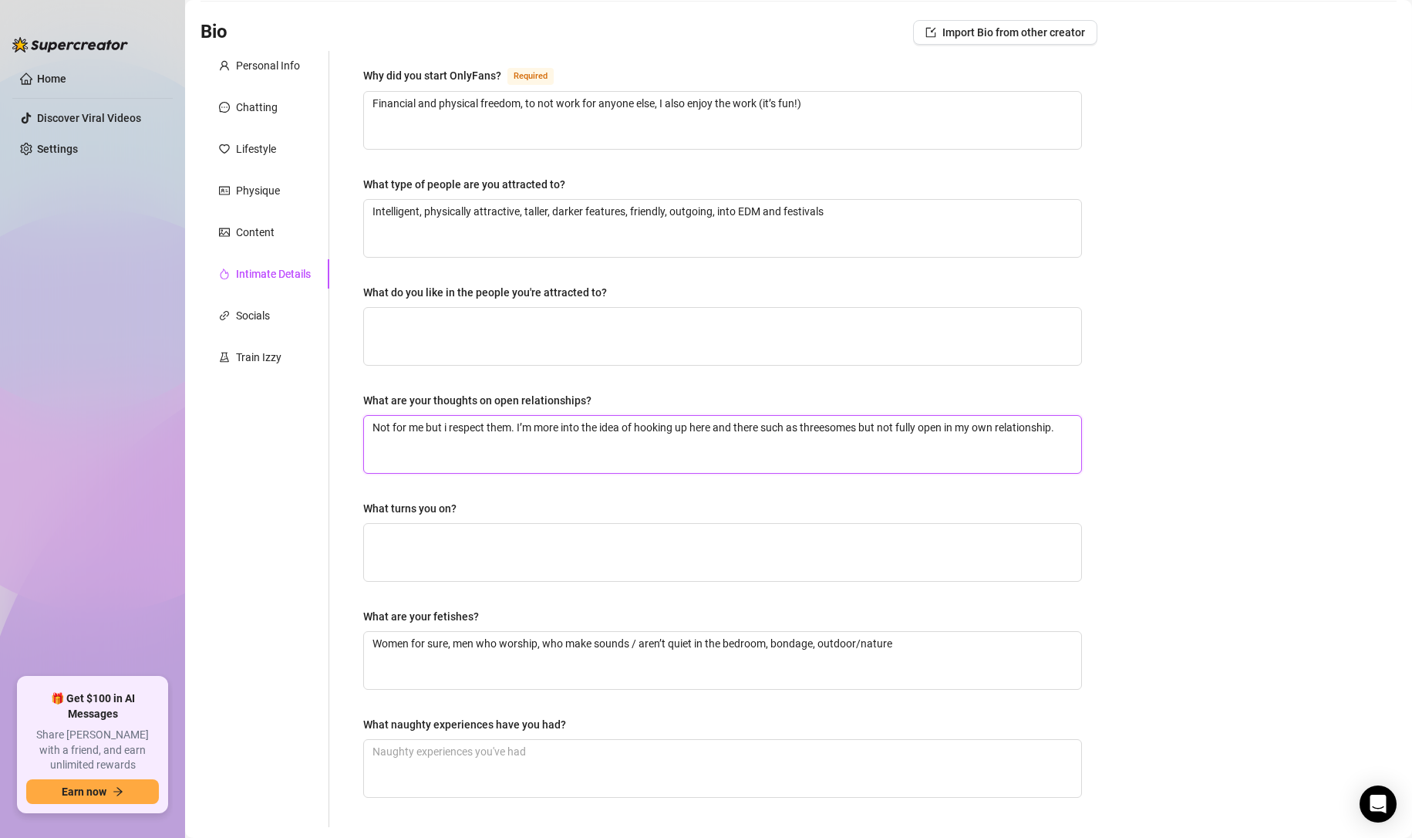
type textarea "Not for me but i respect them. I’m more into the idea of hooking up here and th…"
click at [711, 552] on textarea "What turns you on?" at bounding box center [722, 552] width 717 height 57
paste textarea "Intellect, dressing well, into festivals and same music as me, has their own fr…"
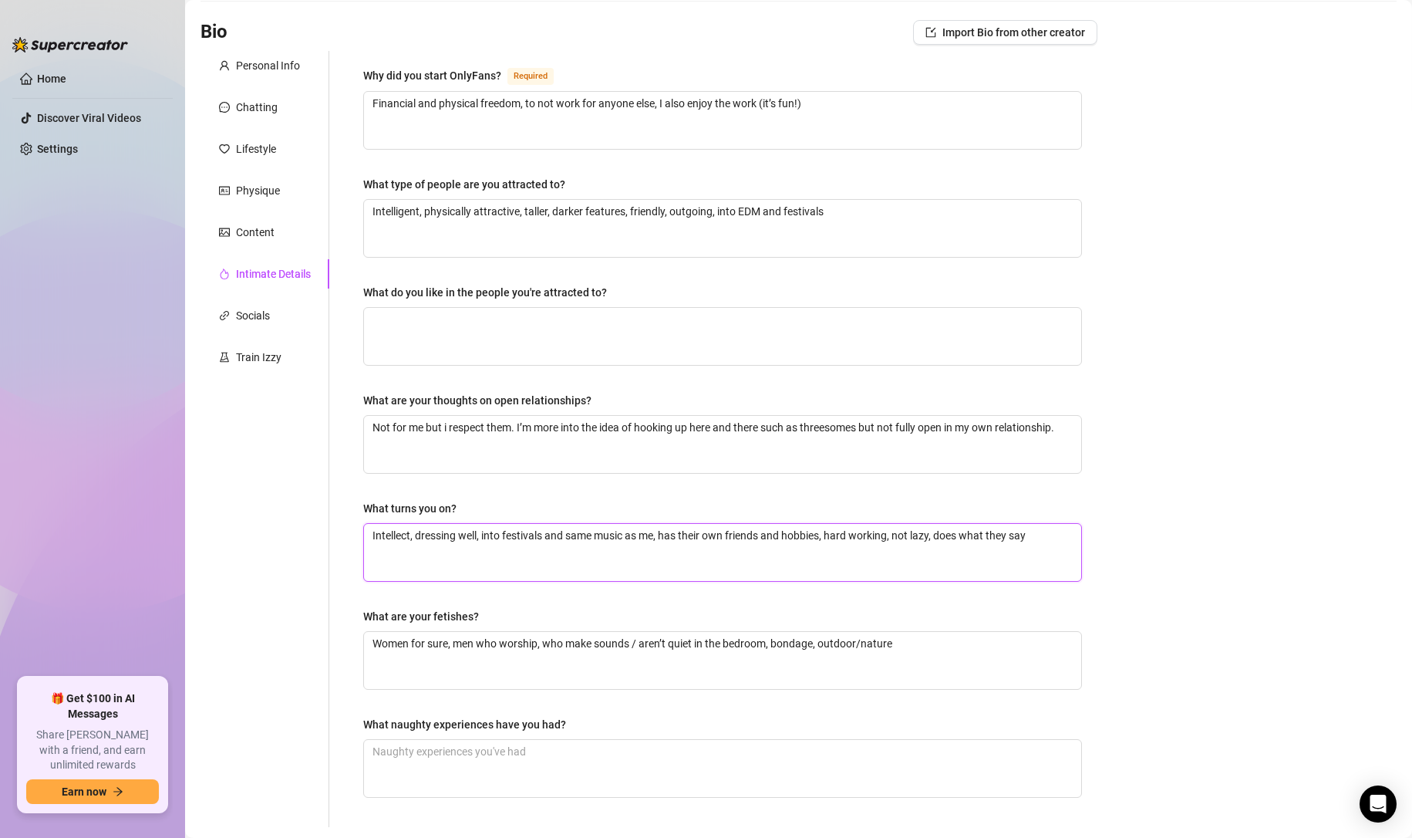
type textarea "Intellect, dressing well, into festivals and same music as me, has their own fr…"
click at [688, 752] on textarea "What naughty experiences have you had?" at bounding box center [722, 768] width 717 height 57
paste textarea "Fucking on the side of the road on a mountain in [GEOGRAPHIC_DATA], [GEOGRAPHIC…"
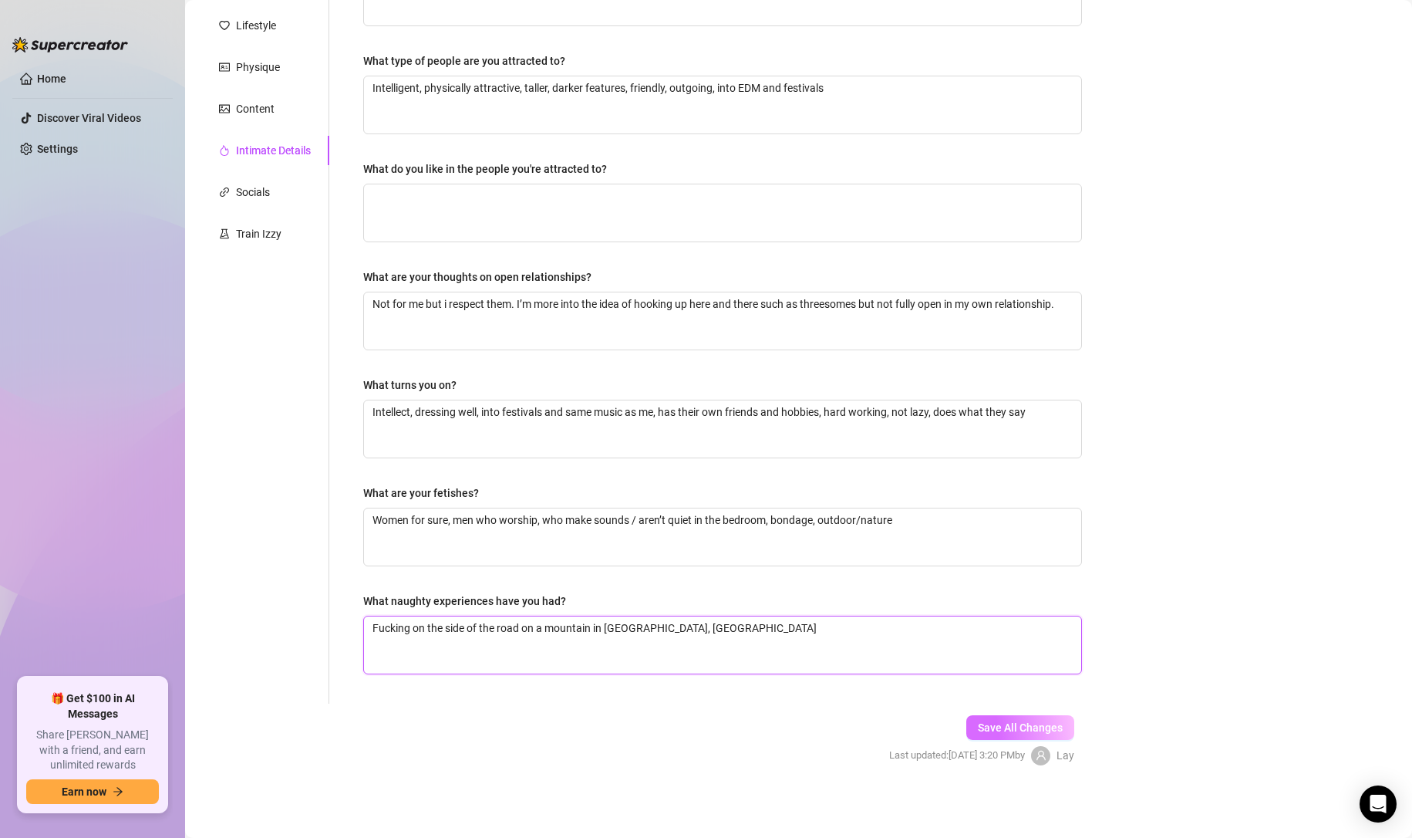
type textarea "Fucking on the side of the road on a mountain in [GEOGRAPHIC_DATA], [GEOGRAPHIC…"
click at [974, 718] on button "Save All Changes" at bounding box center [1020, 727] width 108 height 25
type textarea "Intelligent, physically attractive, taller, darker features, friendly, outgoing…"
type textarea "Women for sure, men who worship, who make sounds / aren’t quiet in the bedroom,…"
type textarea "Fucking on the side of the road on a mountain in [GEOGRAPHIC_DATA], [GEOGRAPHIC…"
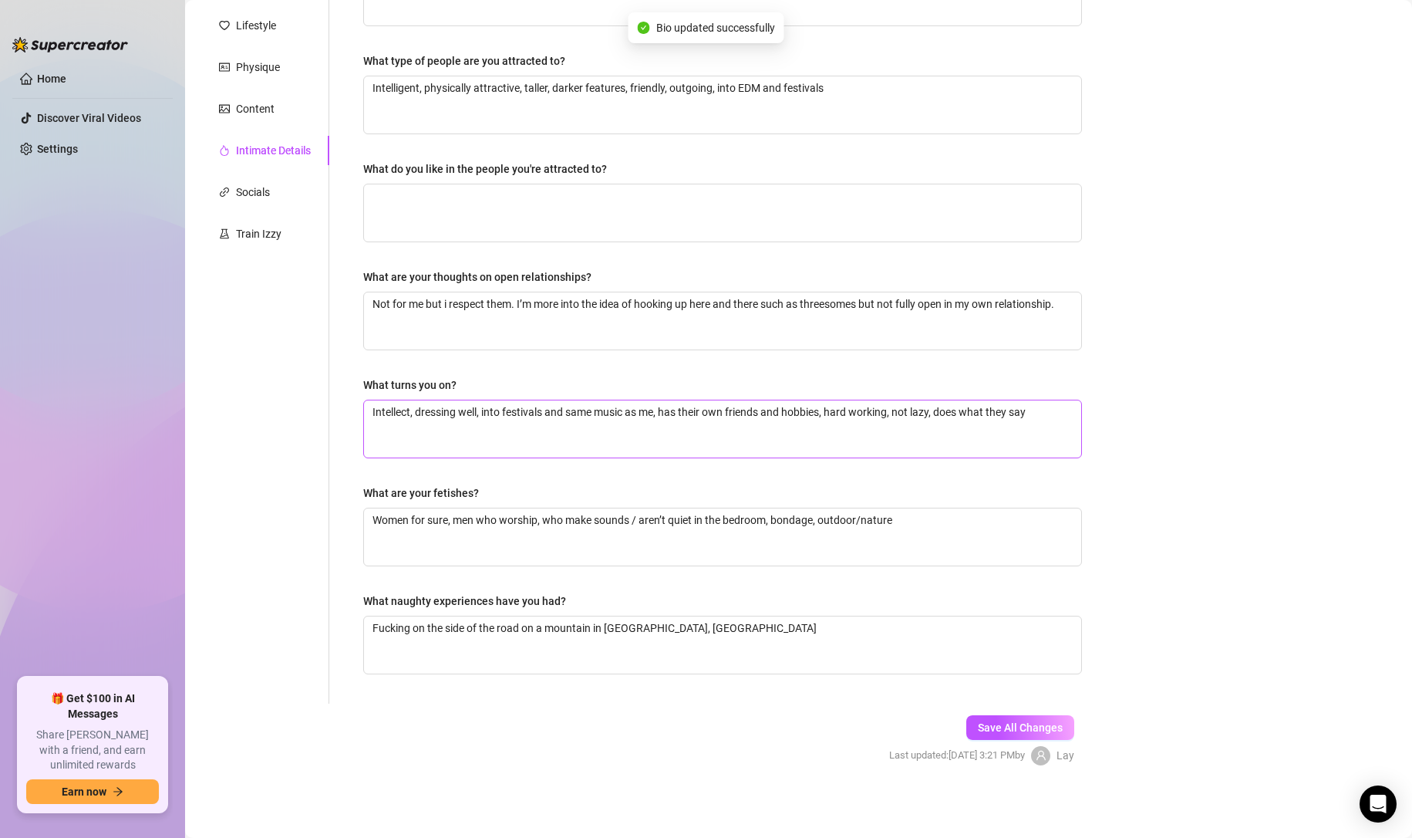
scroll to position [0, 0]
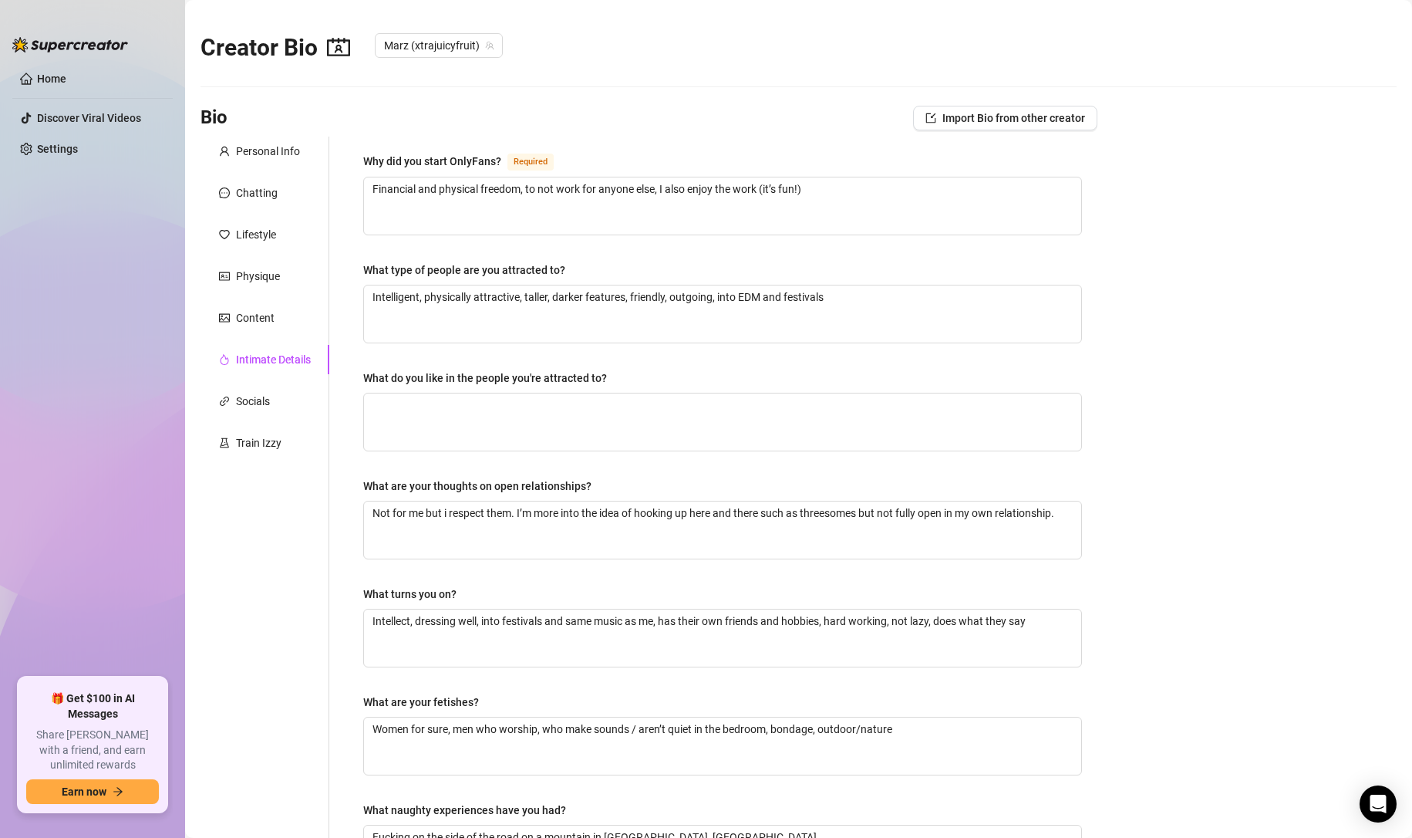
click at [272, 422] on div "Personal Info Chatting Lifestyle Physique Content Intimate Details Socials Trai…" at bounding box center [265, 525] width 129 height 776
click at [262, 411] on div "Socials" at bounding box center [265, 400] width 129 height 29
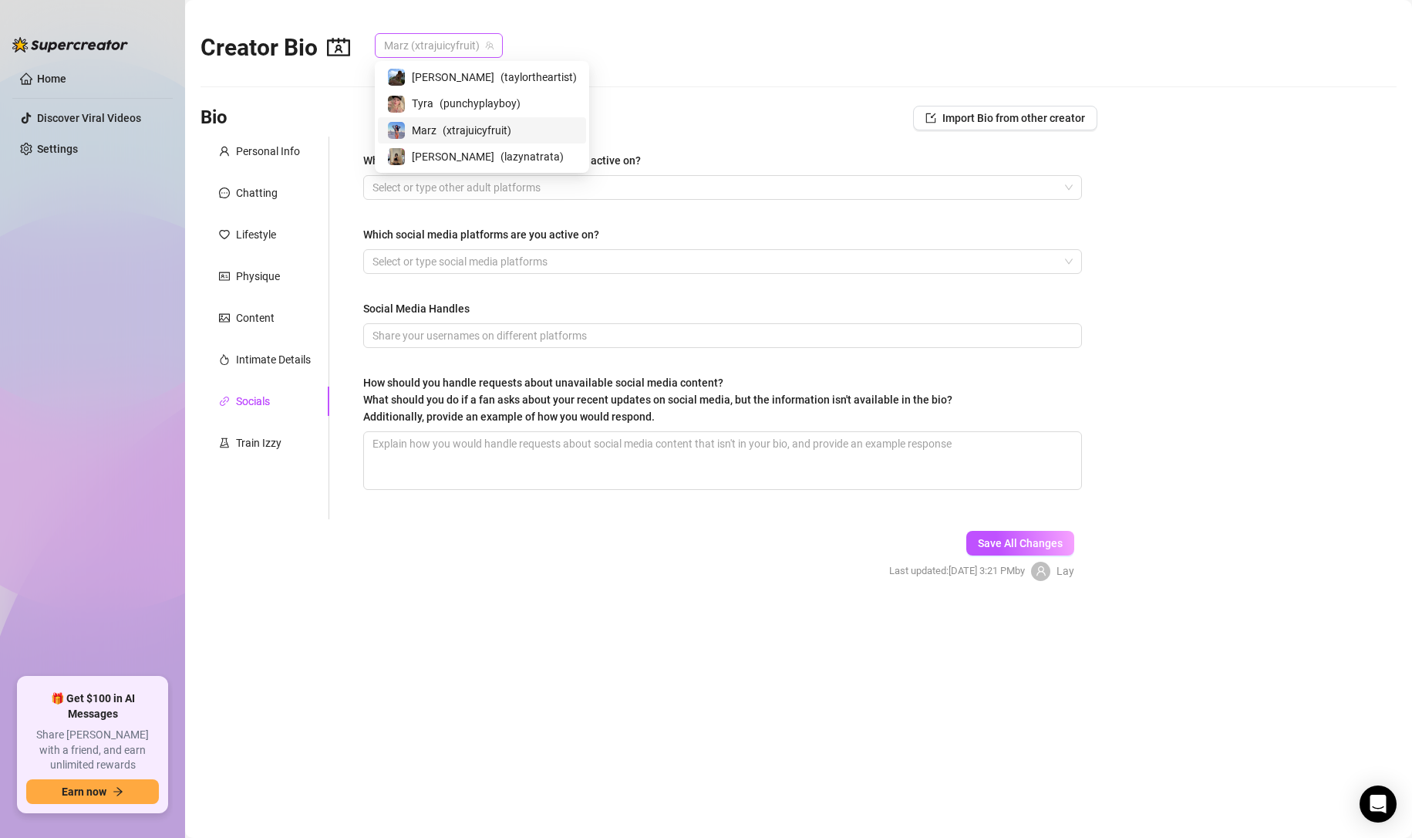
click at [428, 56] on span "Marz (xtrajuicyfruit)" at bounding box center [439, 45] width 110 height 23
click at [437, 80] on span "[PERSON_NAME]" at bounding box center [453, 77] width 83 height 17
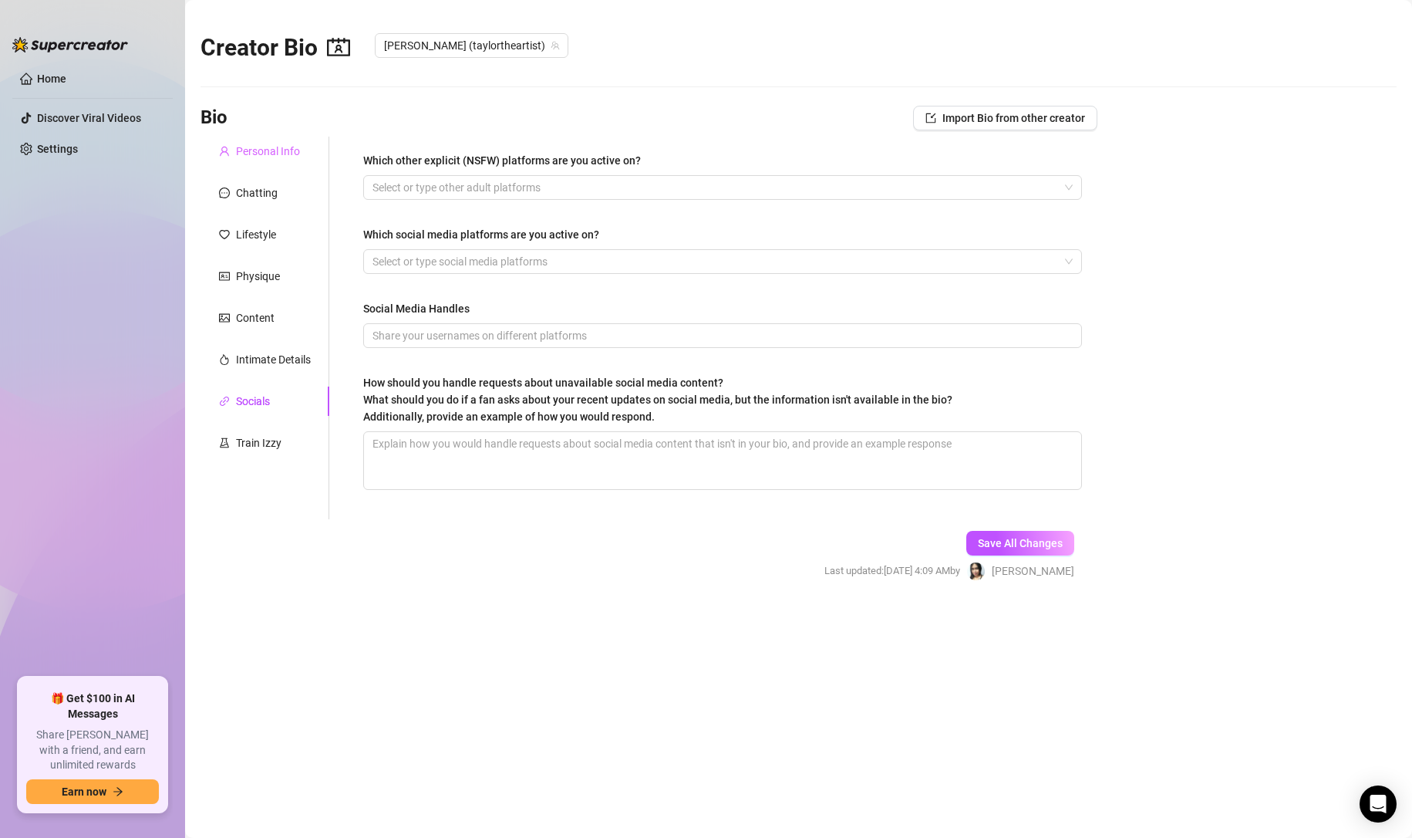
click at [292, 141] on div "Personal Info" at bounding box center [265, 151] width 129 height 29
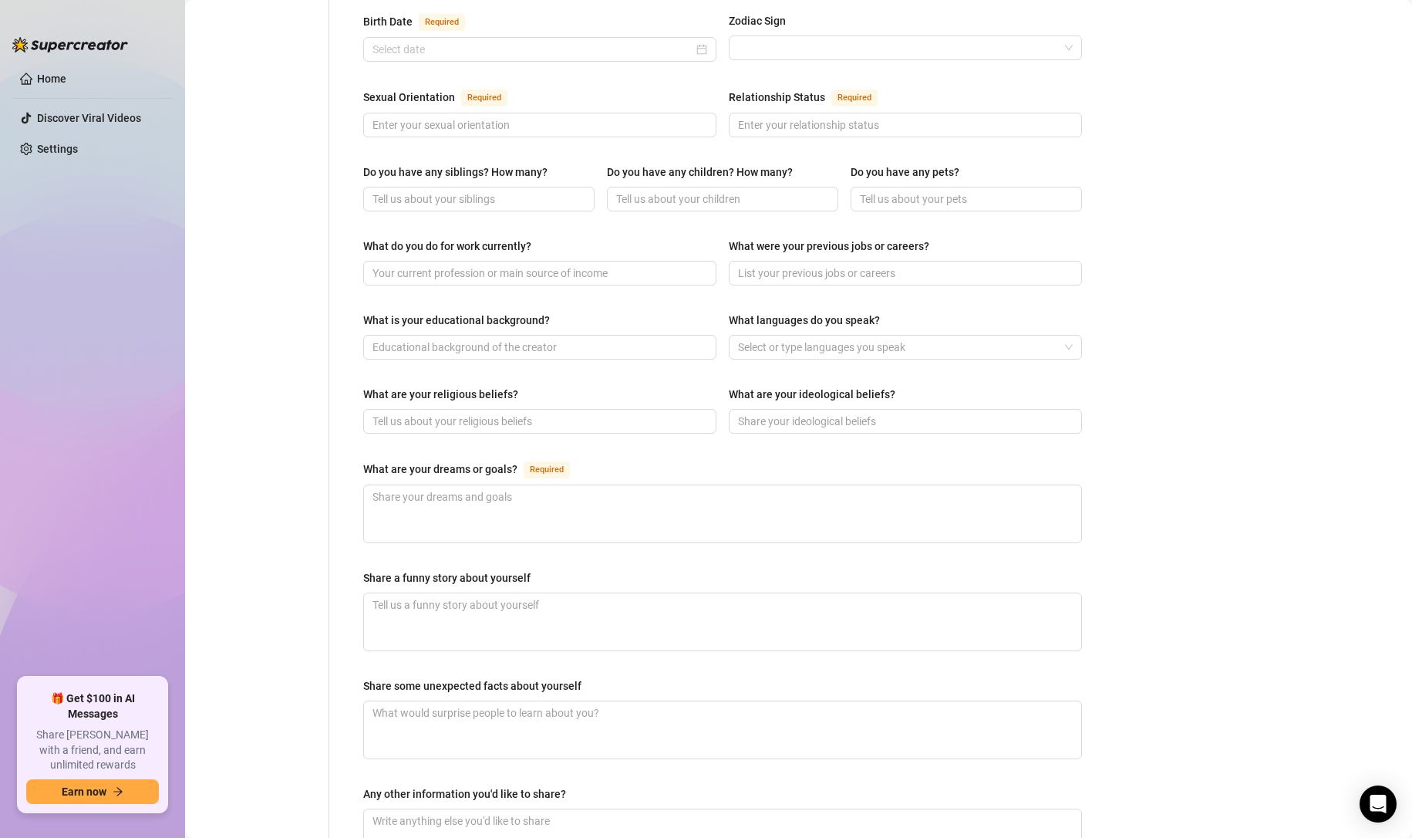
scroll to position [696, 0]
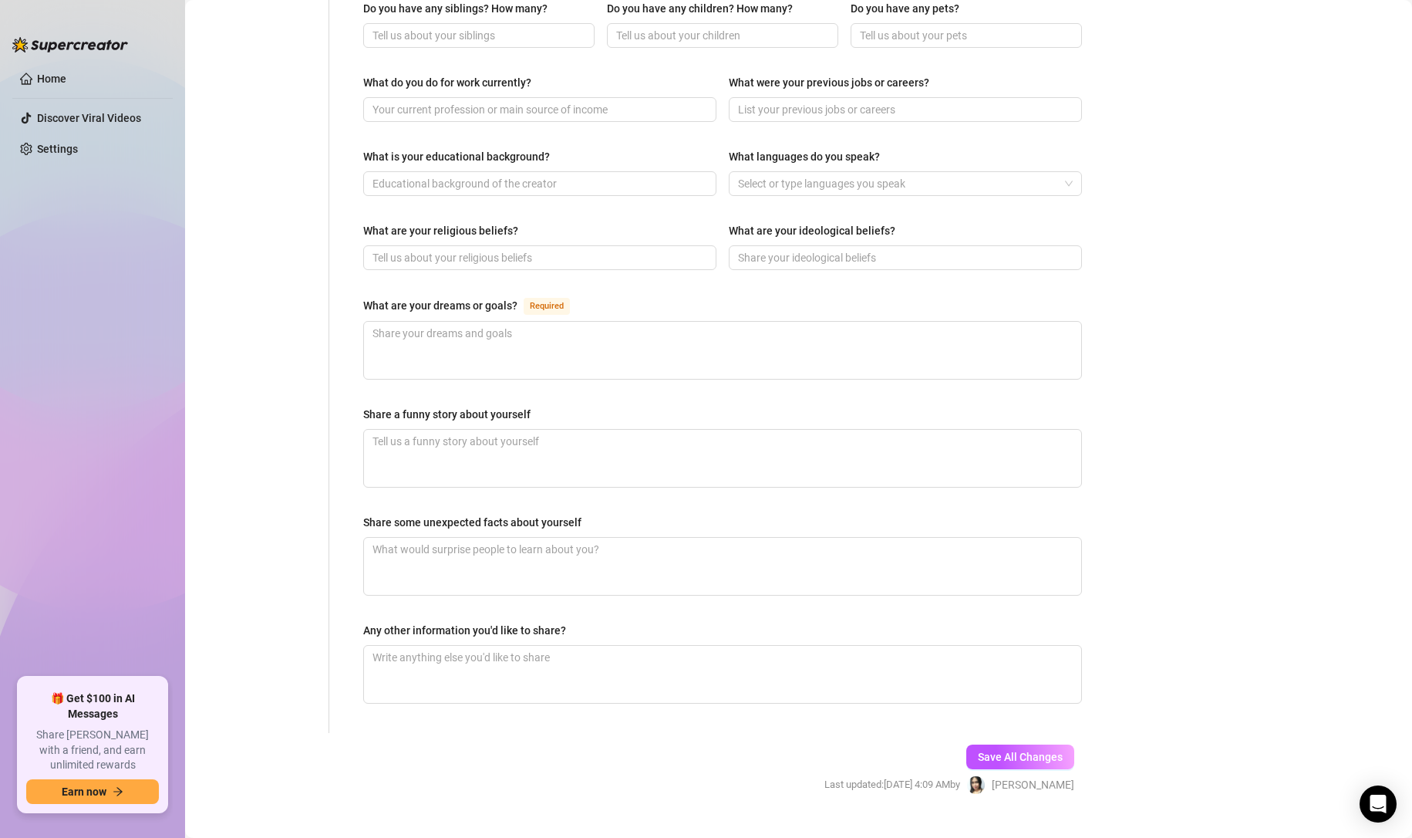
click at [985, 776] on img at bounding box center [976, 785] width 18 height 18
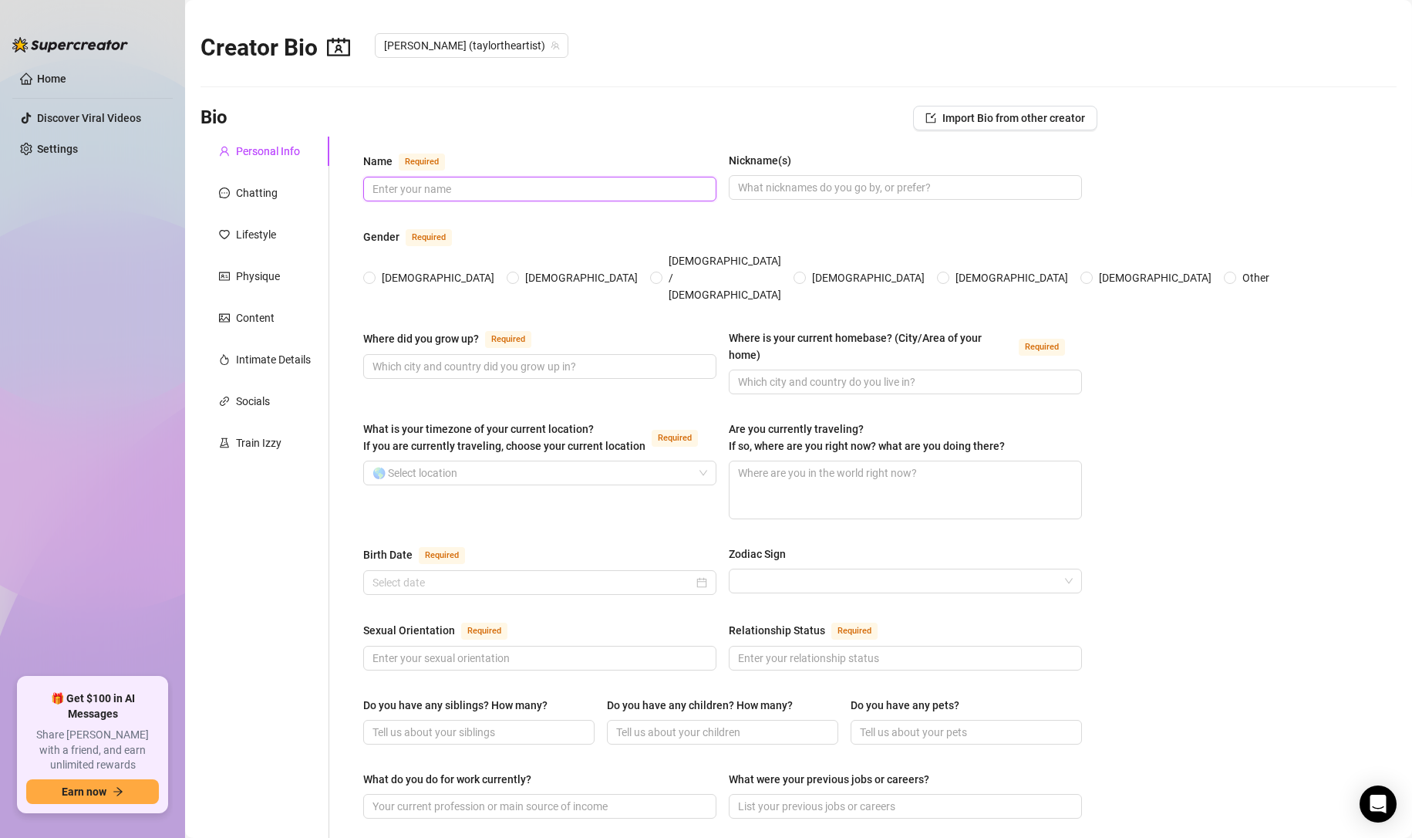
click at [513, 193] on input "Name Required" at bounding box center [538, 188] width 332 height 17
paste input "[PERSON_NAME] the Artist"
type input "[PERSON_NAME] the Artist"
click at [397, 269] on span "[DEMOGRAPHIC_DATA]" at bounding box center [438, 277] width 125 height 17
click at [373, 274] on input "[DEMOGRAPHIC_DATA]" at bounding box center [370, 279] width 6 height 10
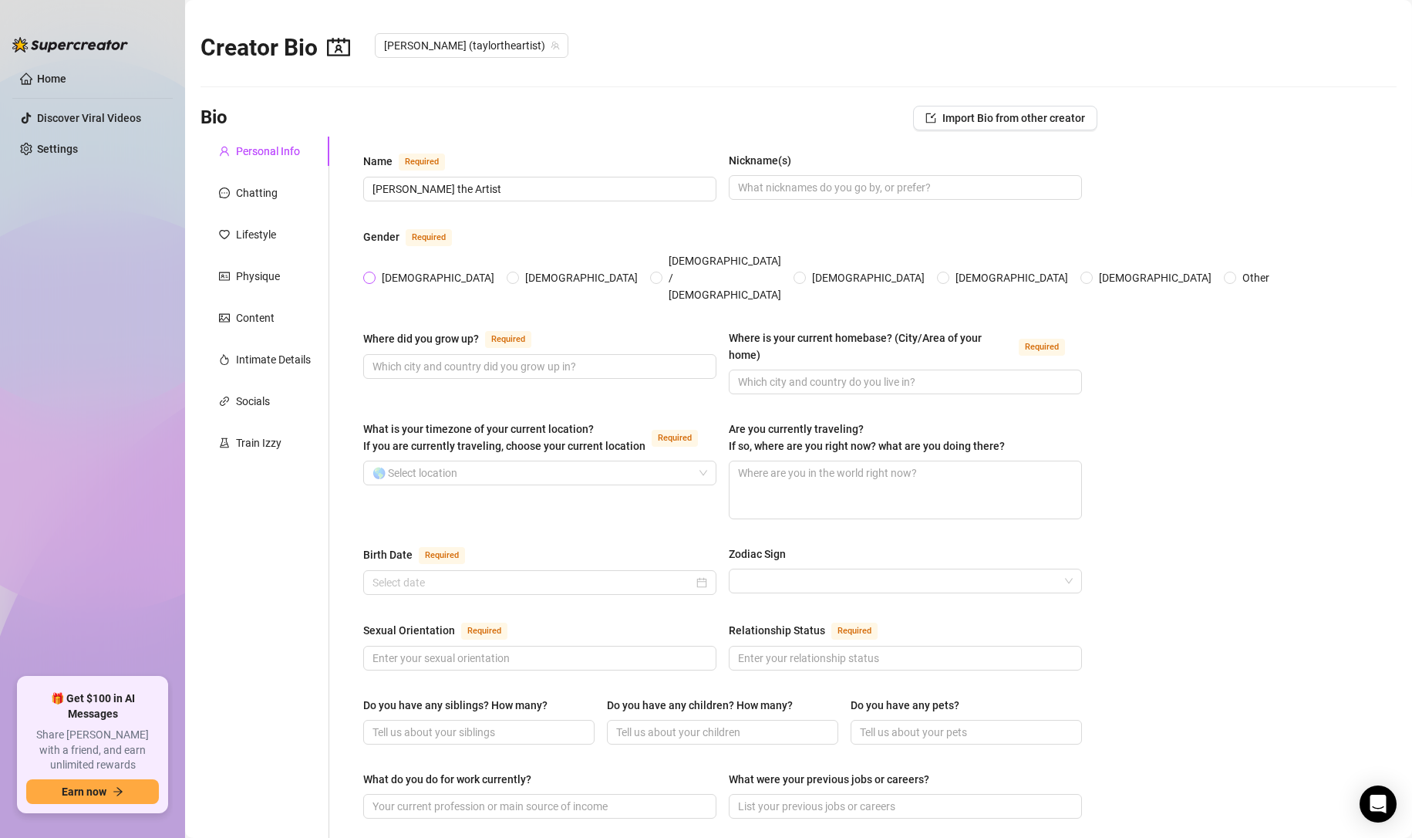
radio input "true"
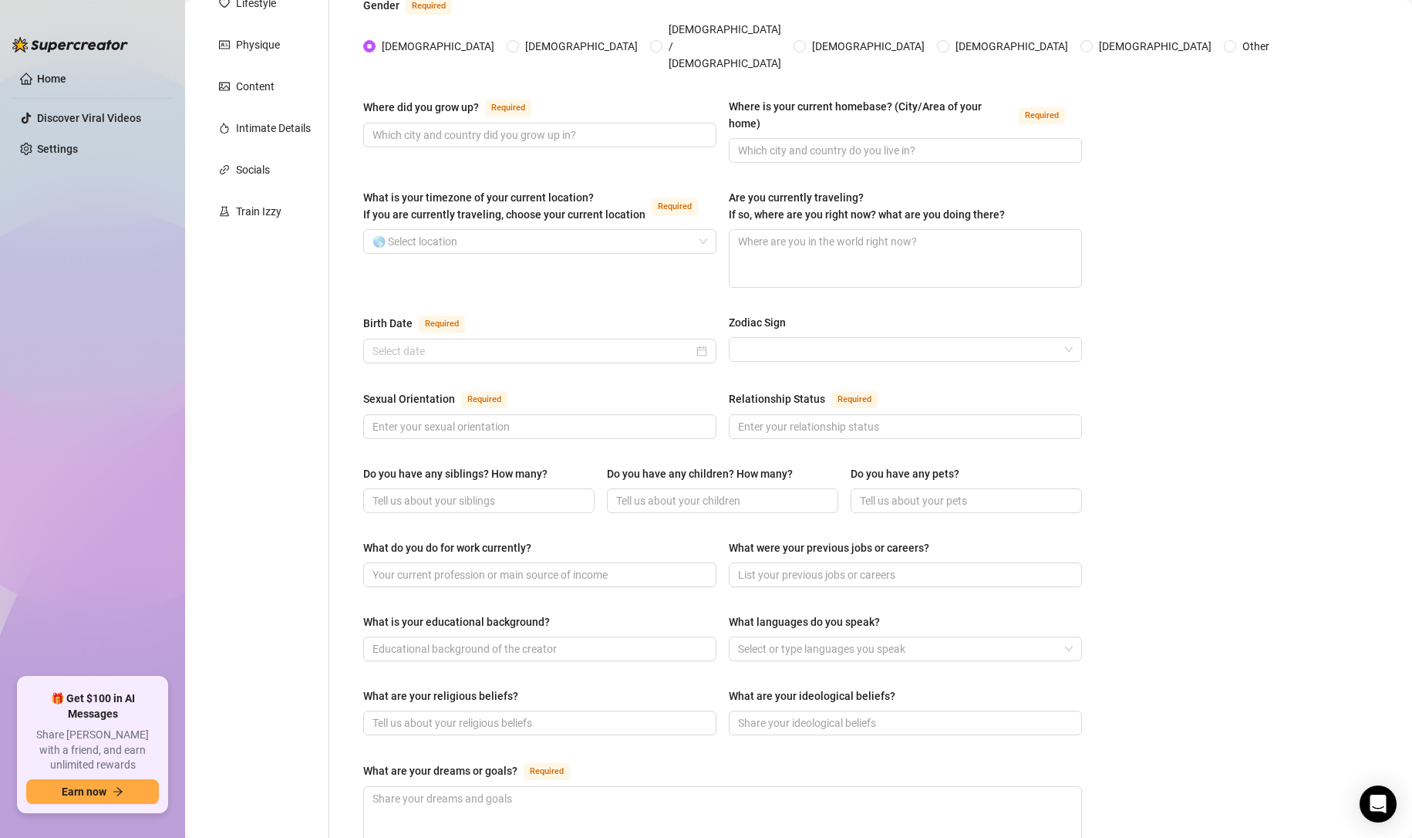
scroll to position [232, 0]
click at [696, 342] on div at bounding box center [539, 350] width 335 height 17
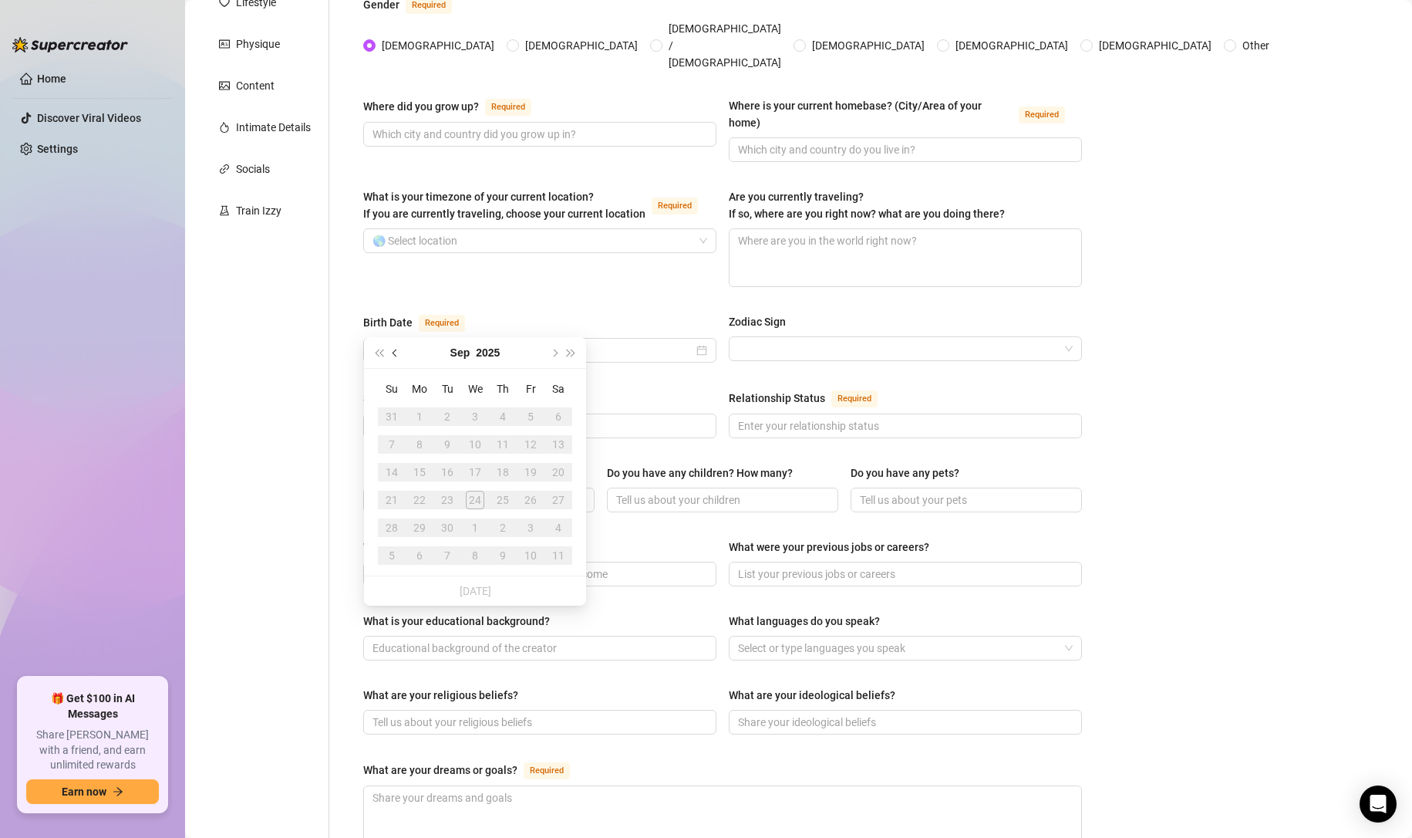
click at [394, 359] on button "Previous month (PageUp)" at bounding box center [395, 352] width 17 height 31
drag, startPoint x: 394, startPoint y: 359, endPoint x: 495, endPoint y: 356, distance: 101.1
click at [495, 356] on div "[DATE]" at bounding box center [475, 353] width 222 height 32
click at [495, 356] on button "2025" at bounding box center [489, 352] width 24 height 31
click at [387, 358] on div "[DATE] - [DATE]" at bounding box center [474, 352] width 175 height 31
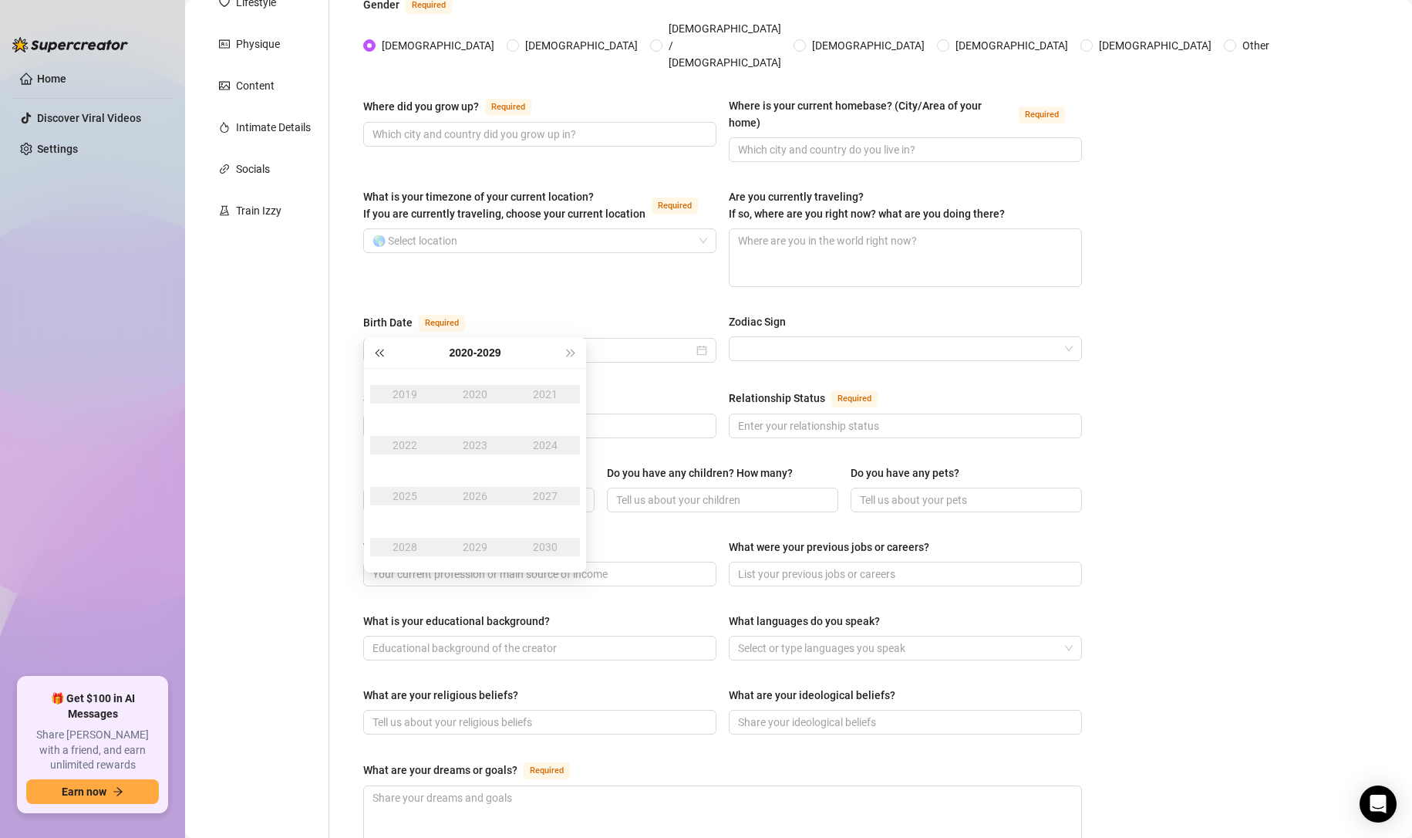
click at [381, 356] on button "Last year (Control + left)" at bounding box center [378, 352] width 17 height 31
click at [544, 393] on div "2001" at bounding box center [545, 394] width 46 height 19
click at [396, 545] on div "Oct" at bounding box center [405, 547] width 46 height 19
type input "[DATE]"
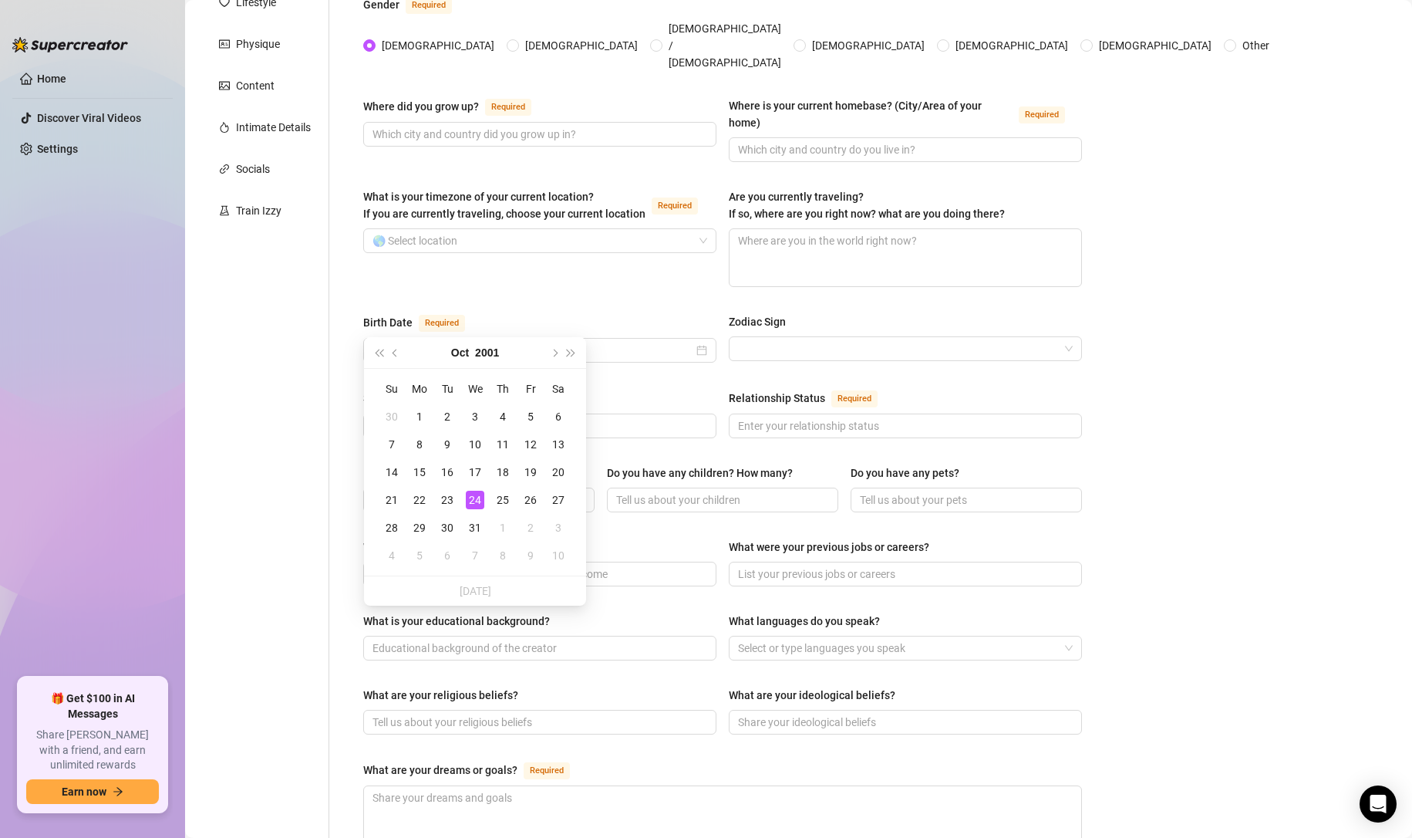
click at [475, 494] on div "24" at bounding box center [475, 499] width 19 height 19
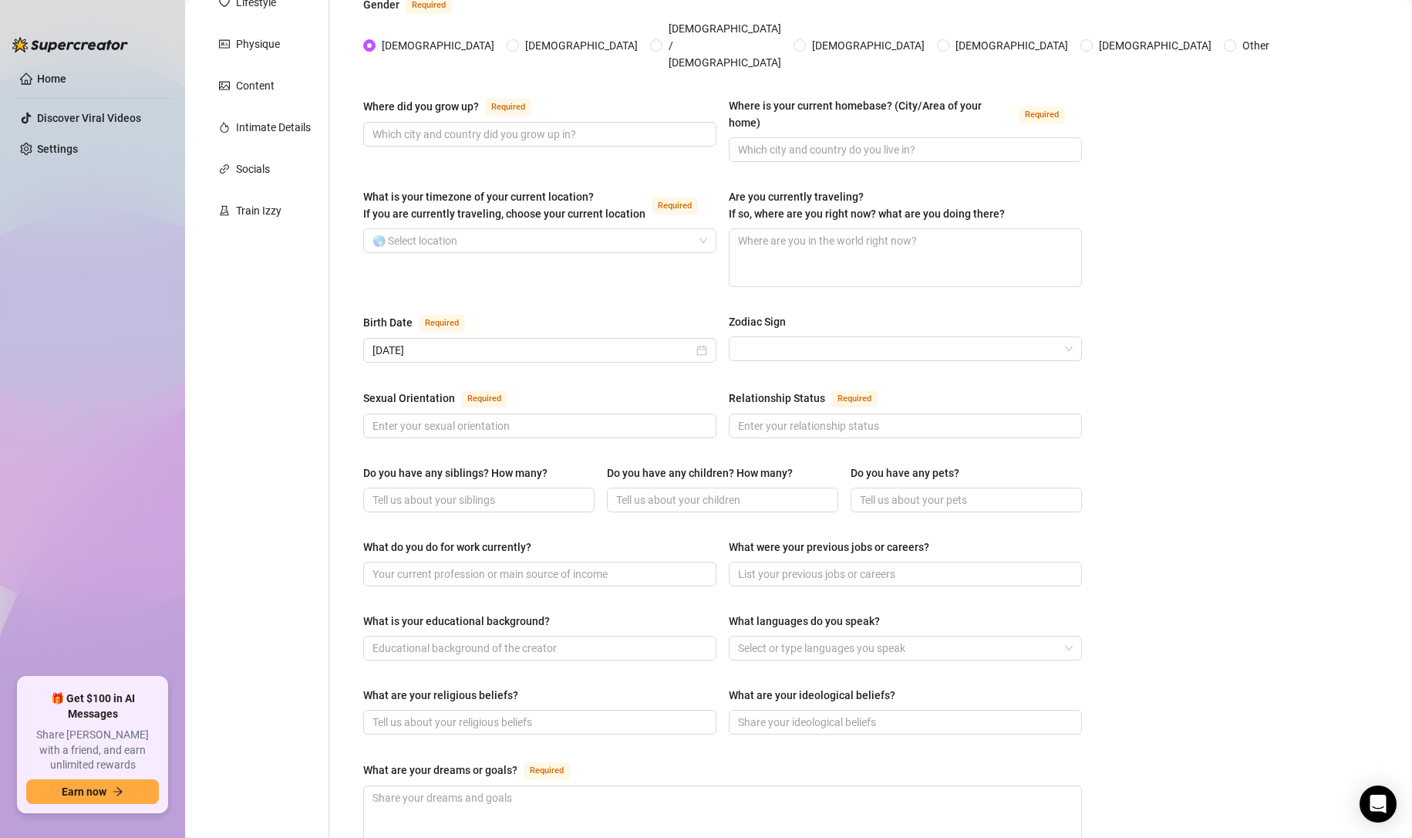
click at [559, 389] on div "Sexual Orientation Required" at bounding box center [539, 401] width 353 height 25
click at [582, 417] on input "Sexual Orientation Required" at bounding box center [538, 425] width 332 height 17
type input "[DEMOGRAPHIC_DATA]"
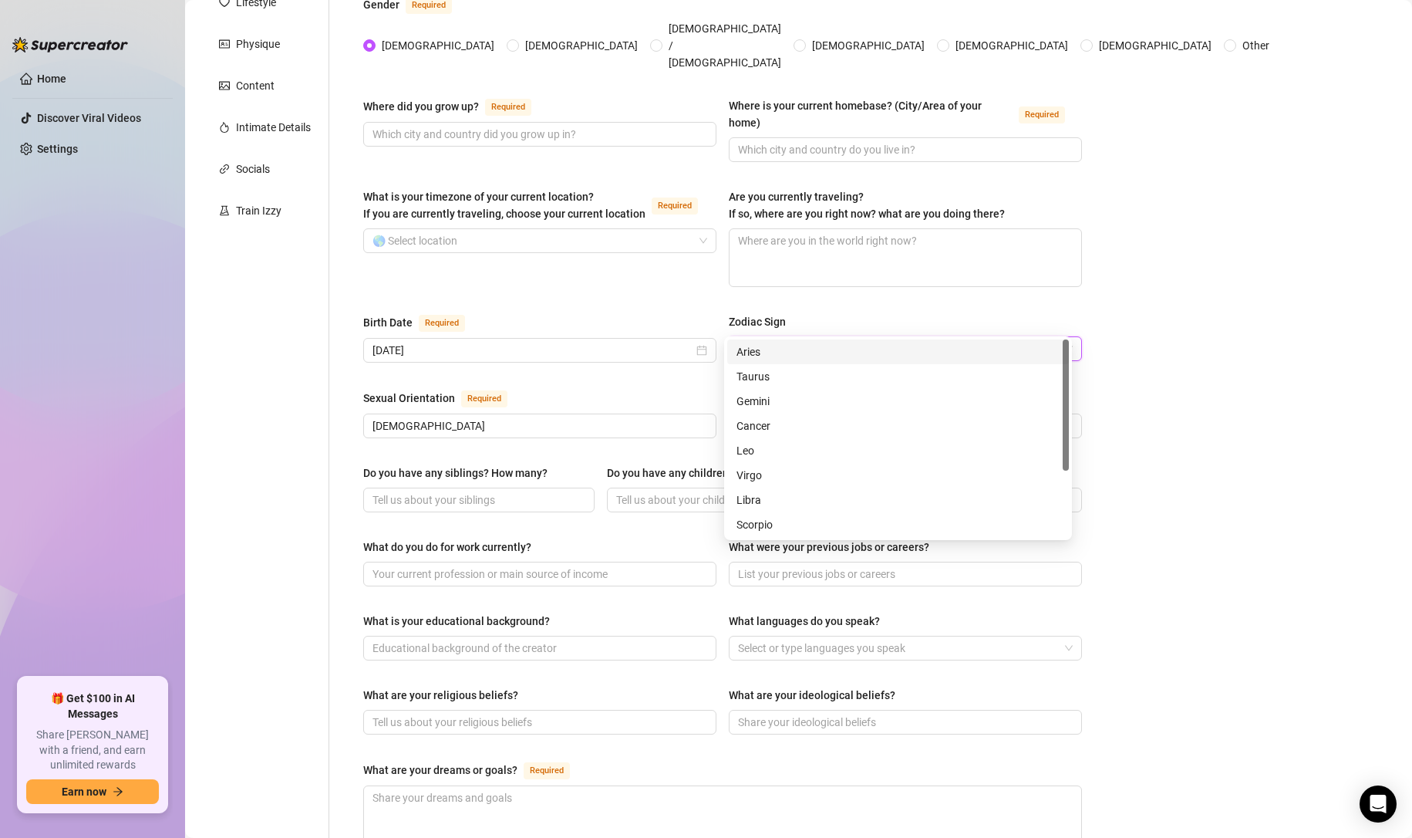
click at [847, 337] on input "Zodiac Sign" at bounding box center [898, 348] width 321 height 23
click at [816, 423] on div "Scorpio" at bounding box center [898, 425] width 323 height 17
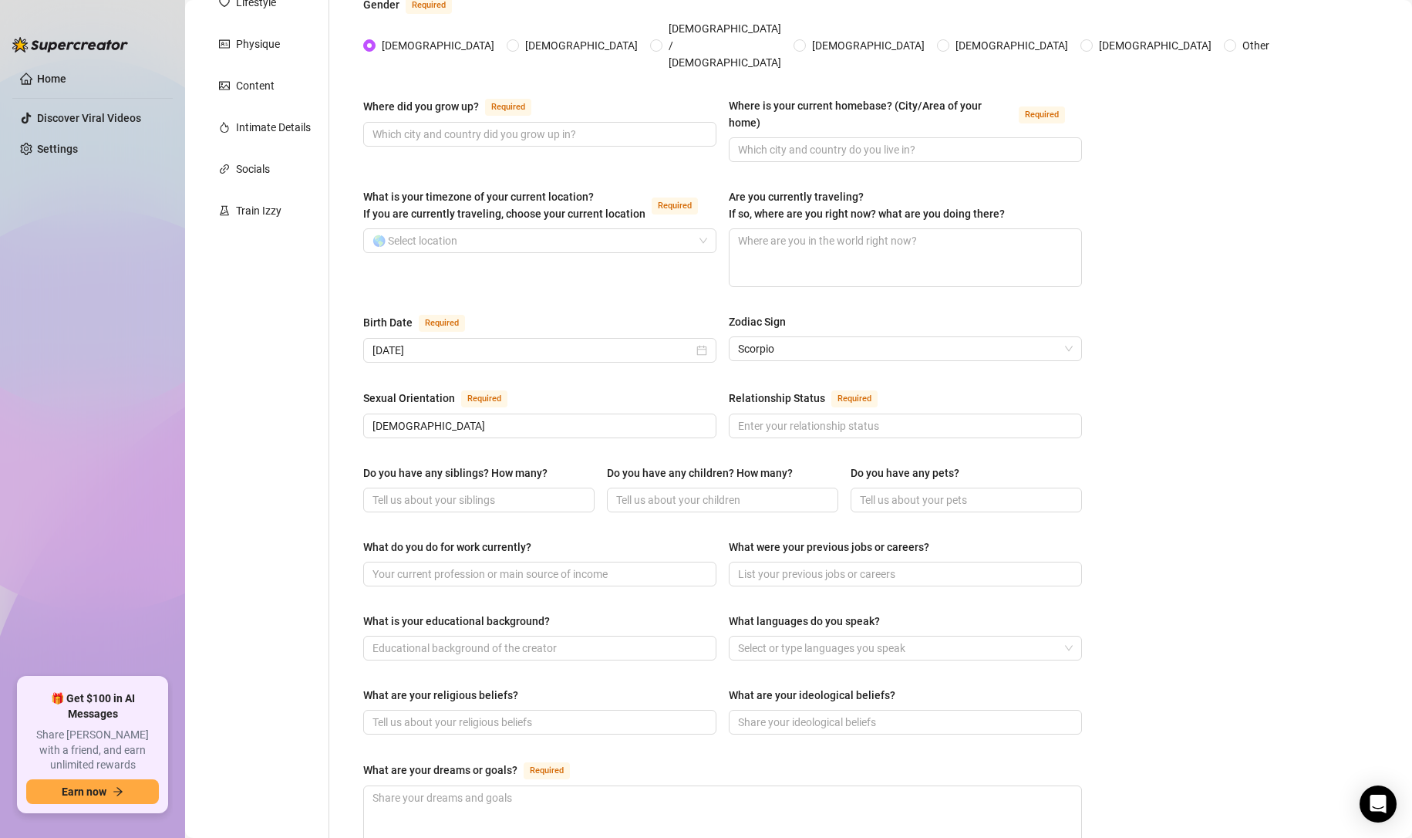
click at [1107, 405] on main "Creator Bio [PERSON_NAME] (taylortheartist) Bio Import Bio from other creator P…" at bounding box center [798, 550] width 1227 height 1564
click at [1030, 417] on input "Relationship Status Required" at bounding box center [904, 425] width 332 height 17
type input "Rather not say"
click at [1281, 524] on main "Creator Bio [PERSON_NAME] (taylortheartist) Bio Import Bio from other creator P…" at bounding box center [798, 550] width 1227 height 1564
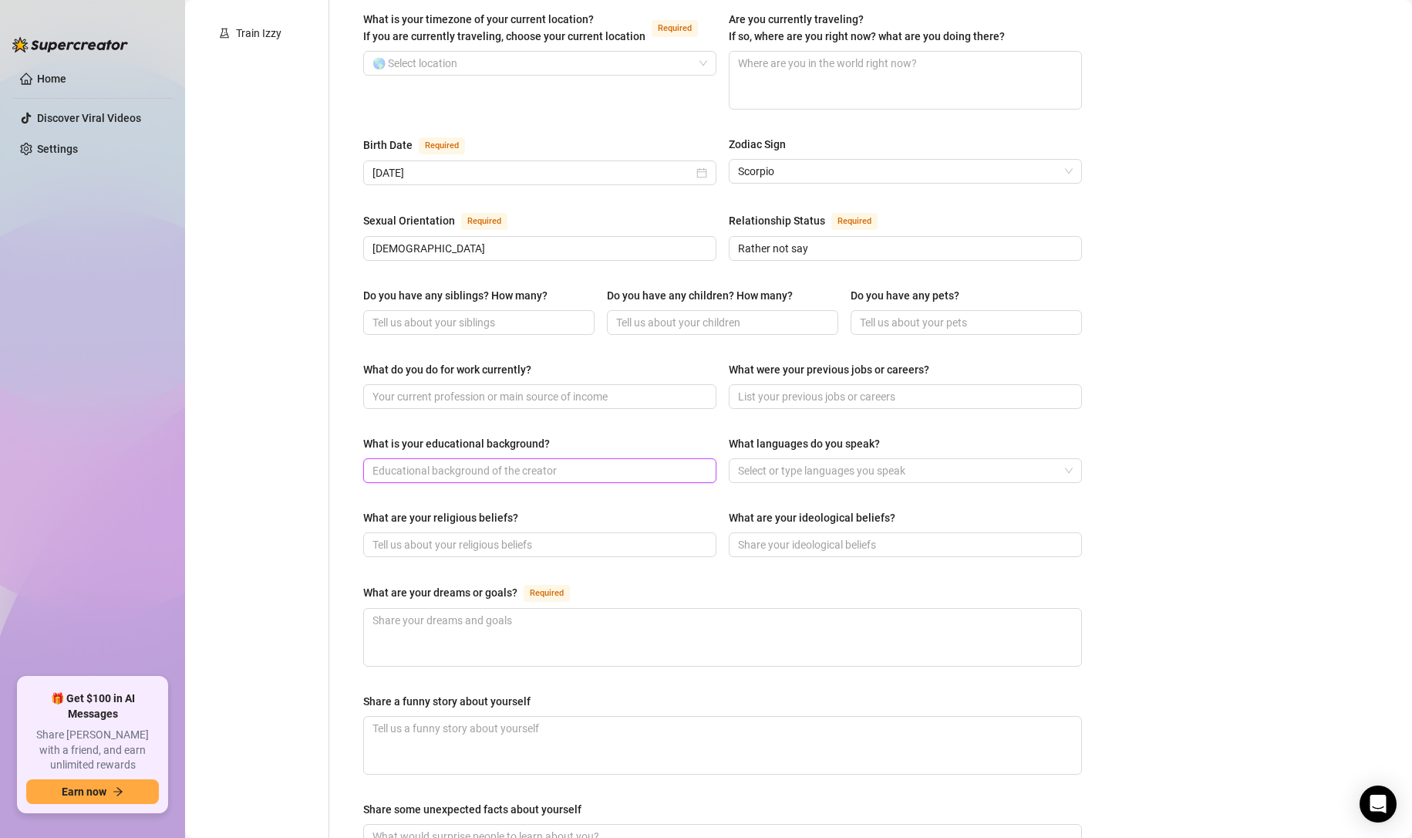
click at [655, 462] on input "What is your educational background?" at bounding box center [538, 470] width 332 height 17
click at [623, 384] on span at bounding box center [539, 396] width 353 height 25
paste input "Cosmetology student and artist"
type input "Cosmetology student and artist"
click at [653, 458] on span at bounding box center [539, 470] width 353 height 25
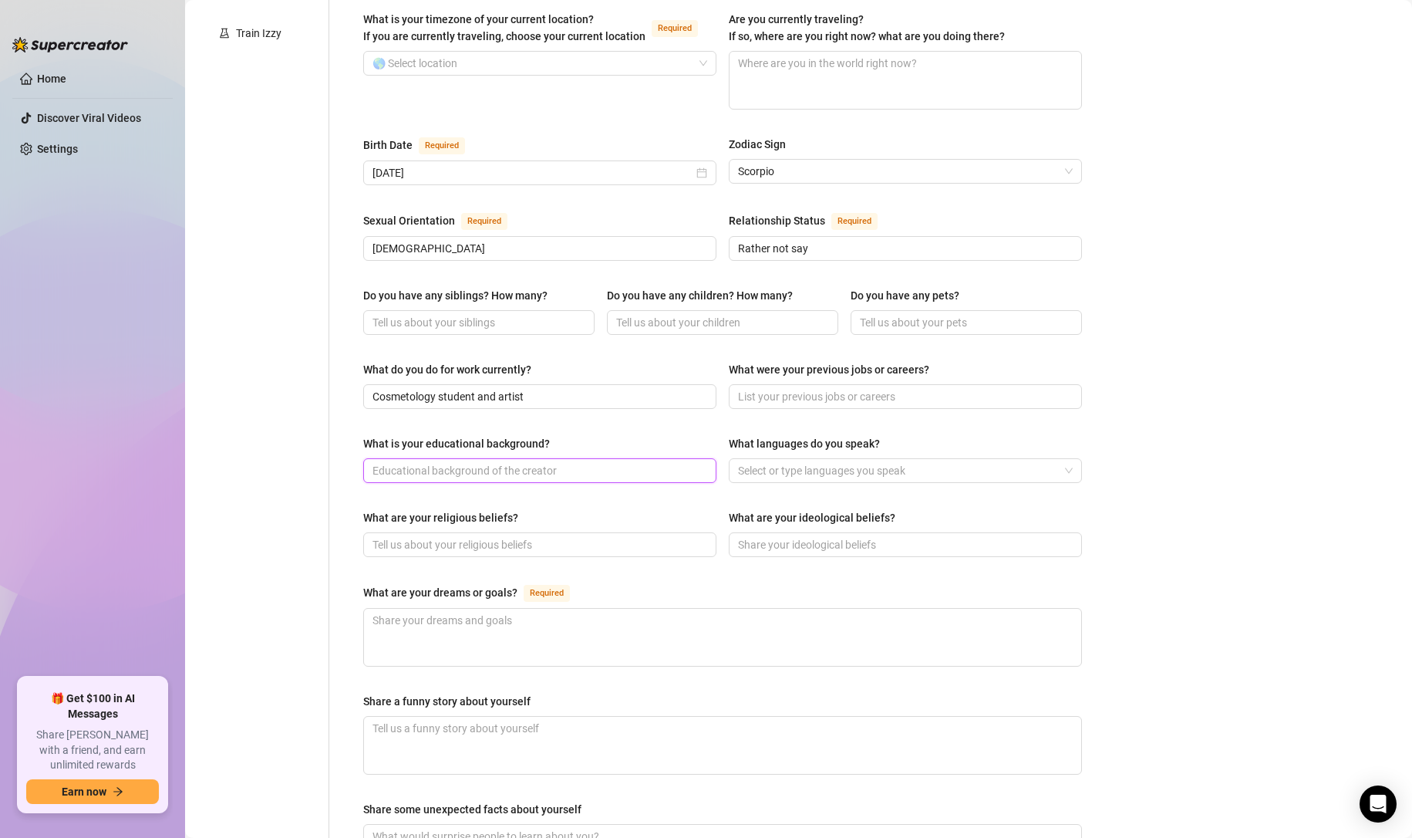
click at [646, 462] on input "What is your educational background?" at bounding box center [538, 470] width 332 height 17
type input "College"
click at [560, 631] on textarea "What are your dreams or goals? Required" at bounding box center [722, 636] width 717 height 57
paste textarea "To be happy and healthy in a great career"
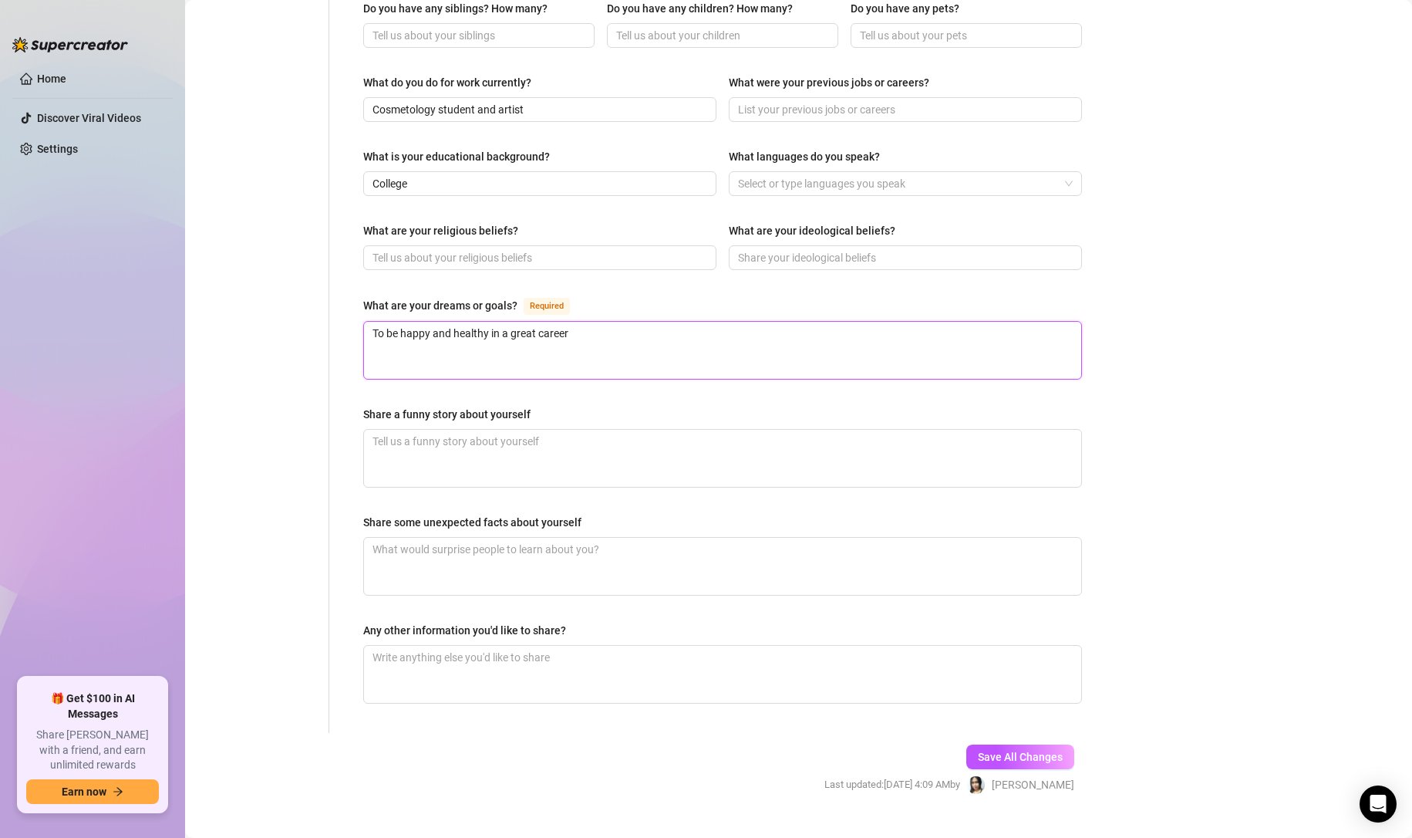
type textarea "To be happy and healthy in a great career"
click at [992, 740] on div "Save All Changes Last updated: [DATE] 4:09 AM by [PERSON_NAME]" at bounding box center [949, 769] width 296 height 73
click at [989, 750] on span "Save All Changes" at bounding box center [1020, 756] width 85 height 12
type input "Cosmetology student and artist"
type textarea "To be happy and healthy in a great career"
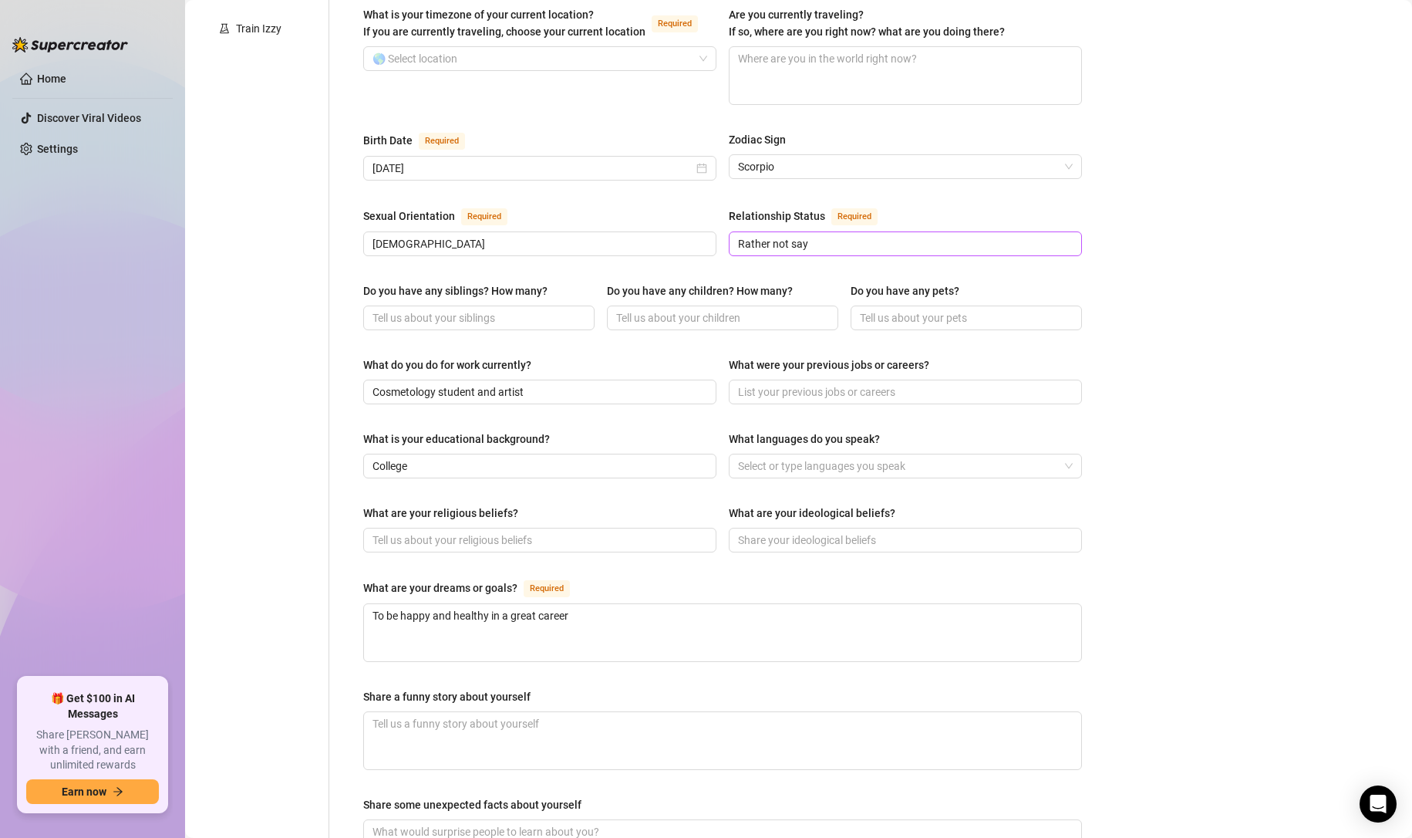
scroll to position [413, 0]
